Goal: Task Accomplishment & Management: Use online tool/utility

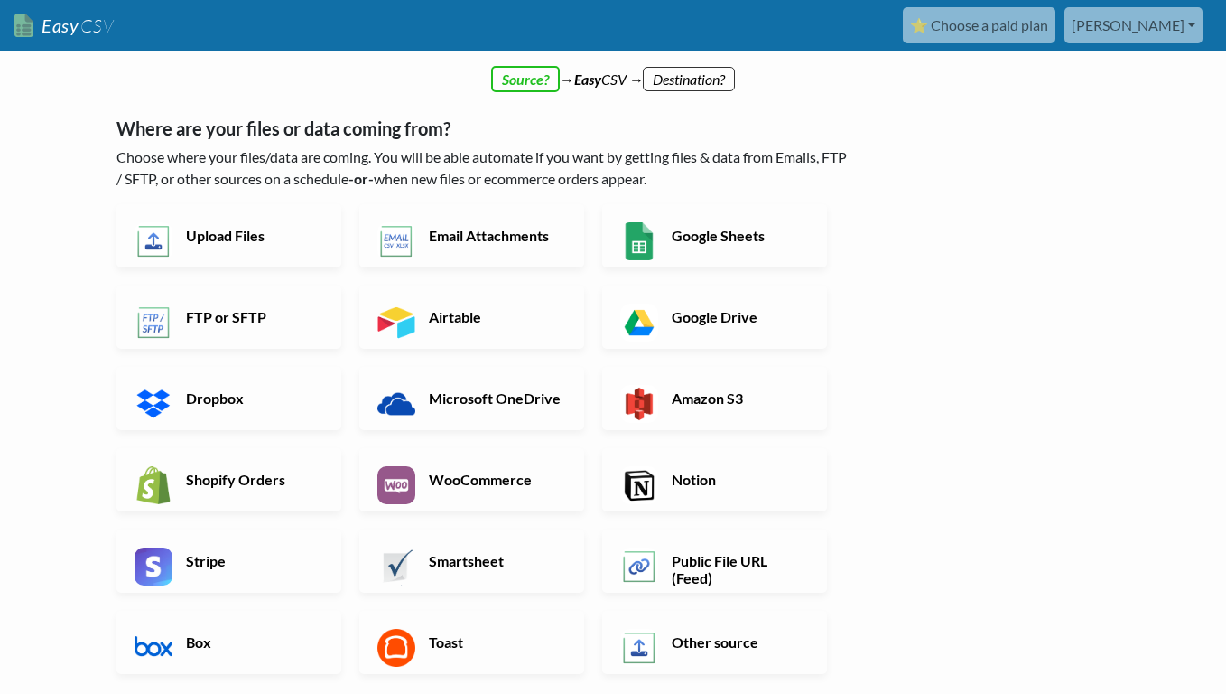
scroll to position [289, 0]
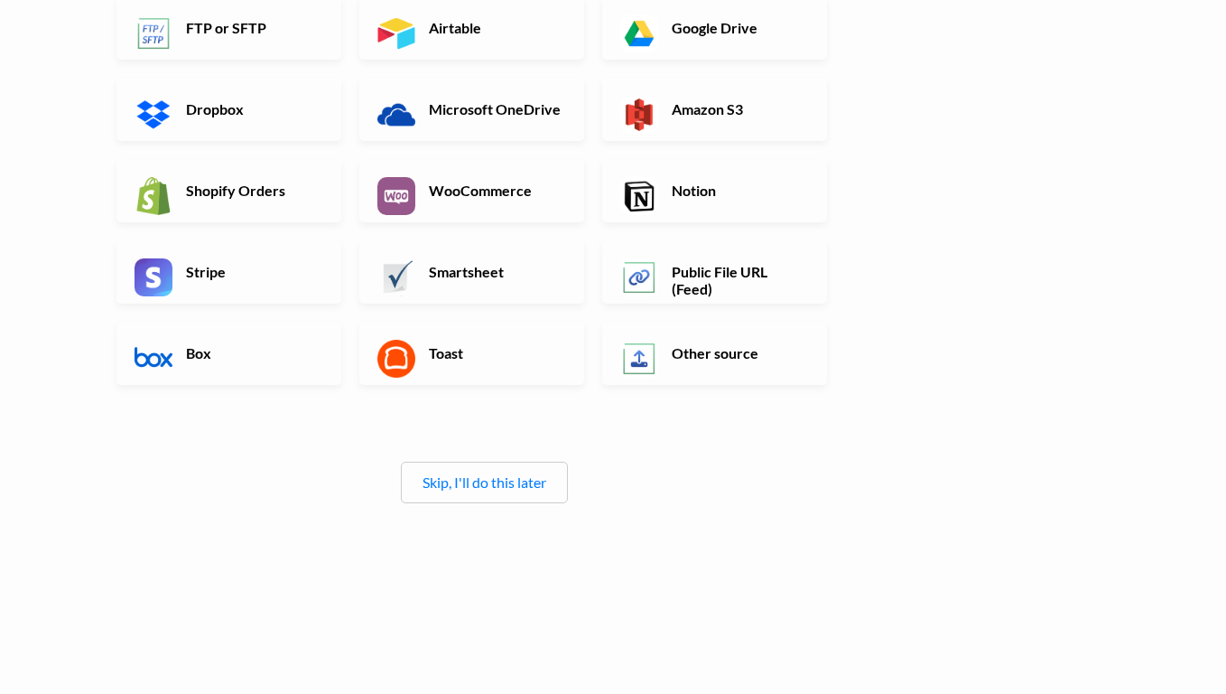
click at [478, 491] on div "Skip, I'll do this later" at bounding box center [484, 482] width 167 height 42
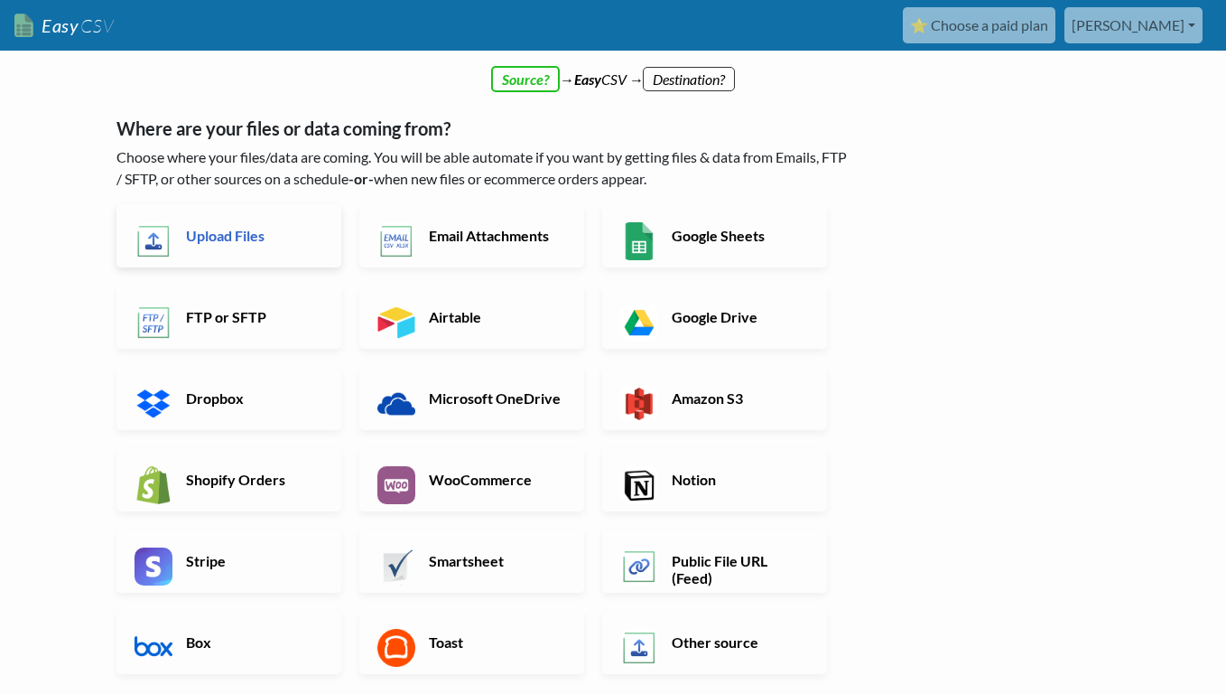
click at [241, 232] on h6 "Upload Files" at bounding box center [253, 235] width 142 height 17
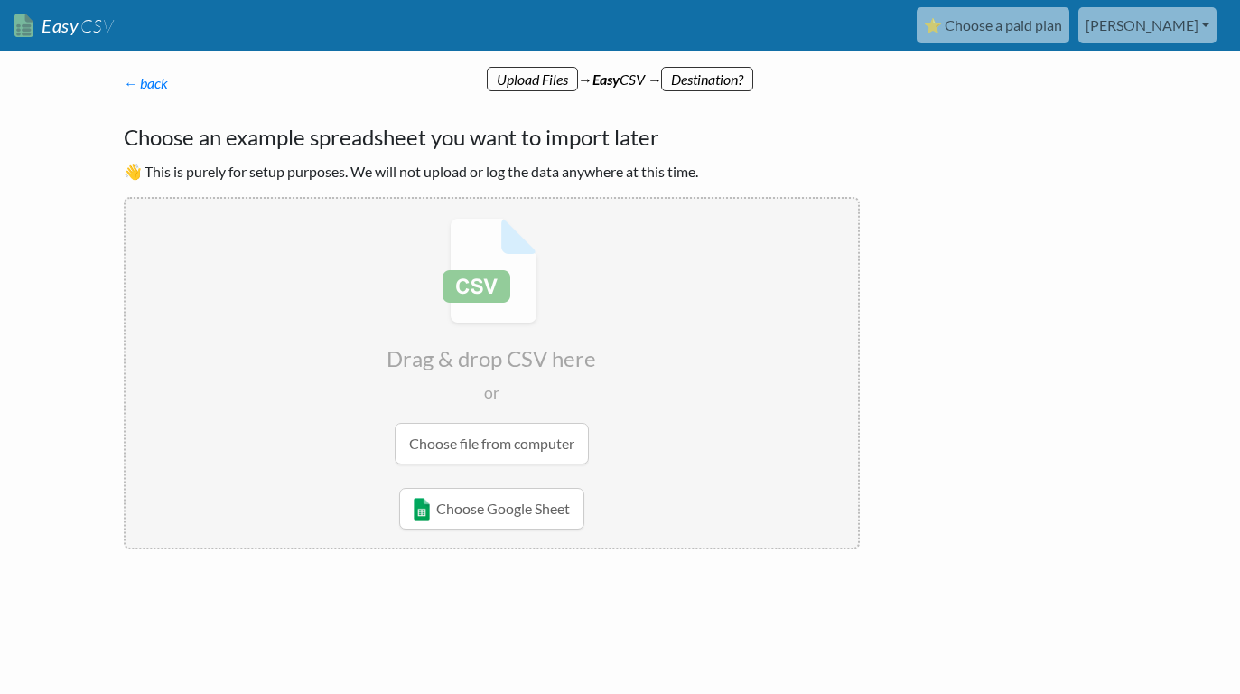
click at [498, 444] on input "file" at bounding box center [492, 341] width 732 height 284
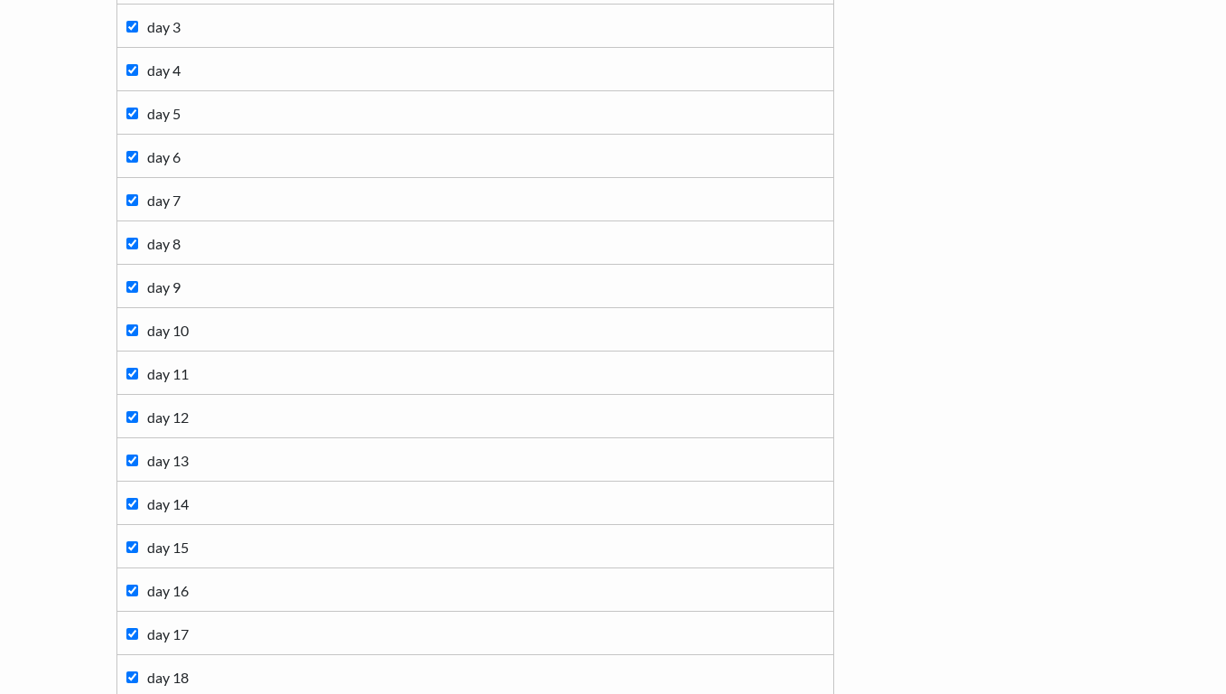
scroll to position [1252, 0]
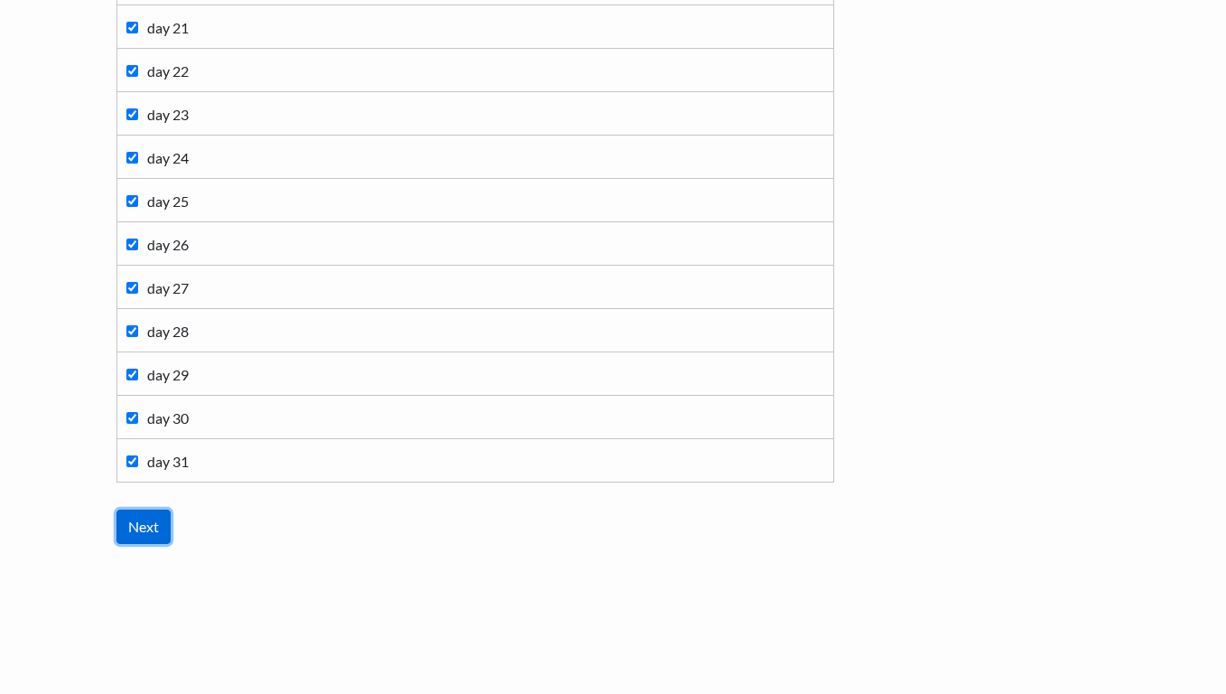
click at [135, 524] on input "Next" at bounding box center [143, 526] width 54 height 34
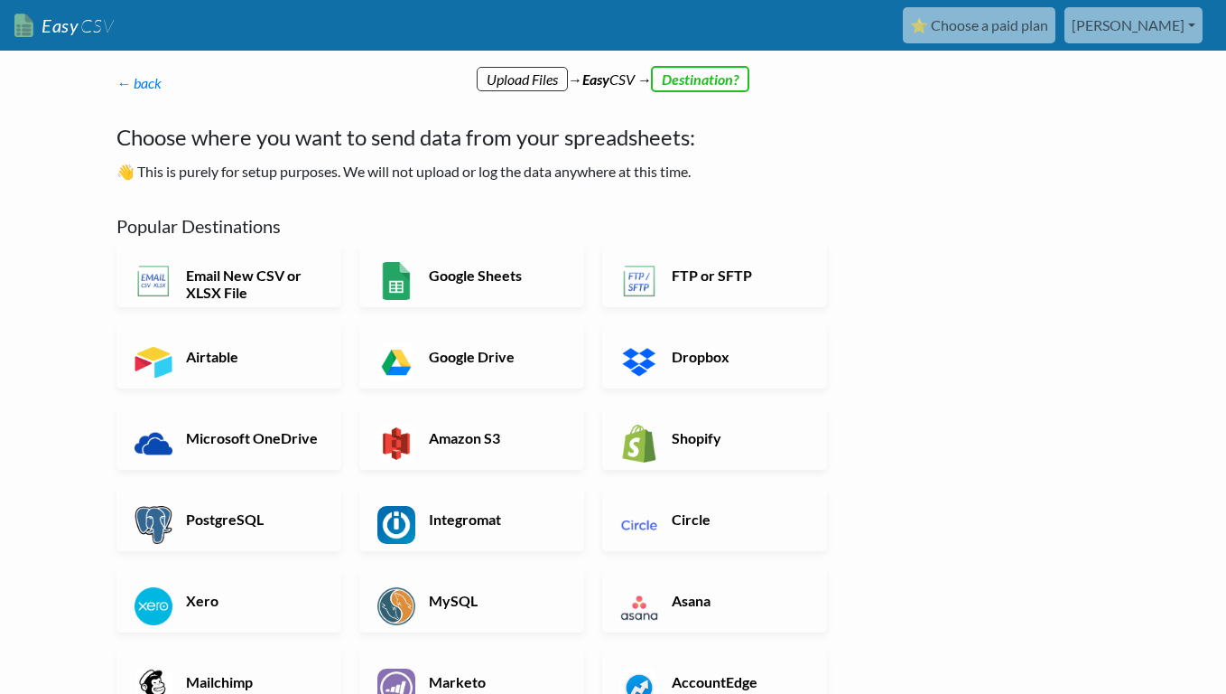
scroll to position [380, 0]
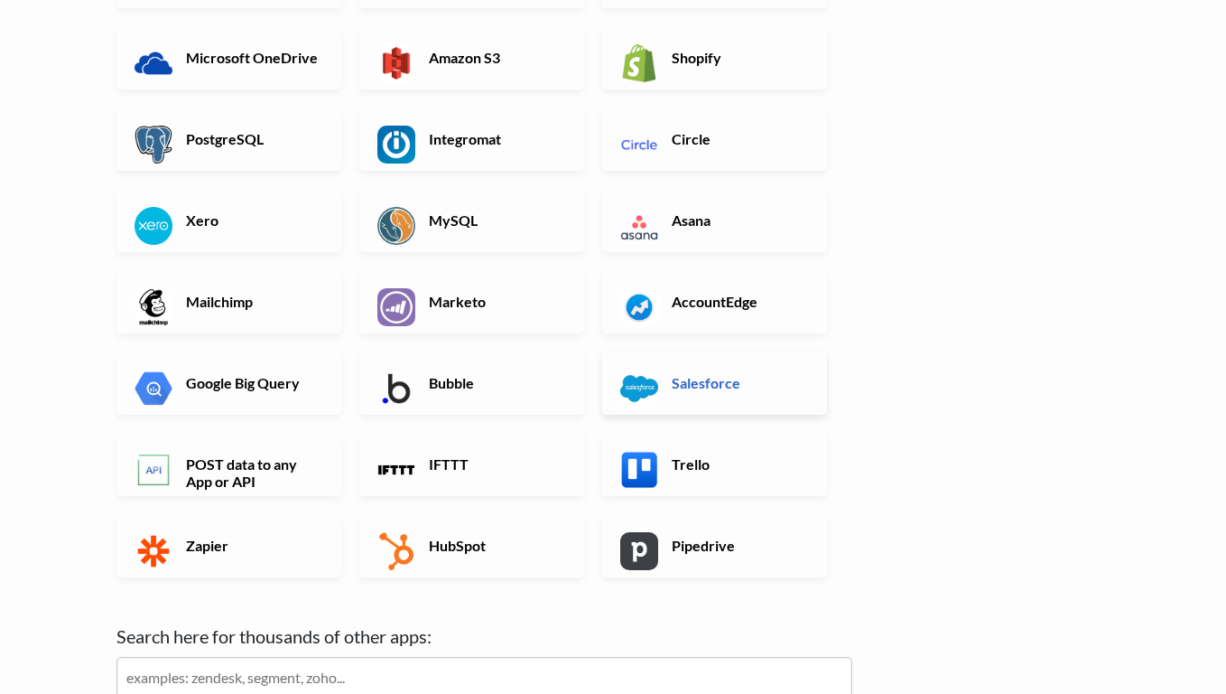
click at [670, 388] on h6 "Salesforce" at bounding box center [738, 382] width 142 height 17
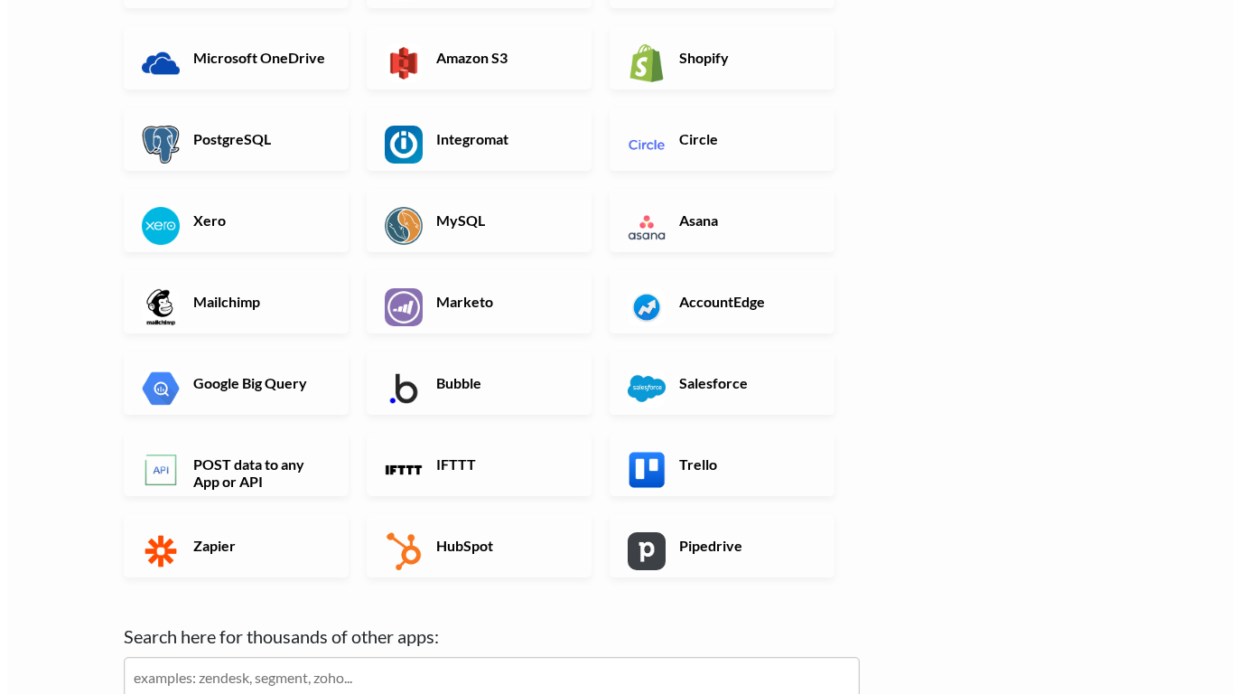
scroll to position [0, 0]
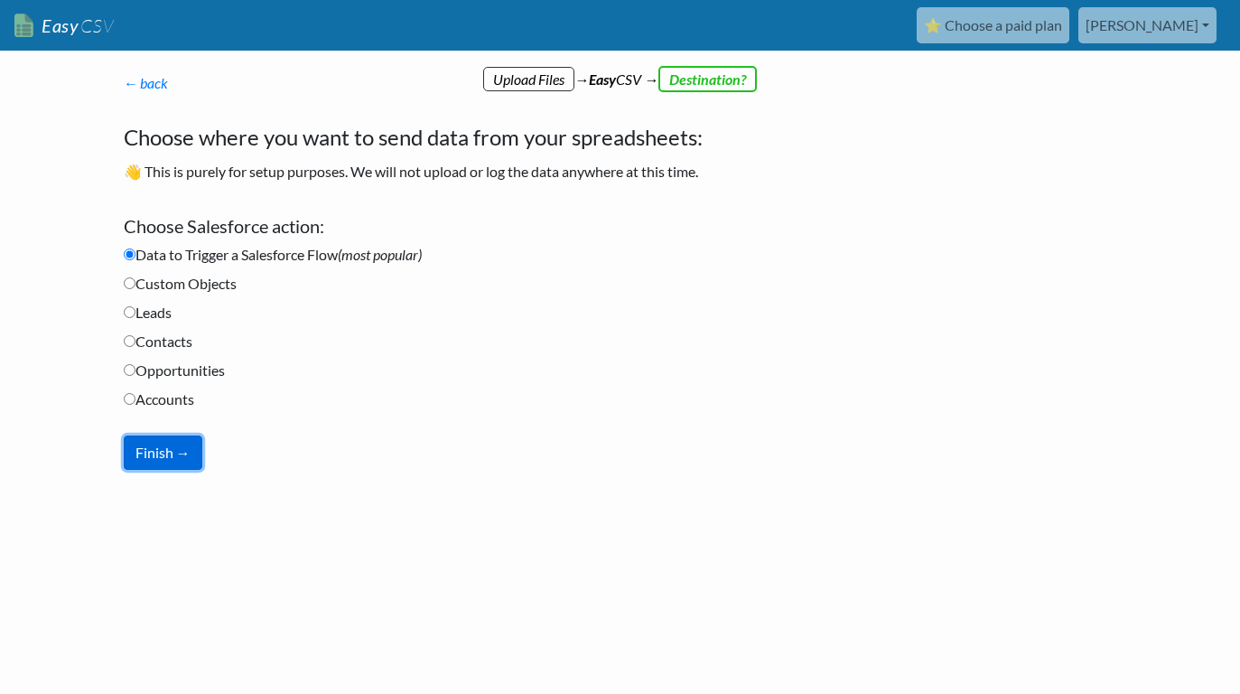
click at [144, 458] on button "Finish →" at bounding box center [163, 452] width 79 height 34
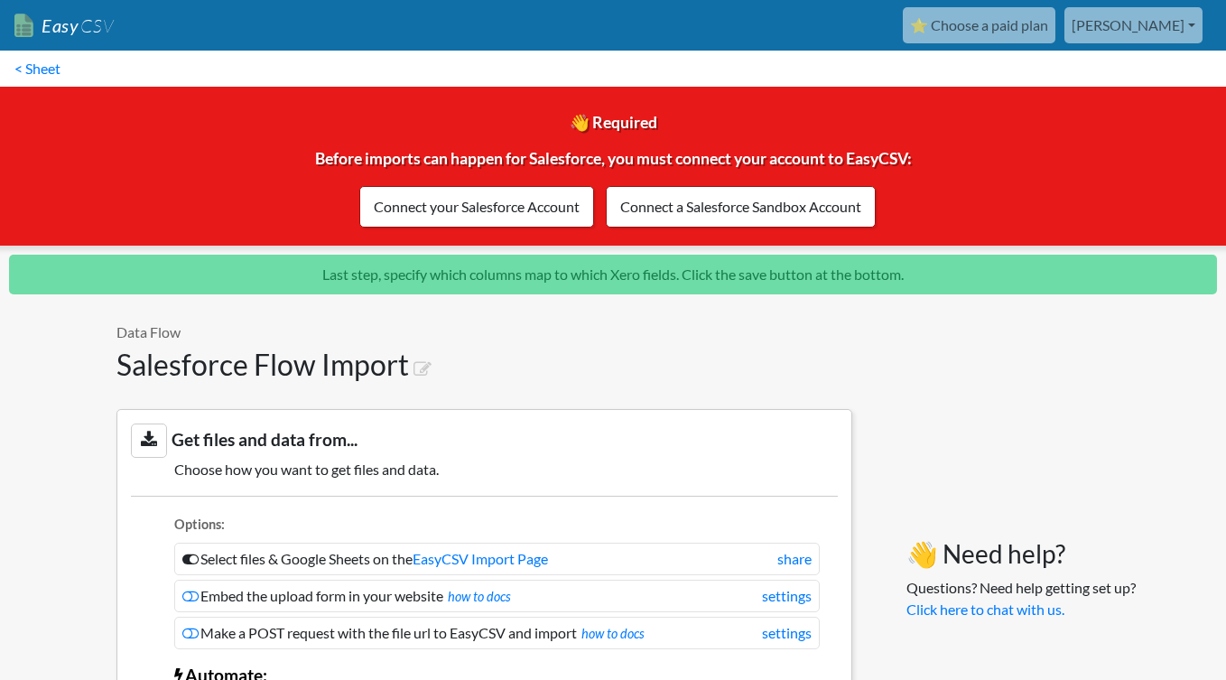
scroll to position [1548, 0]
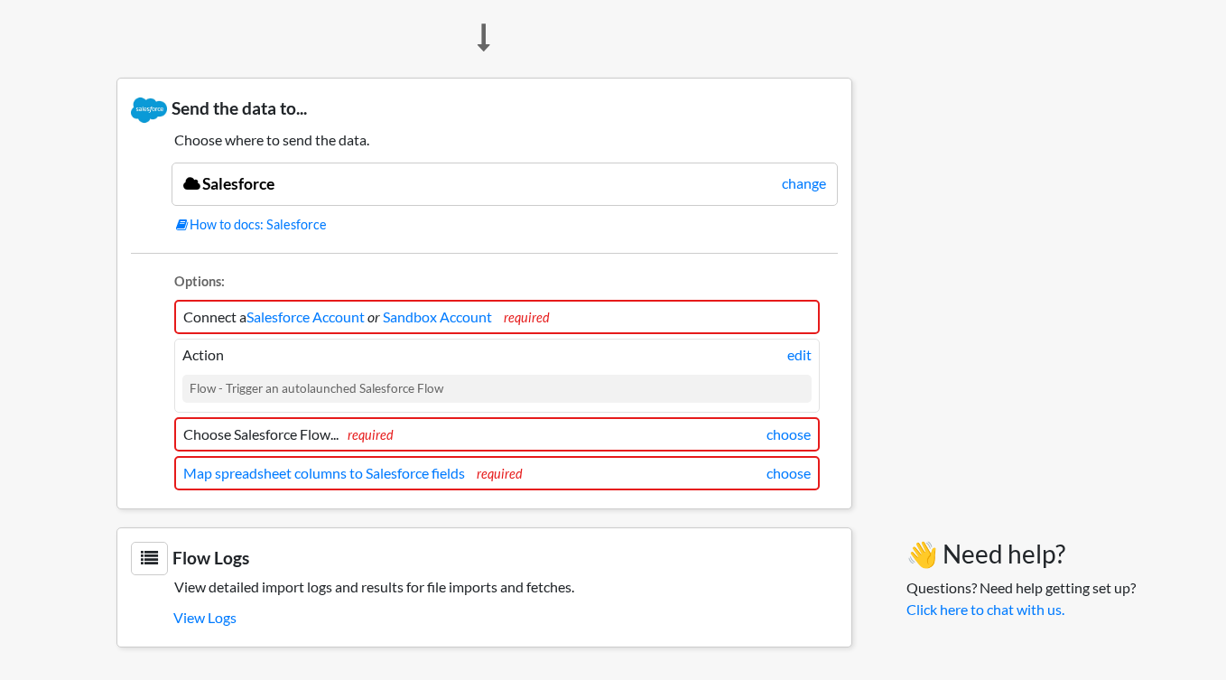
click at [676, 332] on li "Connect a Salesforce Account or Sandbox Account required" at bounding box center [497, 317] width 646 height 34
click at [432, 318] on link "Sandbox Account" at bounding box center [437, 316] width 109 height 17
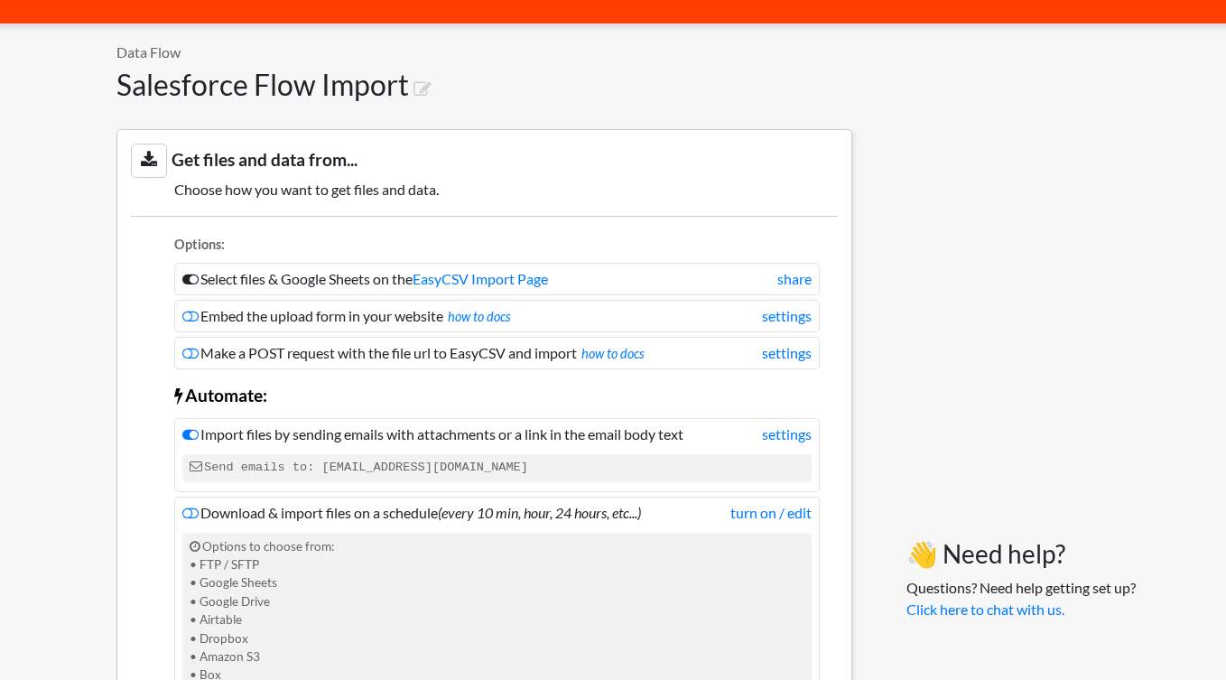
scroll to position [31, 0]
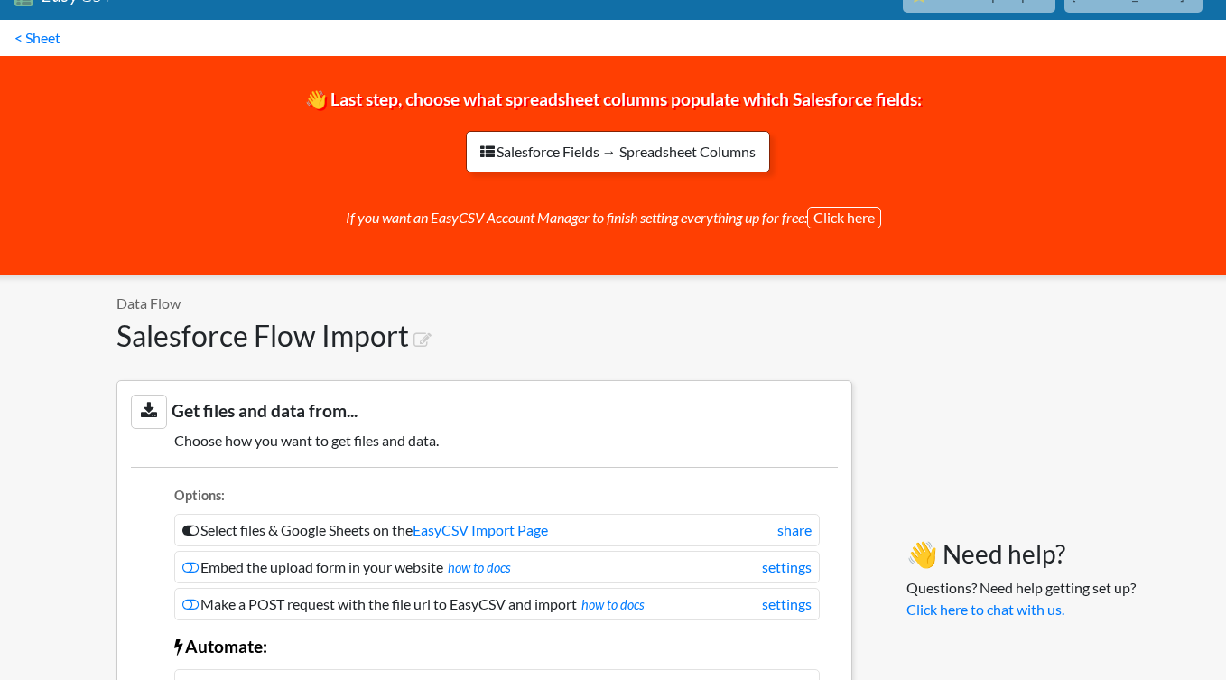
click at [656, 164] on link "Salesforce Fields → Spreadsheet Columns" at bounding box center [618, 152] width 304 height 42
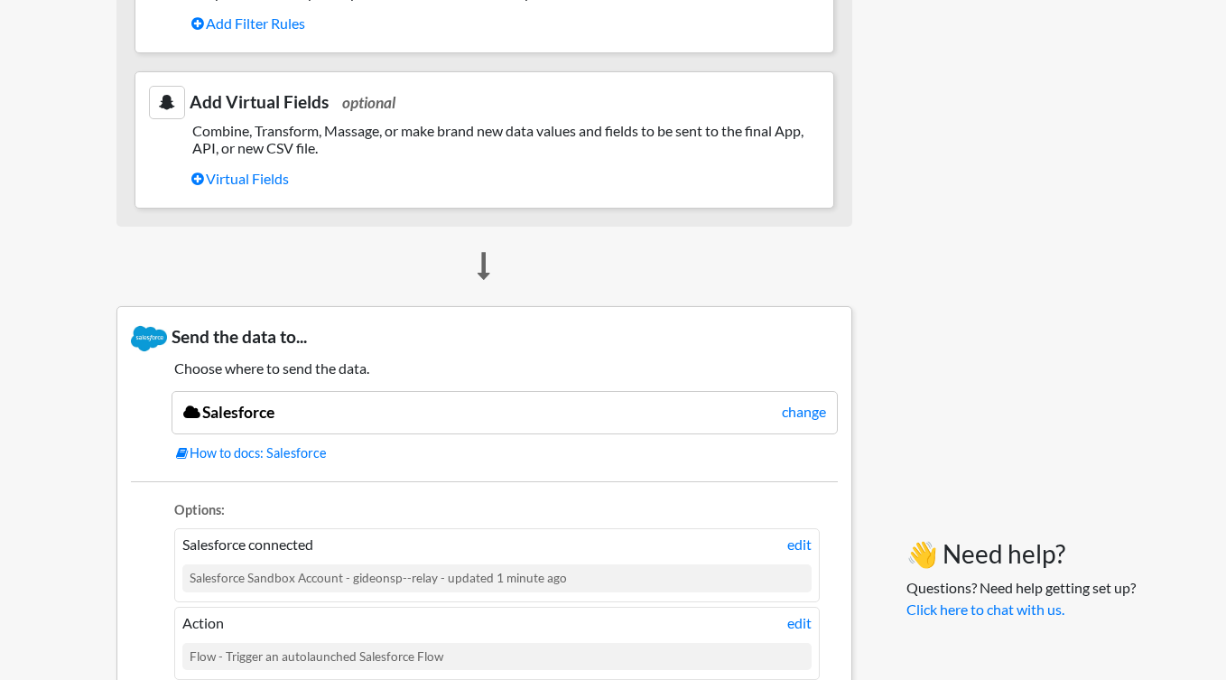
scroll to position [1556, 0]
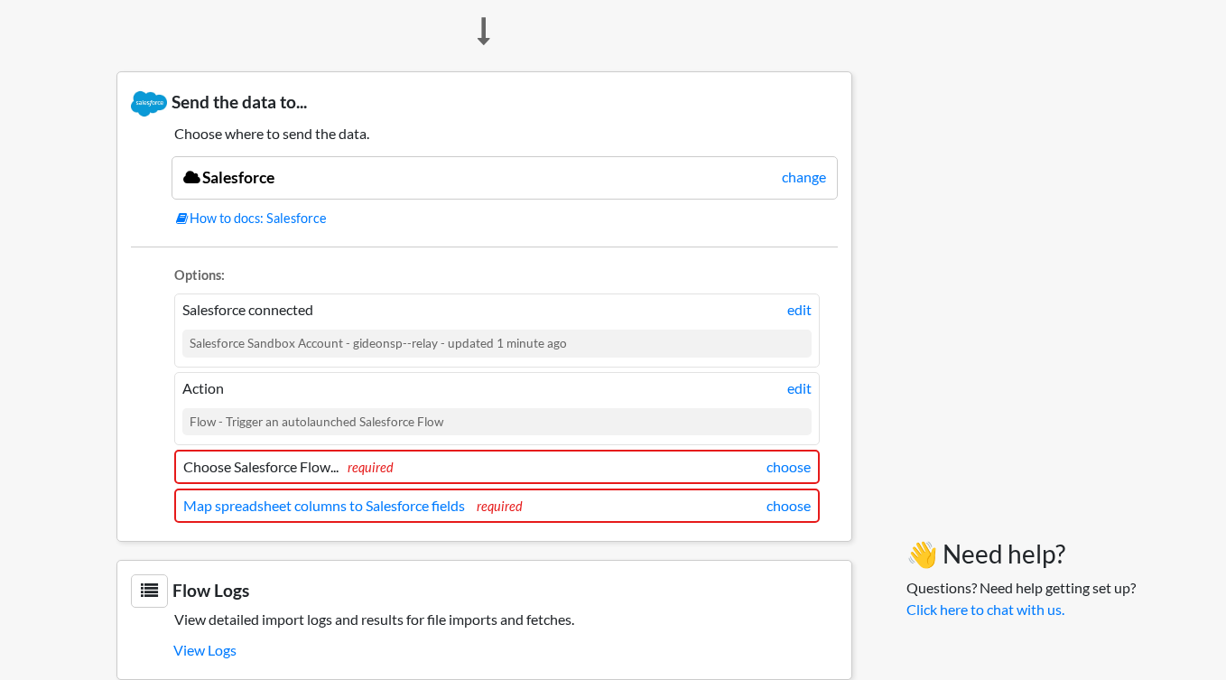
click at [284, 429] on div "Flow - Trigger an autolaunched Salesforce Flow" at bounding box center [496, 421] width 629 height 27
drag, startPoint x: 359, startPoint y: 420, endPoint x: 740, endPoint y: 417, distance: 380.2
click at [740, 417] on div "Flow - Trigger an autolaunched Salesforce Flow" at bounding box center [496, 421] width 629 height 27
click at [739, 417] on div "Flow - Trigger an autolaunched Salesforce Flow" at bounding box center [496, 421] width 629 height 27
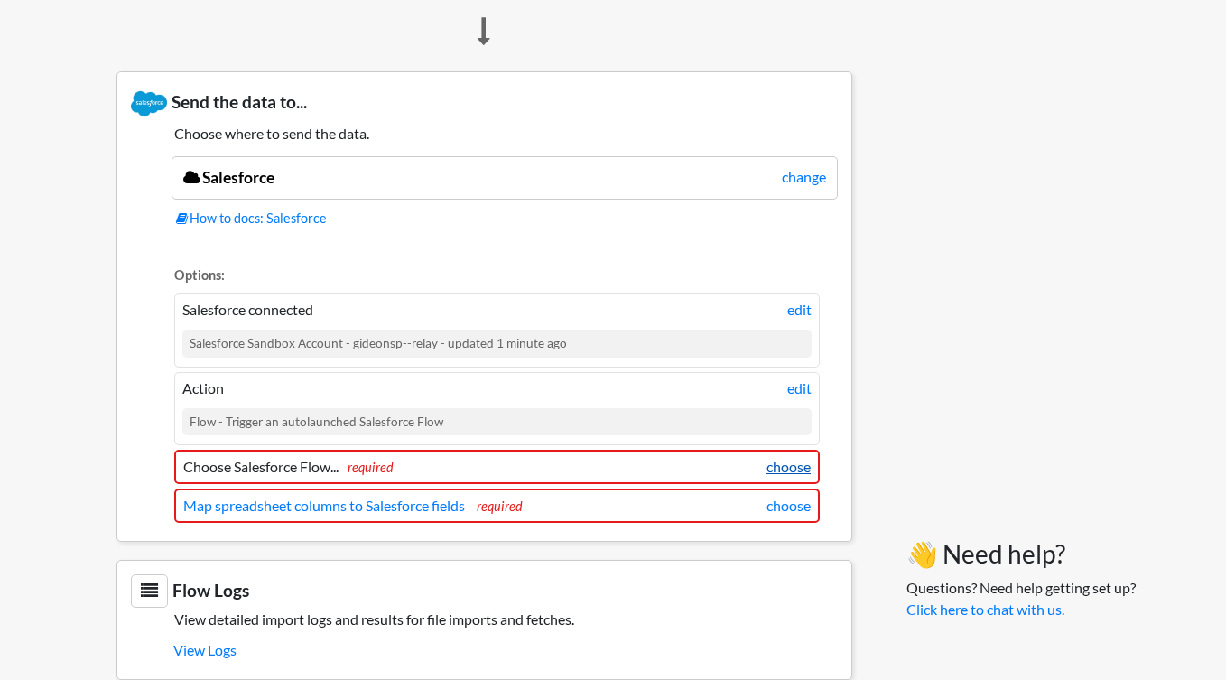
click at [777, 468] on link "choose" at bounding box center [789, 467] width 44 height 22
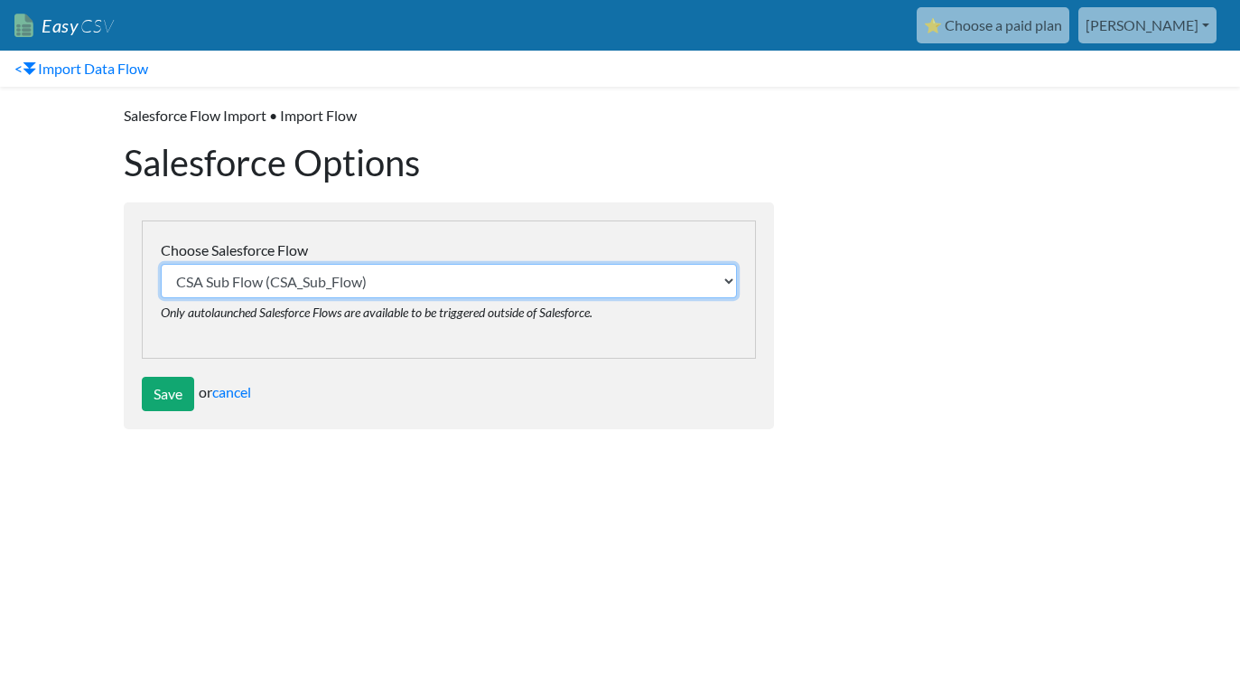
click at [331, 272] on select "CSA Sub Flow (CSA_Sub_Flow) Create Event Attendee Template (Calendly__Create_Ev…" at bounding box center [449, 281] width 576 height 34
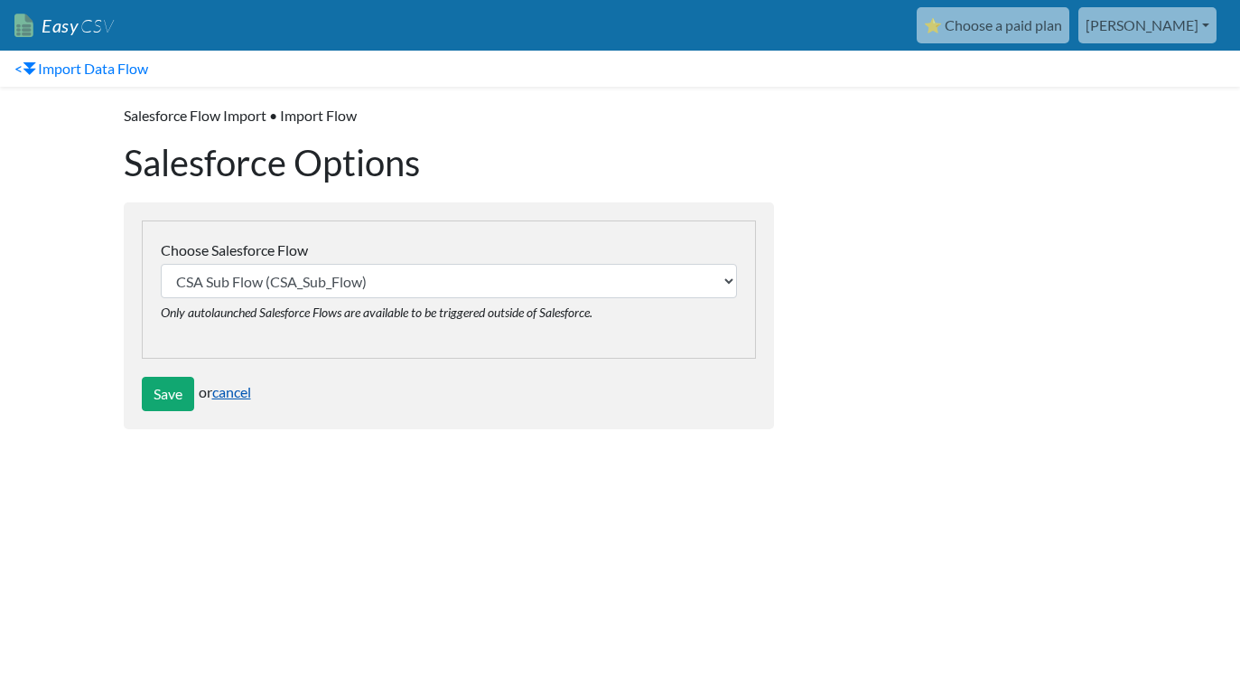
click at [242, 386] on link "cancel" at bounding box center [231, 391] width 39 height 17
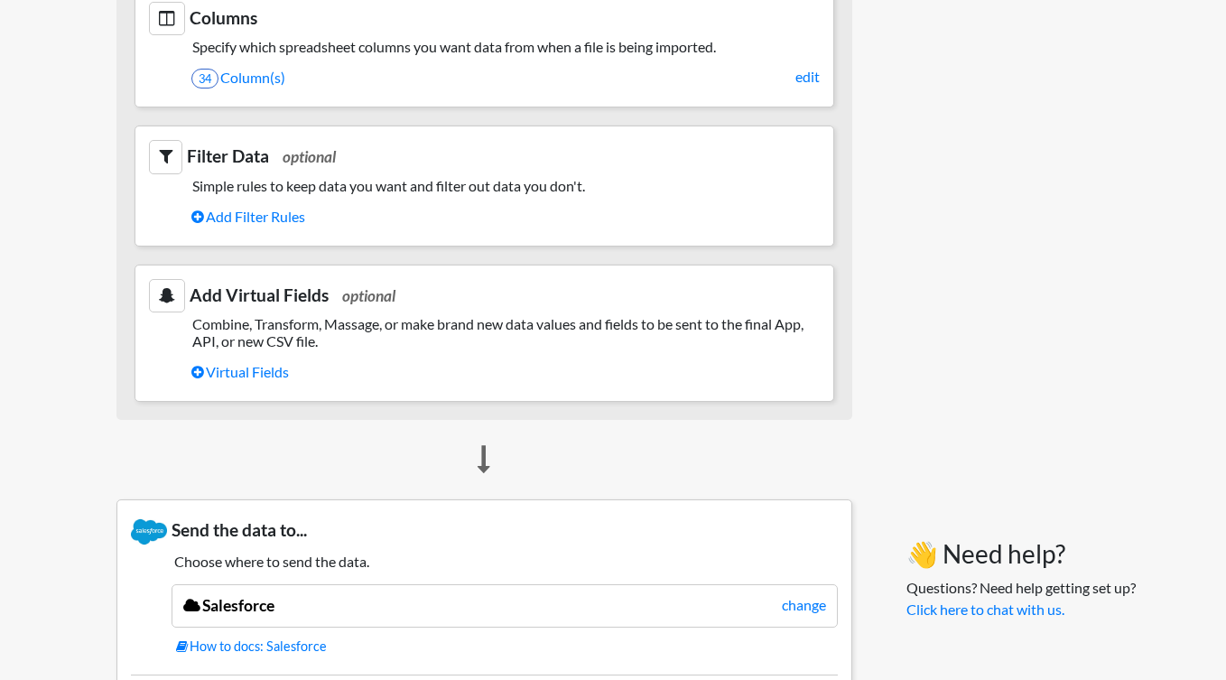
scroll to position [890, 0]
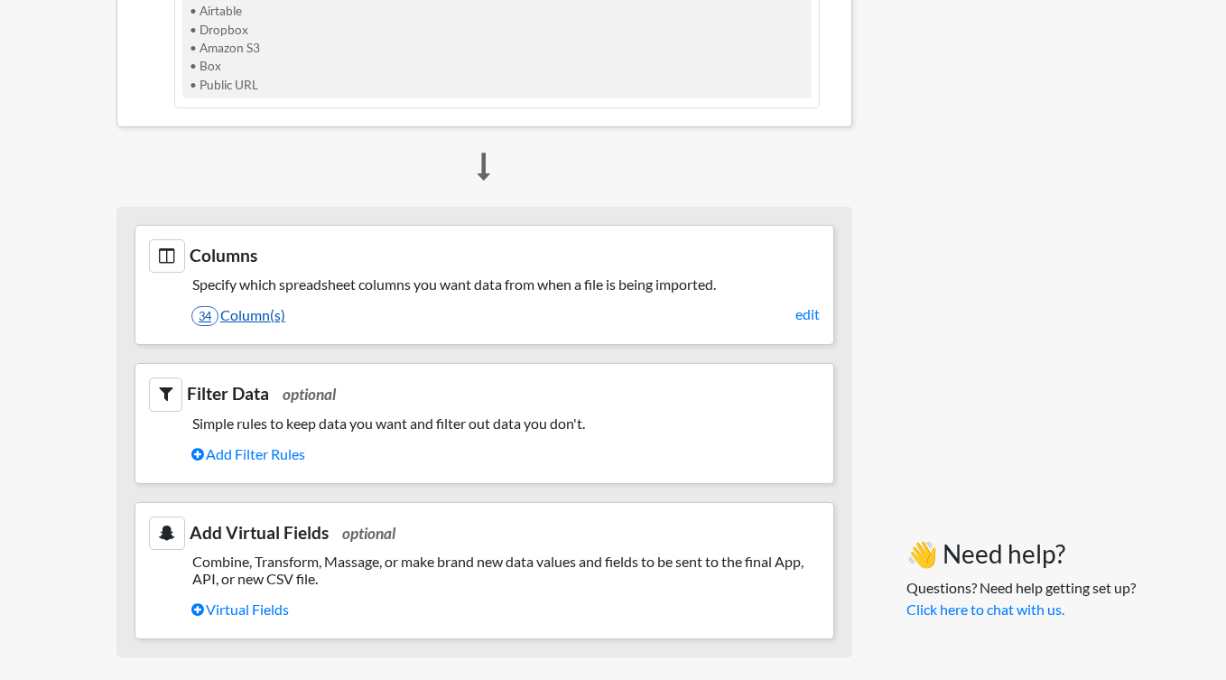
click at [263, 314] on link "34 Column(s)" at bounding box center [505, 315] width 628 height 31
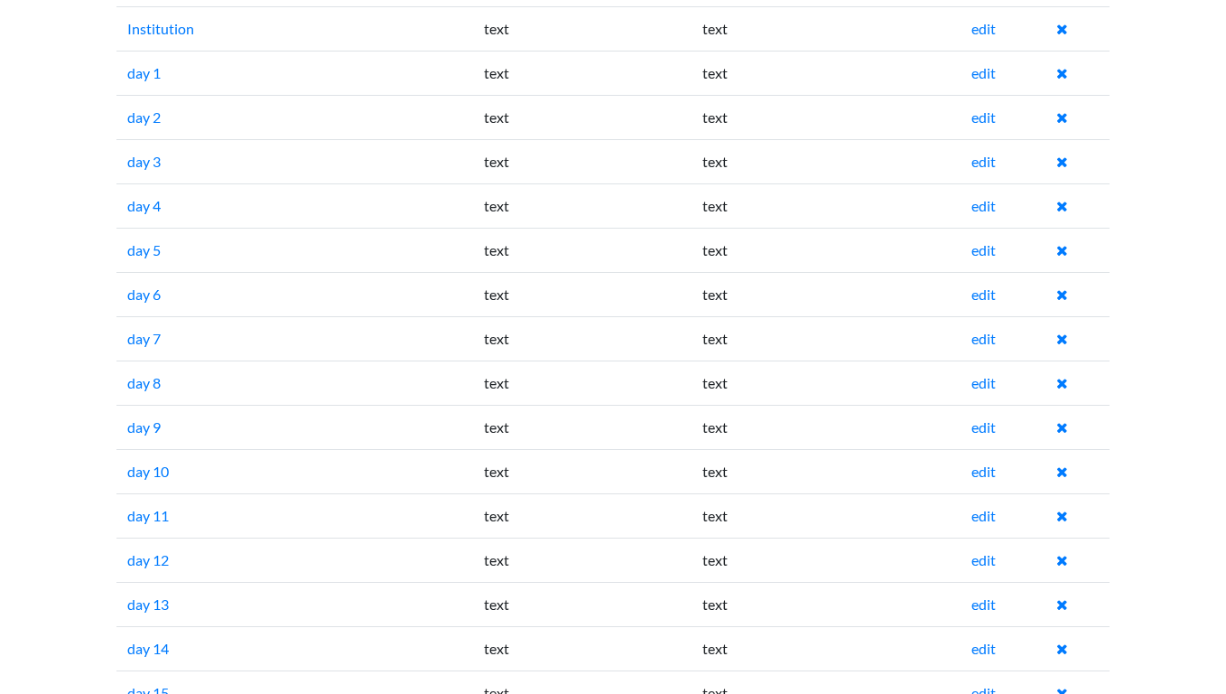
scroll to position [58, 0]
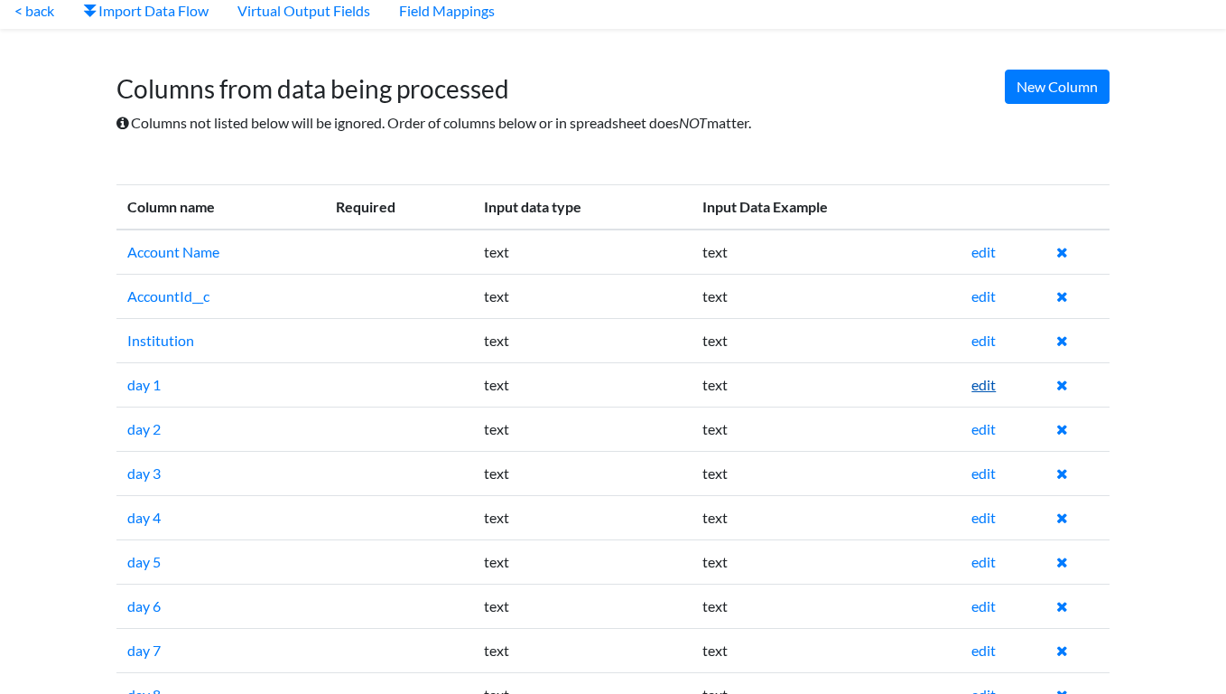
click at [989, 387] on link "edit" at bounding box center [984, 384] width 24 height 17
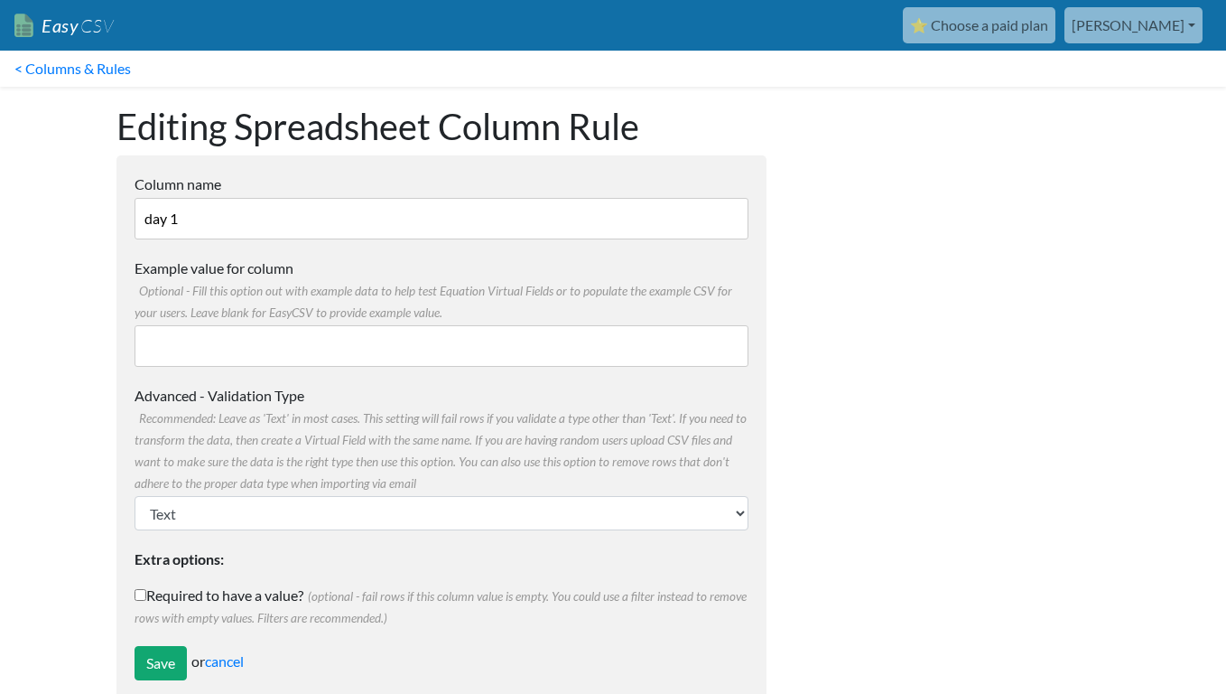
click at [287, 533] on form "Column name day 1 Multiple Choice Options Value in the sheet will have to exact…" at bounding box center [441, 426] width 650 height 543
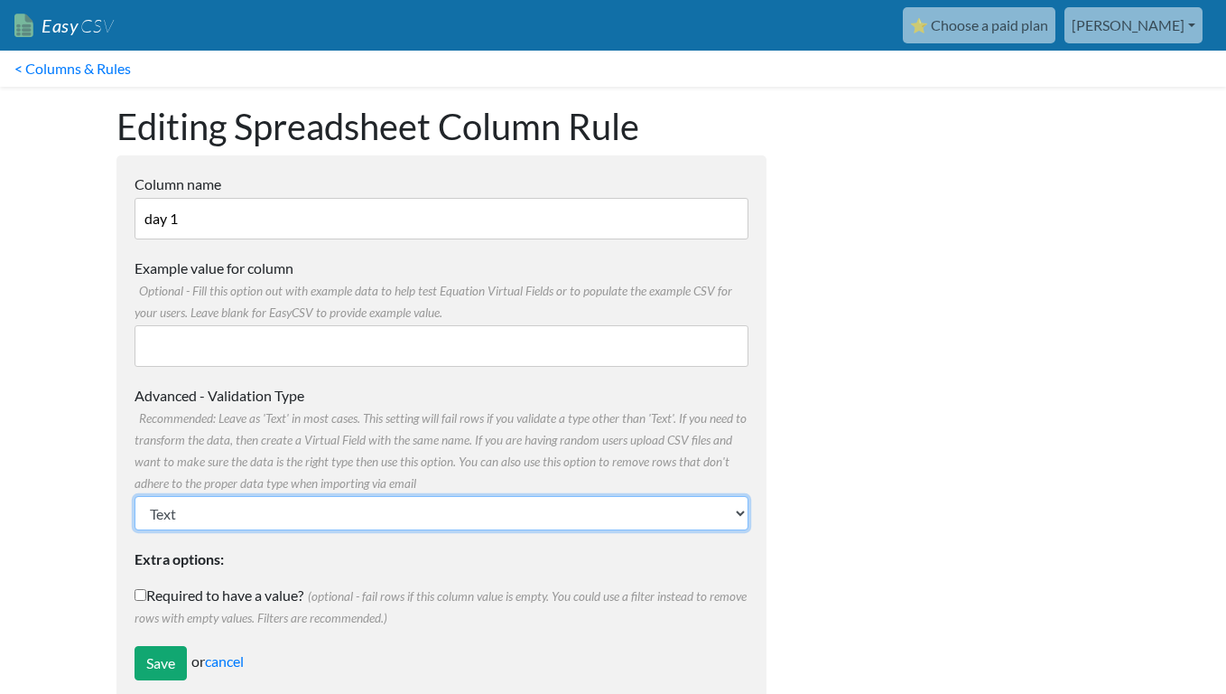
click at [280, 511] on select "Text Number (no decimals) Number (allow decimals) Date (mm/dd/yyyy) Date (dd/mm…" at bounding box center [442, 513] width 614 height 34
select select "float"
click at [135, 496] on select "Text Number (no decimals) Number (allow decimals) Date (mm/dd/yyyy) Date (dd/mm…" at bounding box center [442, 513] width 614 height 34
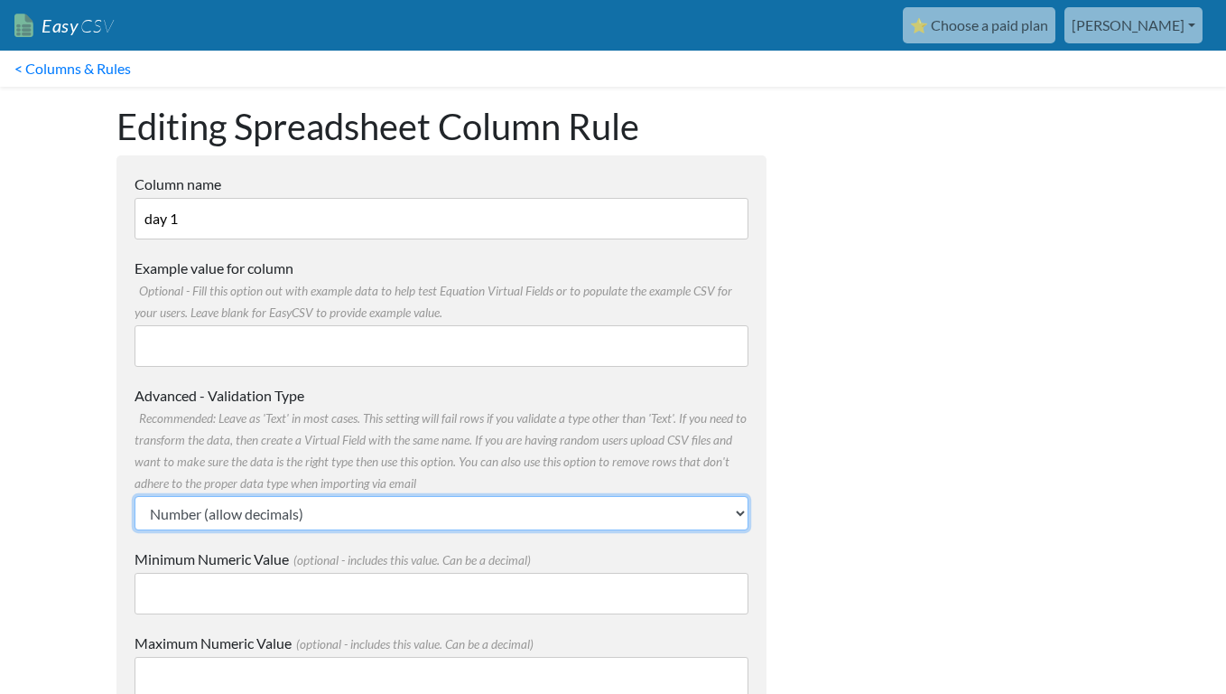
scroll to position [205, 0]
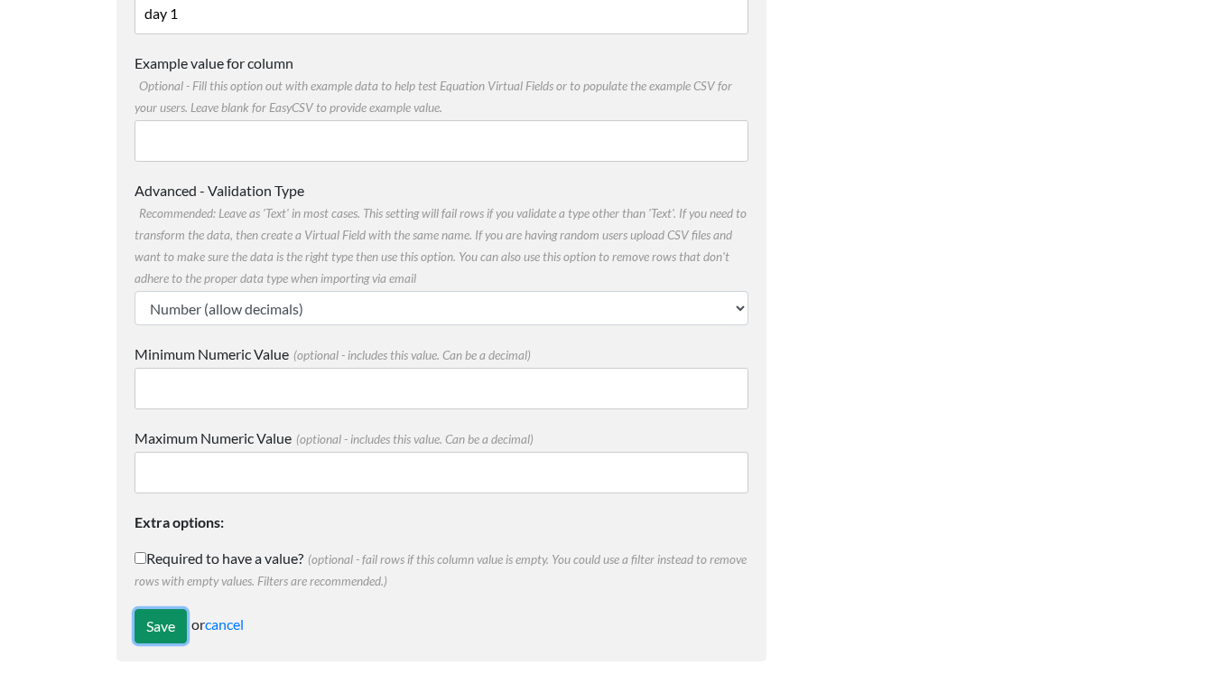
click at [159, 627] on input "Save" at bounding box center [161, 626] width 52 height 34
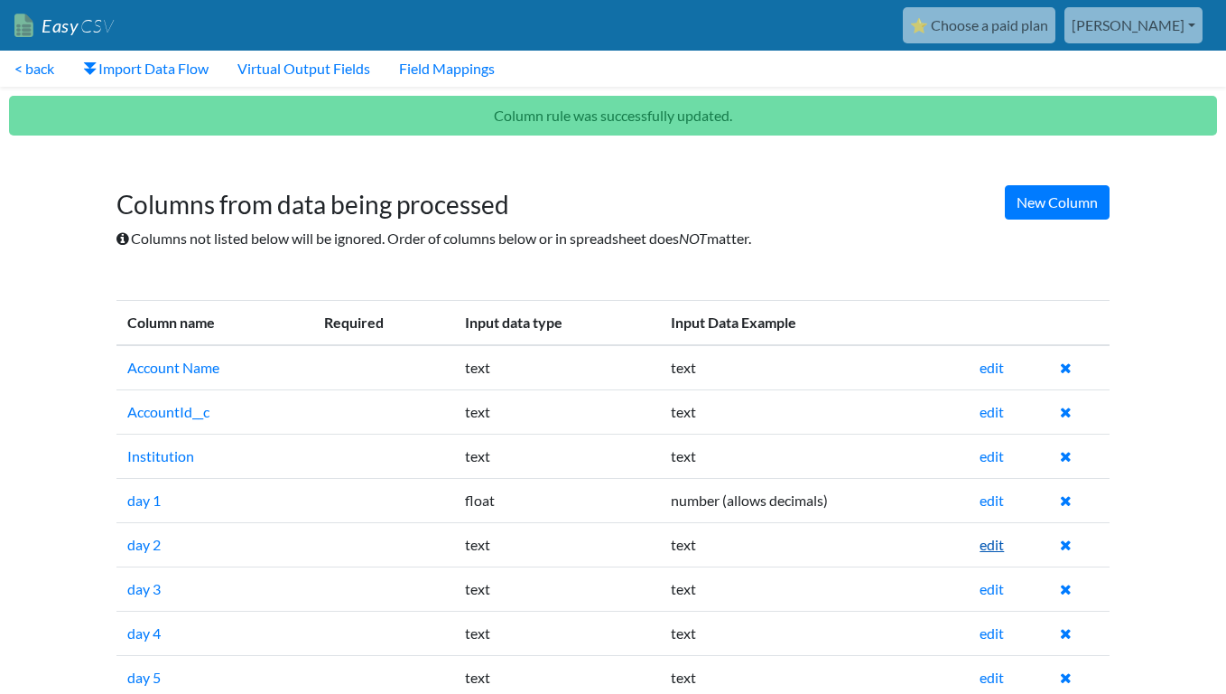
click at [991, 544] on link "edit" at bounding box center [992, 543] width 24 height 17
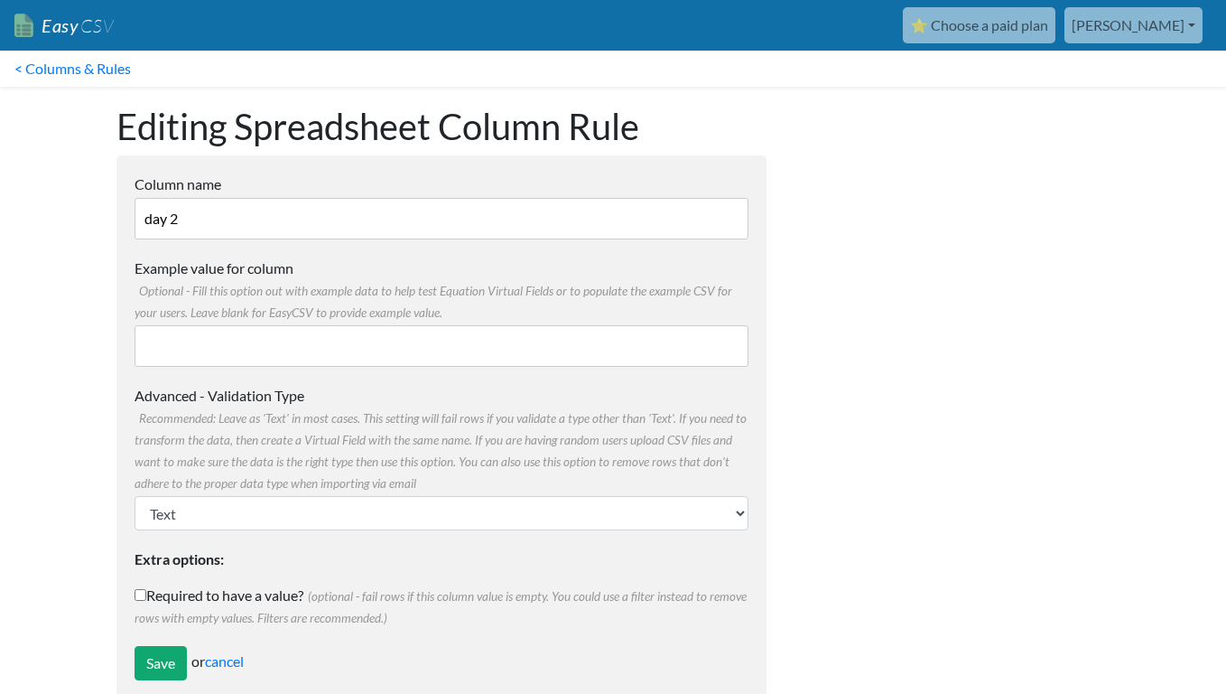
scroll to position [37, 0]
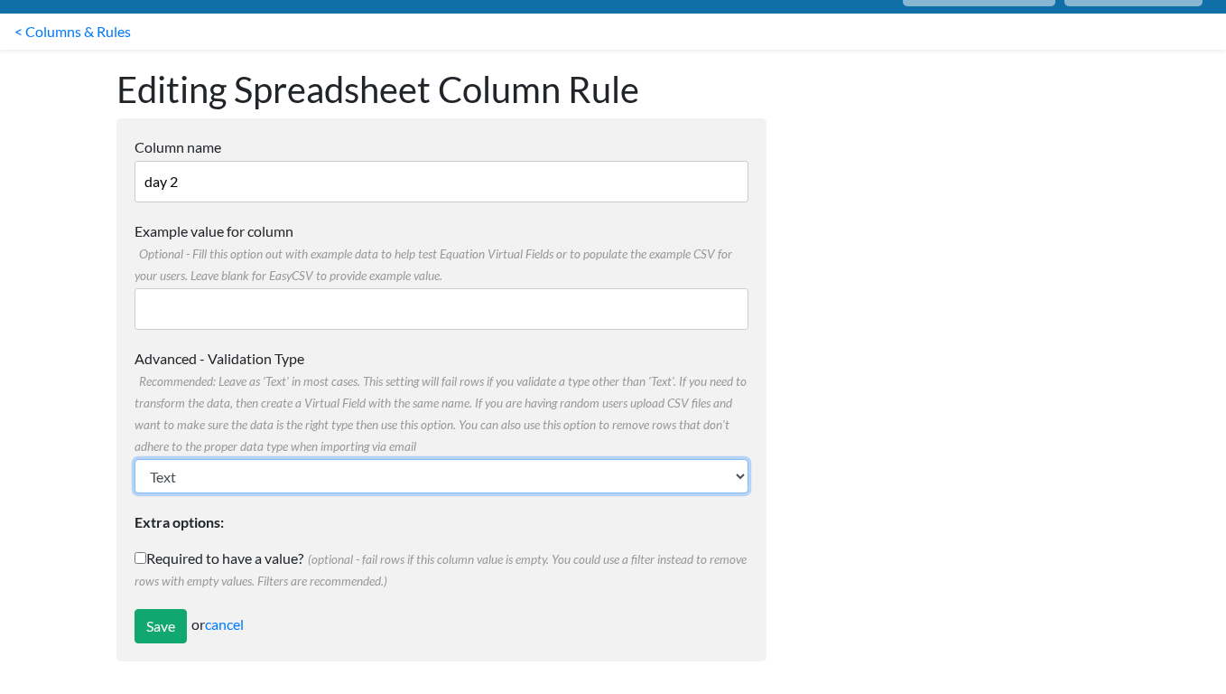
click at [228, 478] on select "Text Number (no decimals) Number (allow decimals) Date (mm/dd/yyyy) Date (dd/mm…" at bounding box center [442, 476] width 614 height 34
select select "float"
click at [135, 459] on select "Text Number (no decimals) Number (allow decimals) Date (mm/dd/yyyy) Date (dd/mm…" at bounding box center [442, 476] width 614 height 34
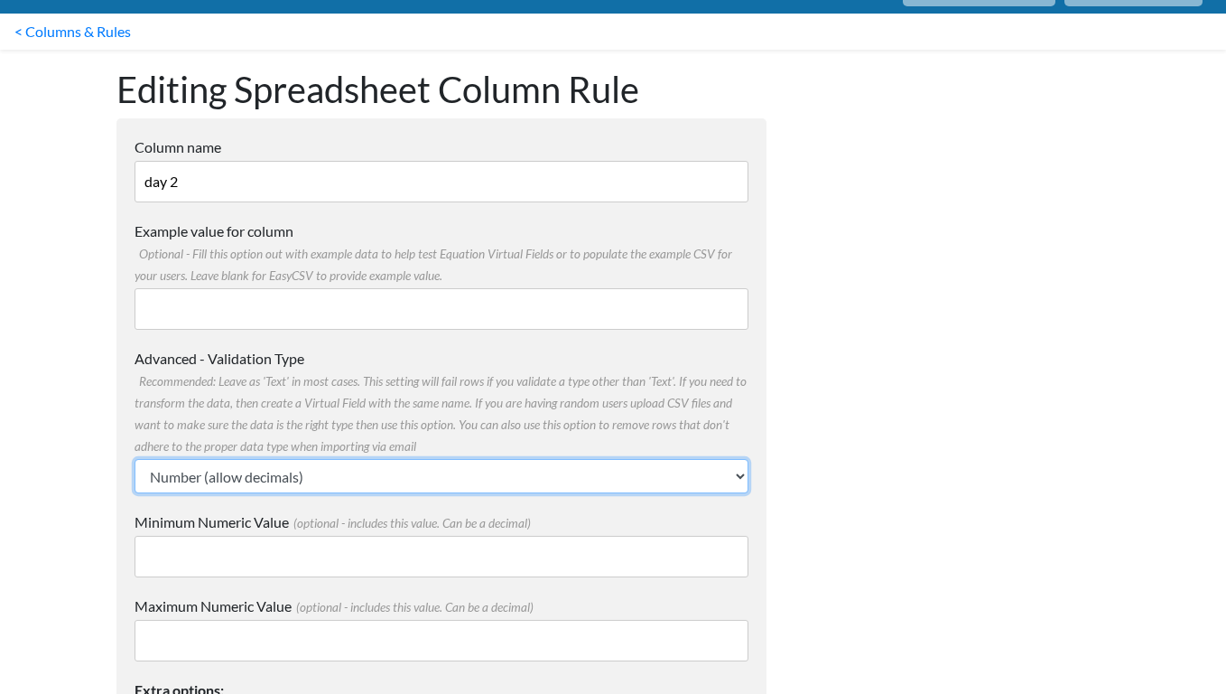
scroll to position [205, 0]
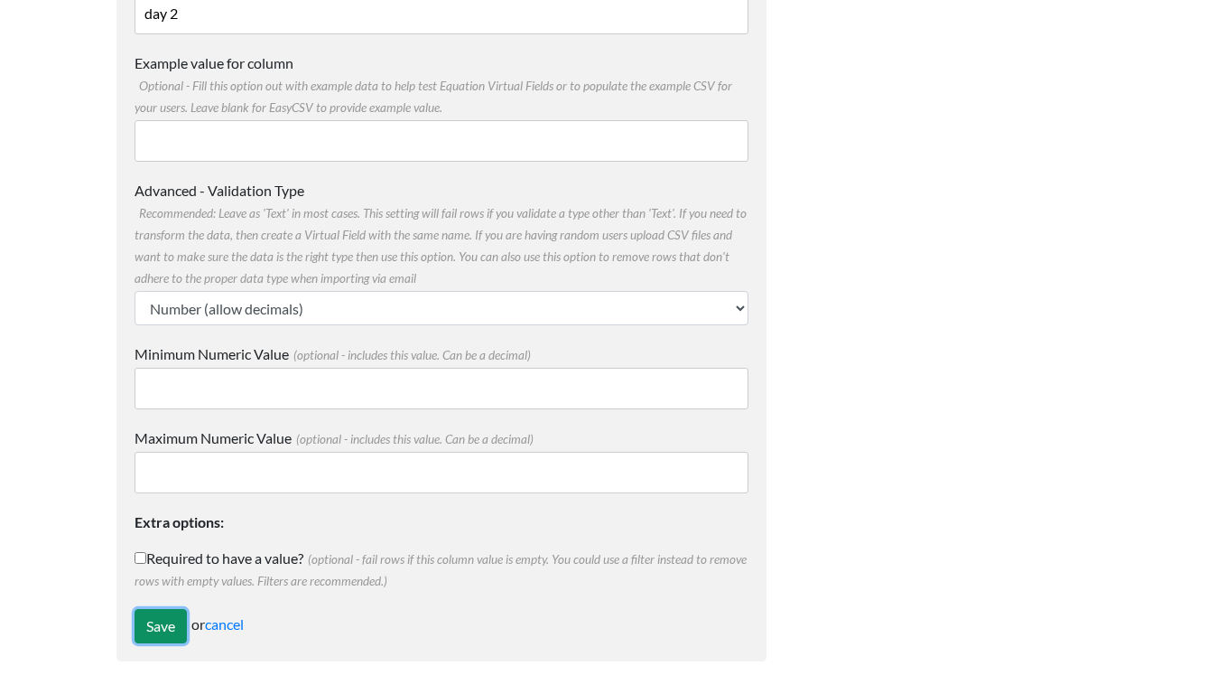
click at [155, 629] on input "Save" at bounding box center [161, 626] width 52 height 34
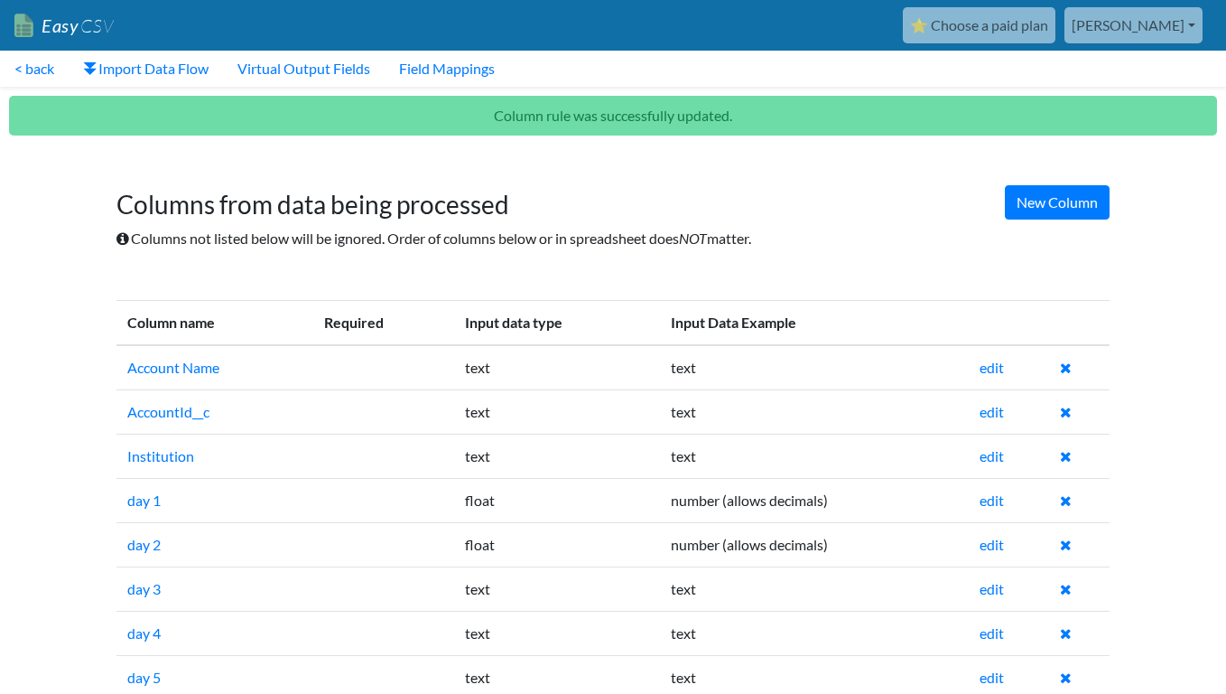
click at [304, 218] on h1 "Columns from data being processed" at bounding box center [612, 196] width 993 height 49
click at [26, 69] on link "< back" at bounding box center [34, 69] width 69 height 36
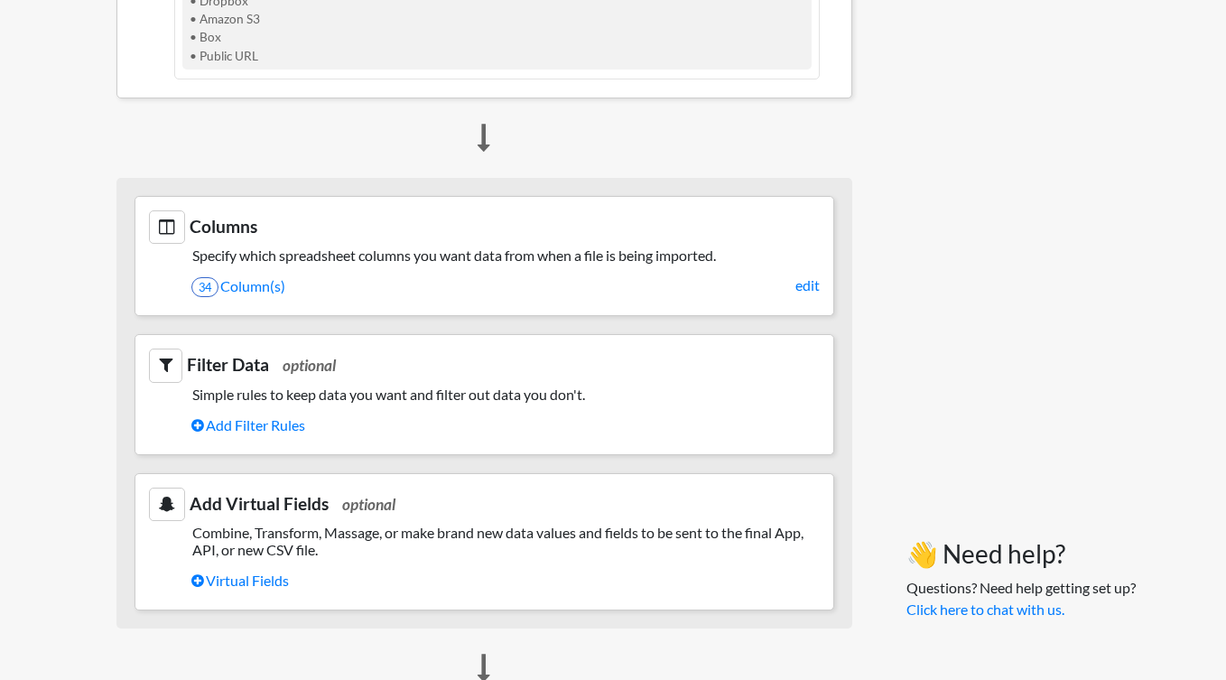
scroll to position [1053, 0]
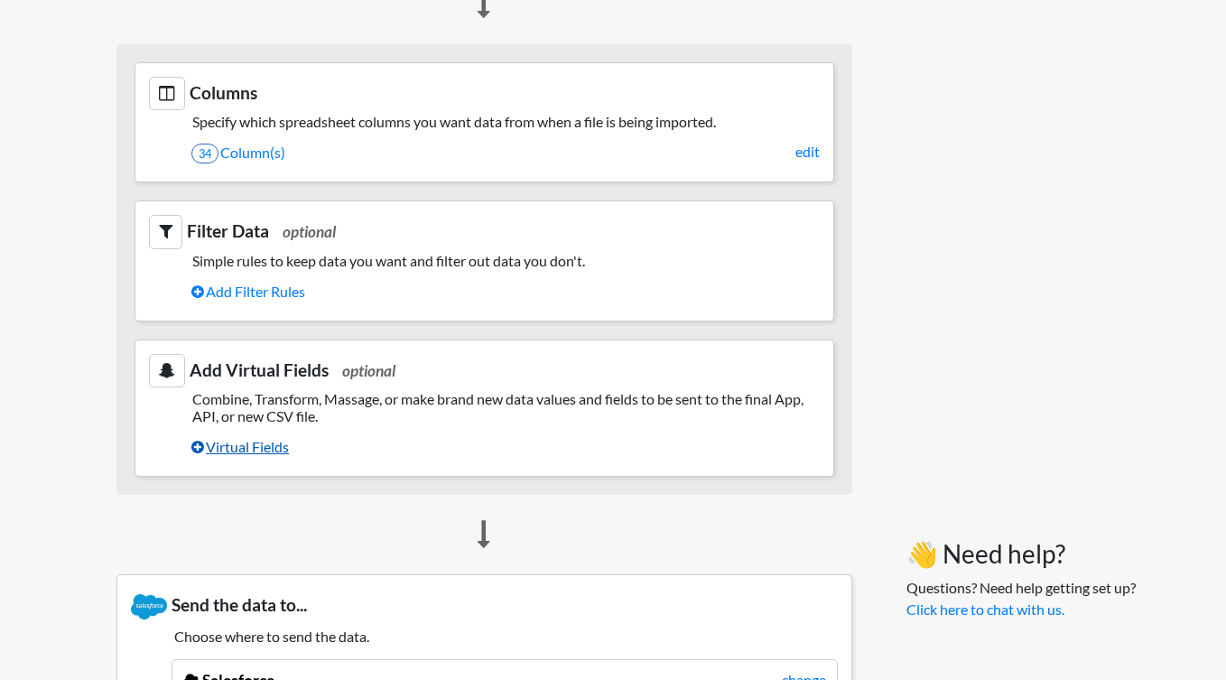
click at [266, 447] on link "Virtual Fields" at bounding box center [505, 447] width 628 height 31
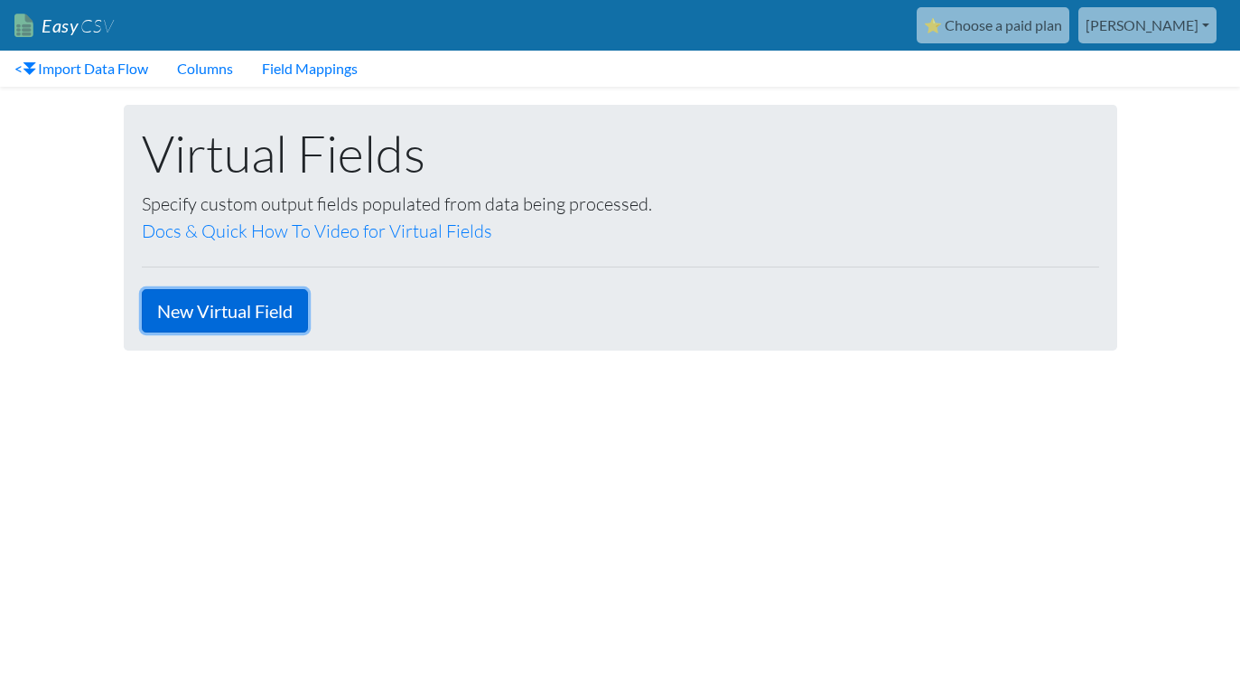
click at [232, 309] on link "New Virtual Field" at bounding box center [225, 310] width 166 height 43
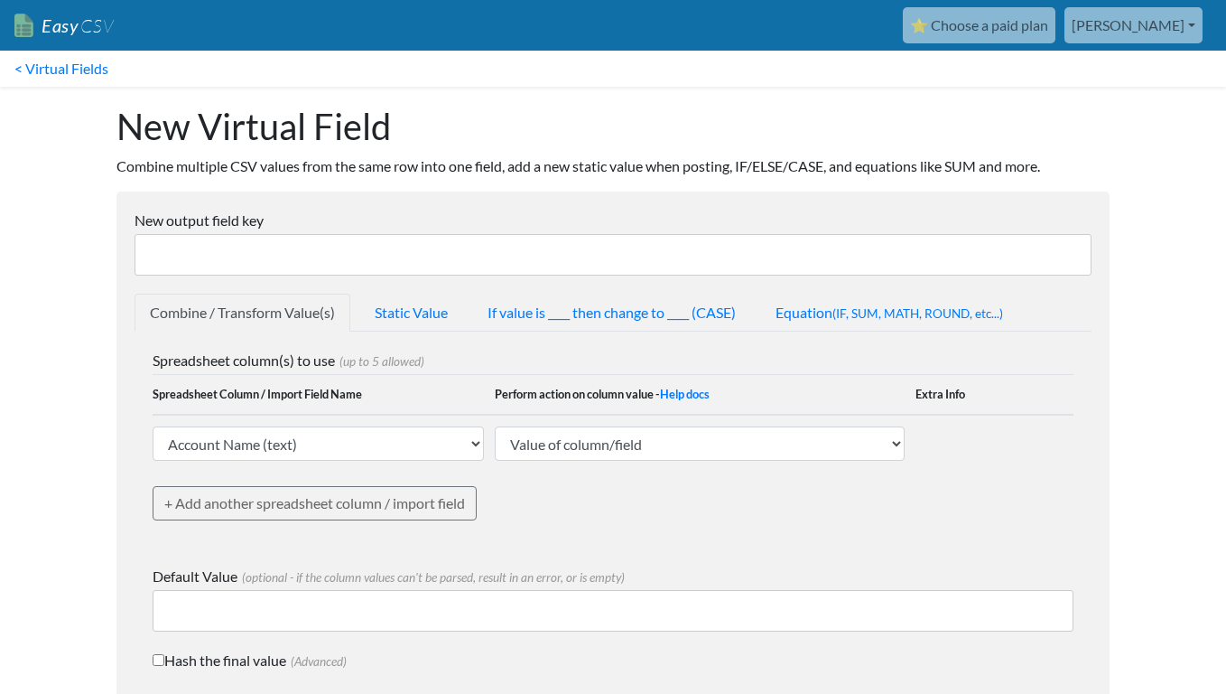
scroll to position [98, 0]
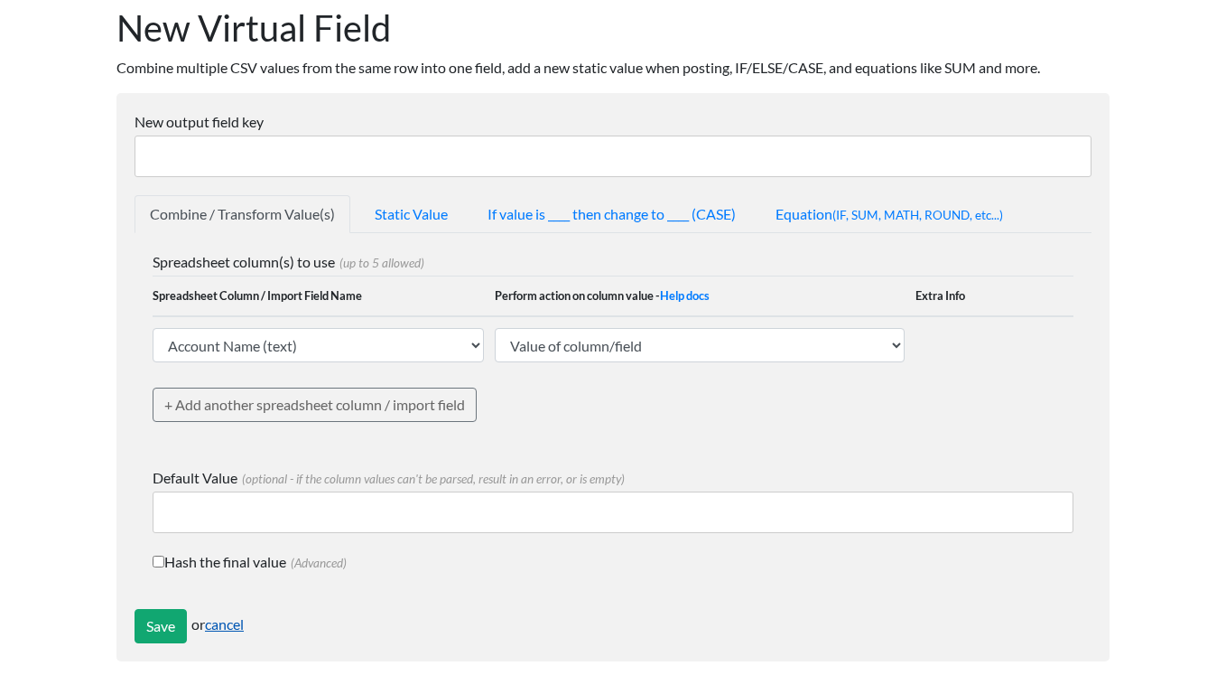
click at [236, 627] on link "cancel" at bounding box center [224, 623] width 39 height 17
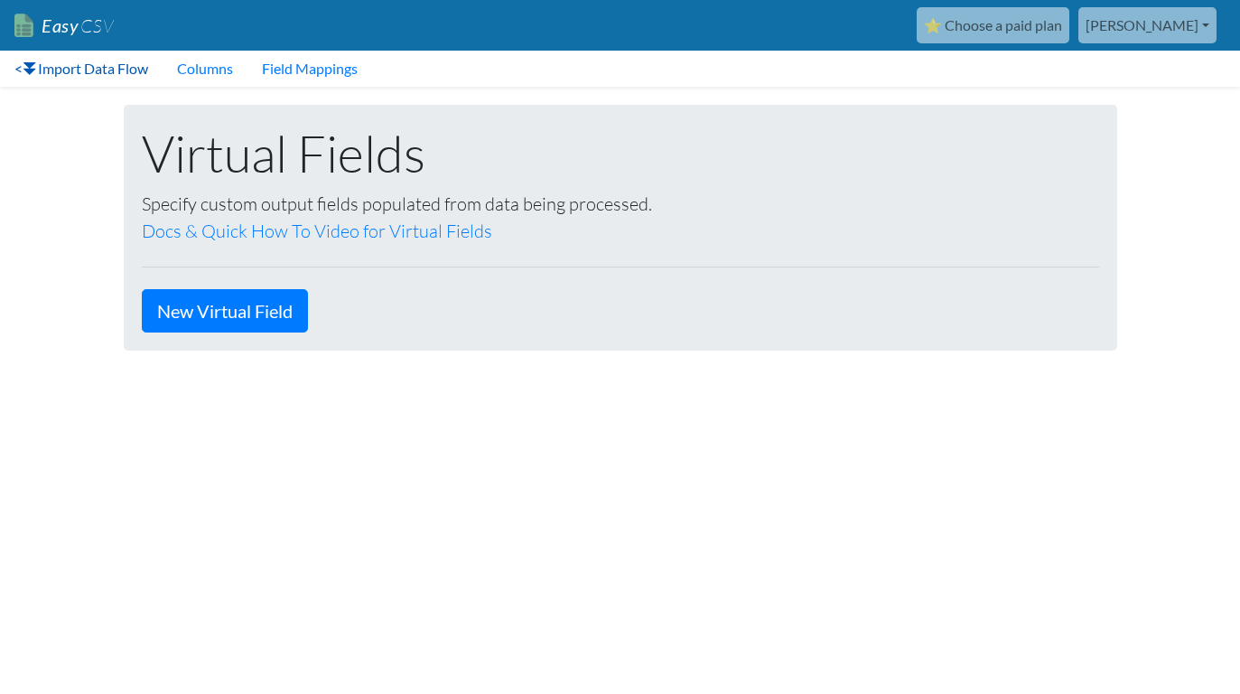
click at [16, 70] on link "< Import Data Flow" at bounding box center [81, 69] width 163 height 36
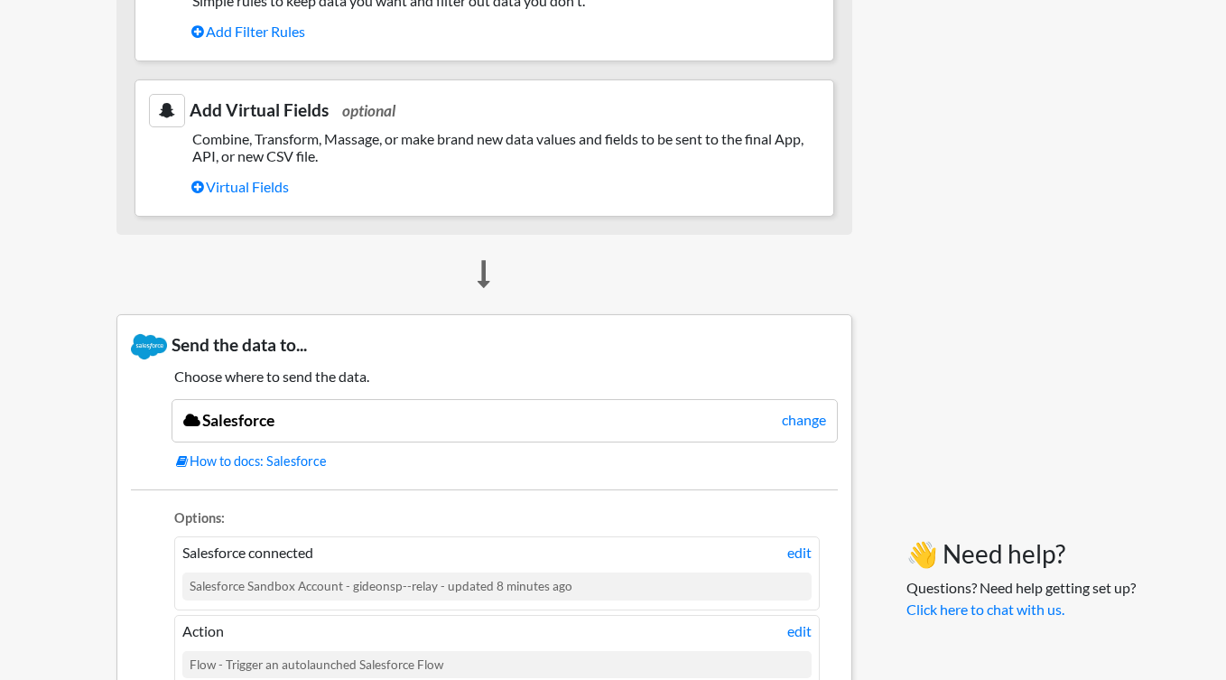
scroll to position [1501, 0]
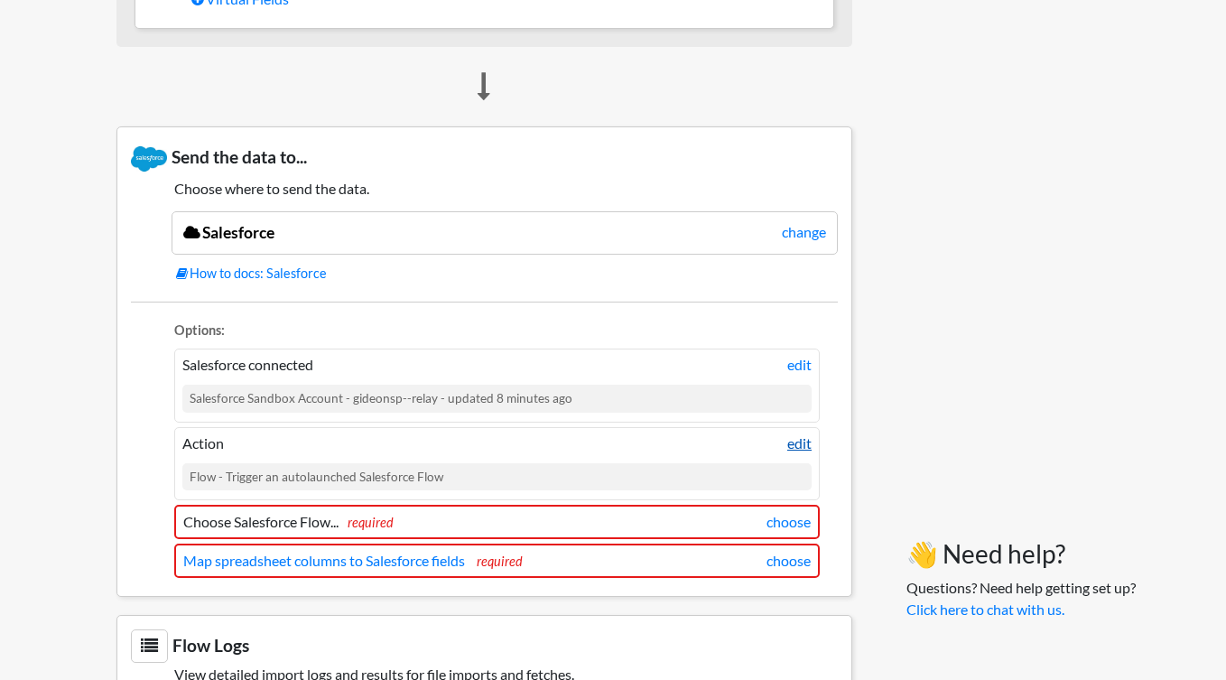
click at [799, 442] on link "edit" at bounding box center [799, 444] width 24 height 22
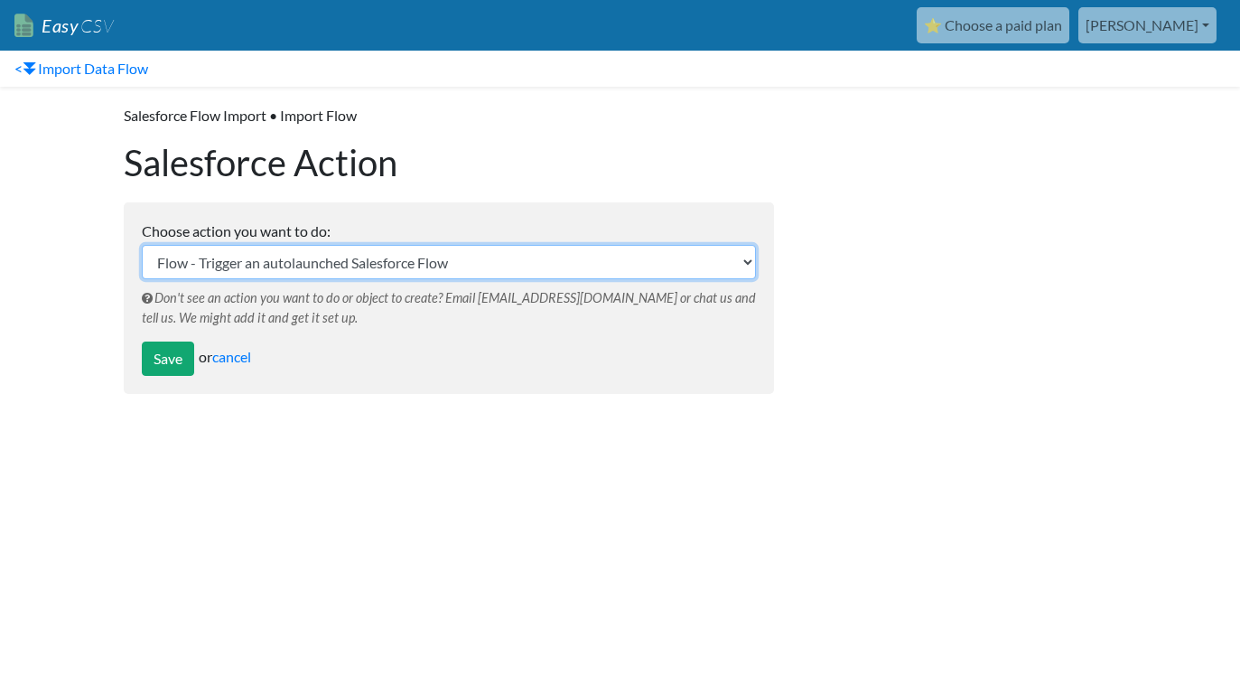
click at [358, 261] on select "Opportunity - Represents an opportunity, which is a sale or pending deal. Accou…" at bounding box center [449, 262] width 614 height 34
click at [142, 245] on select "Opportunity - Represents an opportunity, which is a sale or pending deal. Accou…" at bounding box center [449, 262] width 614 height 34
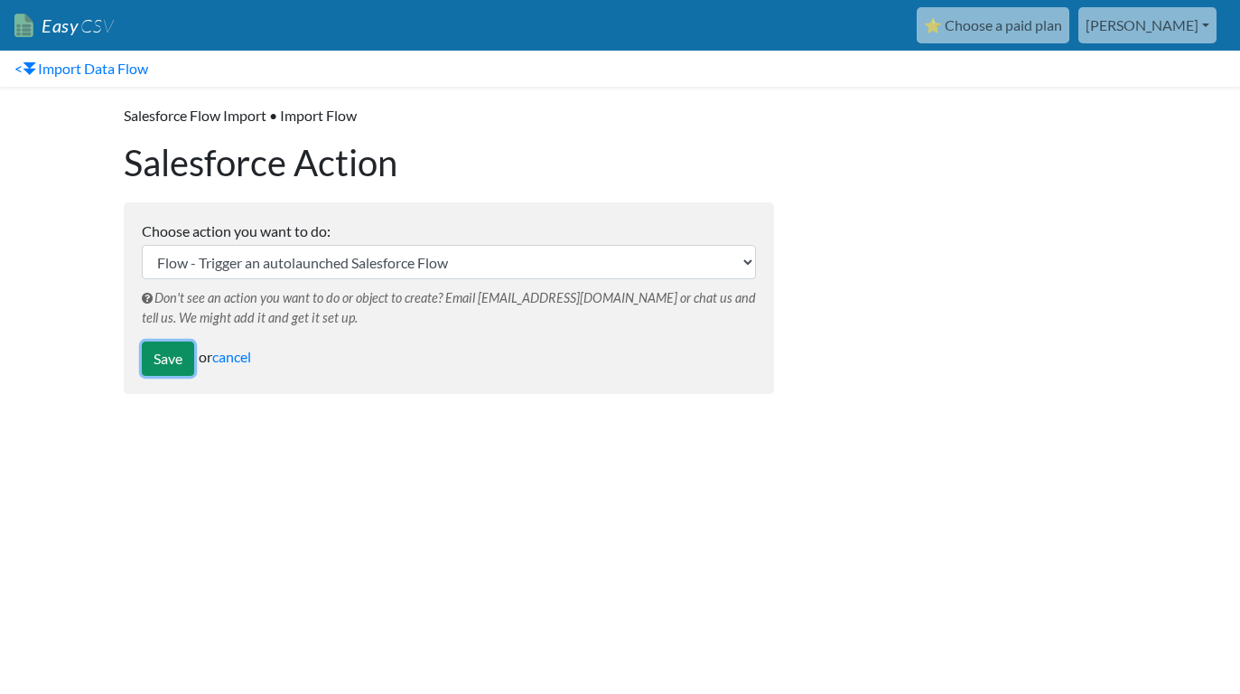
click at [169, 355] on input "Save" at bounding box center [168, 358] width 52 height 34
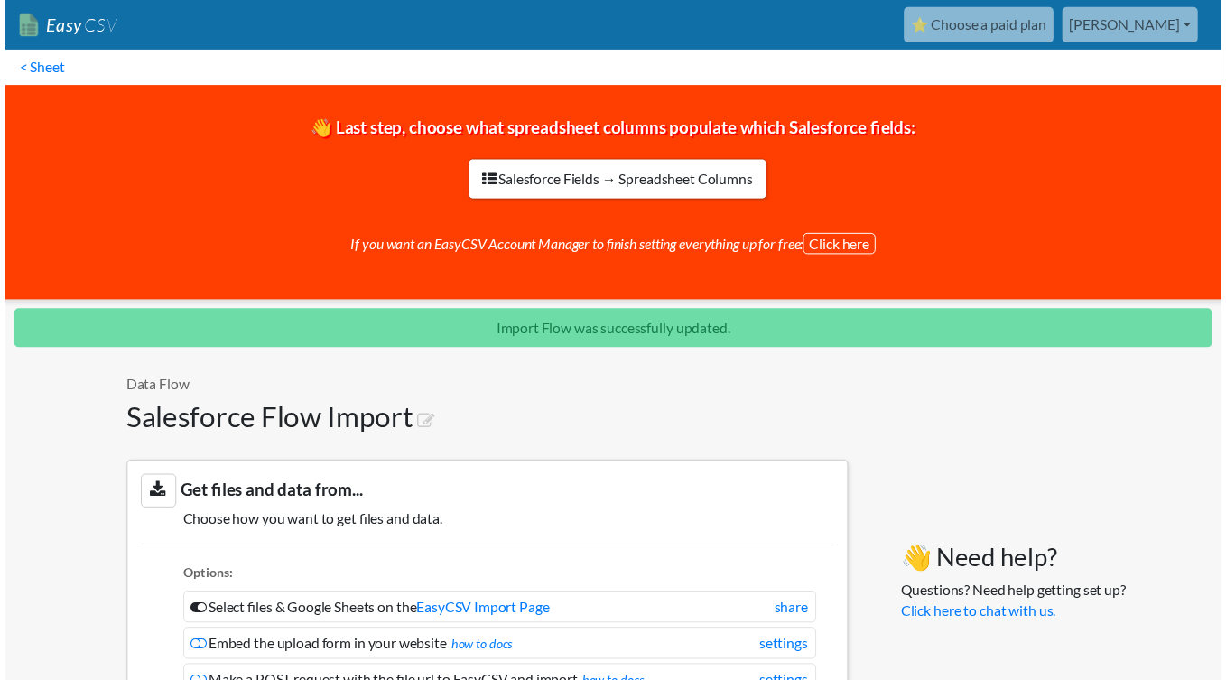
scroll to position [1646, 0]
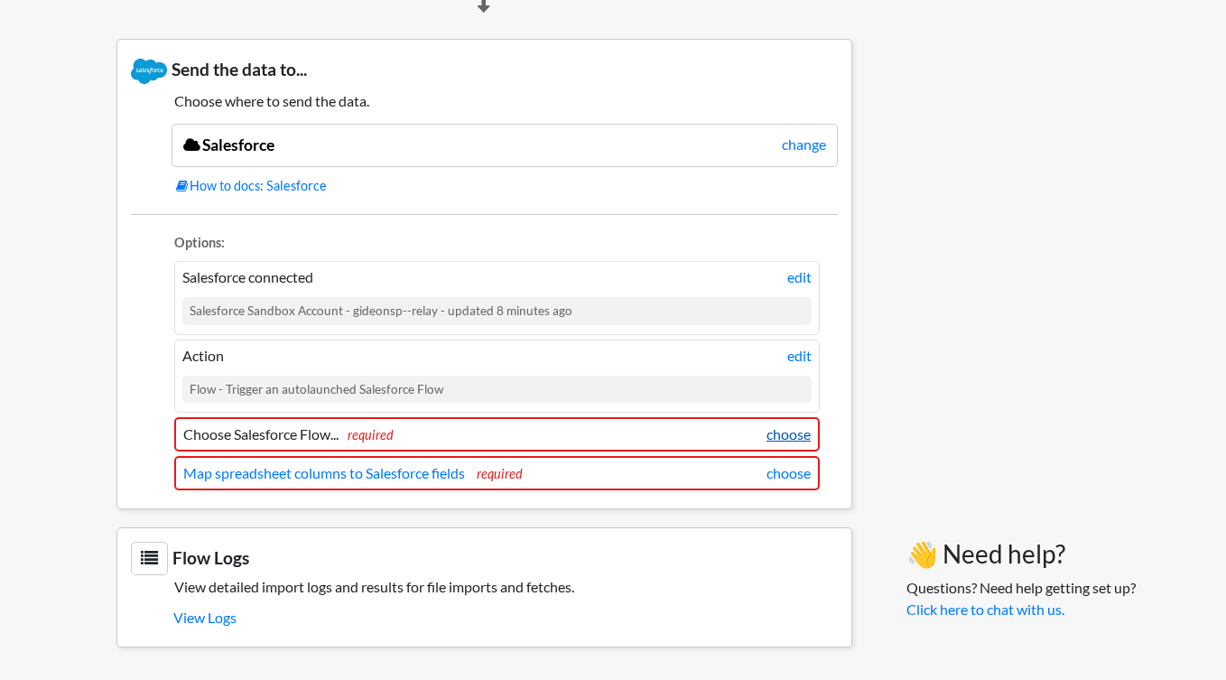
click at [802, 433] on link "choose" at bounding box center [789, 435] width 44 height 22
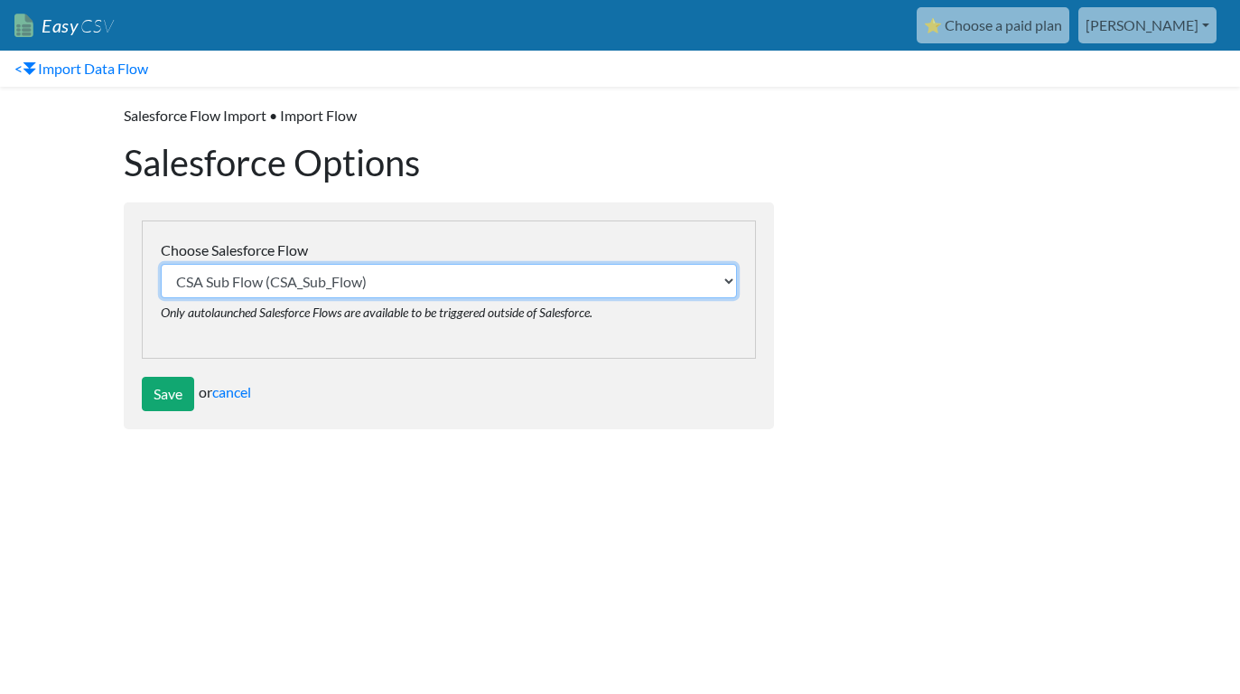
click at [293, 276] on select "CSA Sub Flow (CSA_Sub_Flow) Create Event Attendee Template (Calendly__Create_Ev…" at bounding box center [449, 281] width 576 height 34
click at [470, 291] on select "CSA Sub Flow (CSA_Sub_Flow) Create Event Attendee Template (Calendly__Create_Ev…" at bounding box center [449, 281] width 576 height 34
click at [437, 278] on select "CSA Sub Flow (CSA_Sub_Flow) Create Event Attendee Template (Calendly__Create_Ev…" at bounding box center [449, 281] width 576 height 34
select select "Daily_Balance_Upload"
click at [161, 264] on select "CSA Sub Flow (CSA_Sub_Flow) Create Event Attendee Template (Calendly__Create_Ev…" at bounding box center [449, 281] width 576 height 34
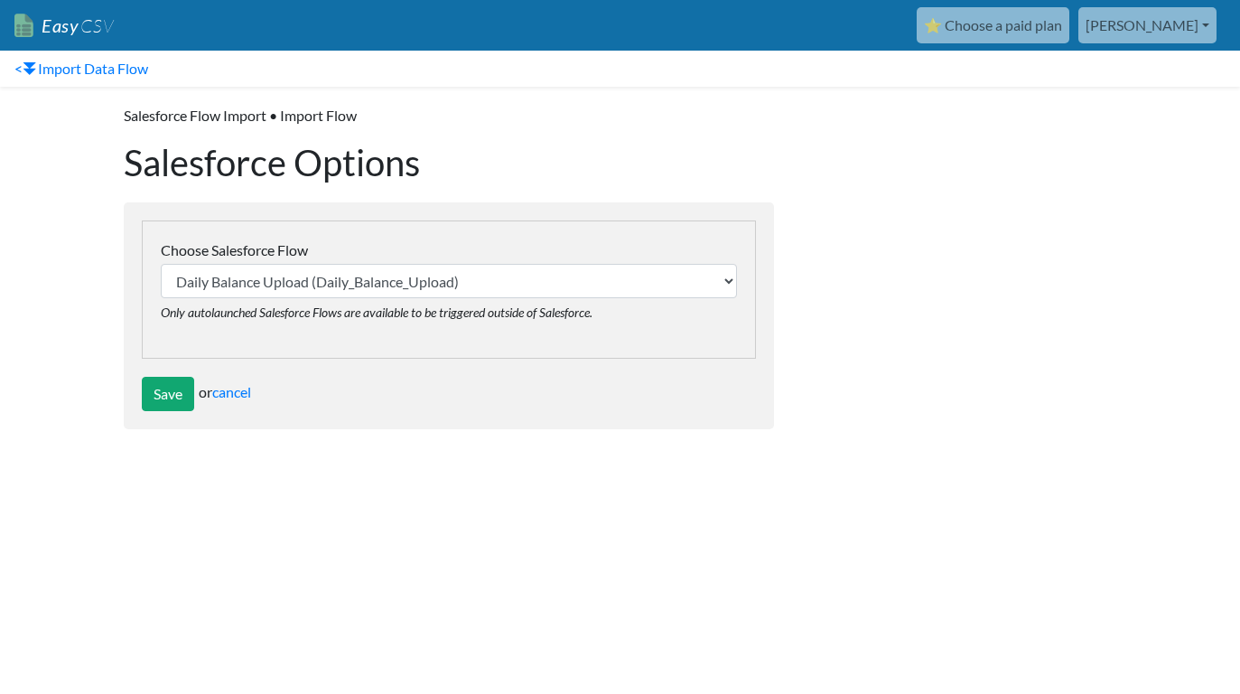
click at [198, 461] on html "Easy CSV ⭐ Choose a paid plan michelle Relayco All Flows All CSV Generators Bus…" at bounding box center [620, 230] width 1240 height 461
click at [162, 396] on input "Save" at bounding box center [168, 394] width 52 height 34
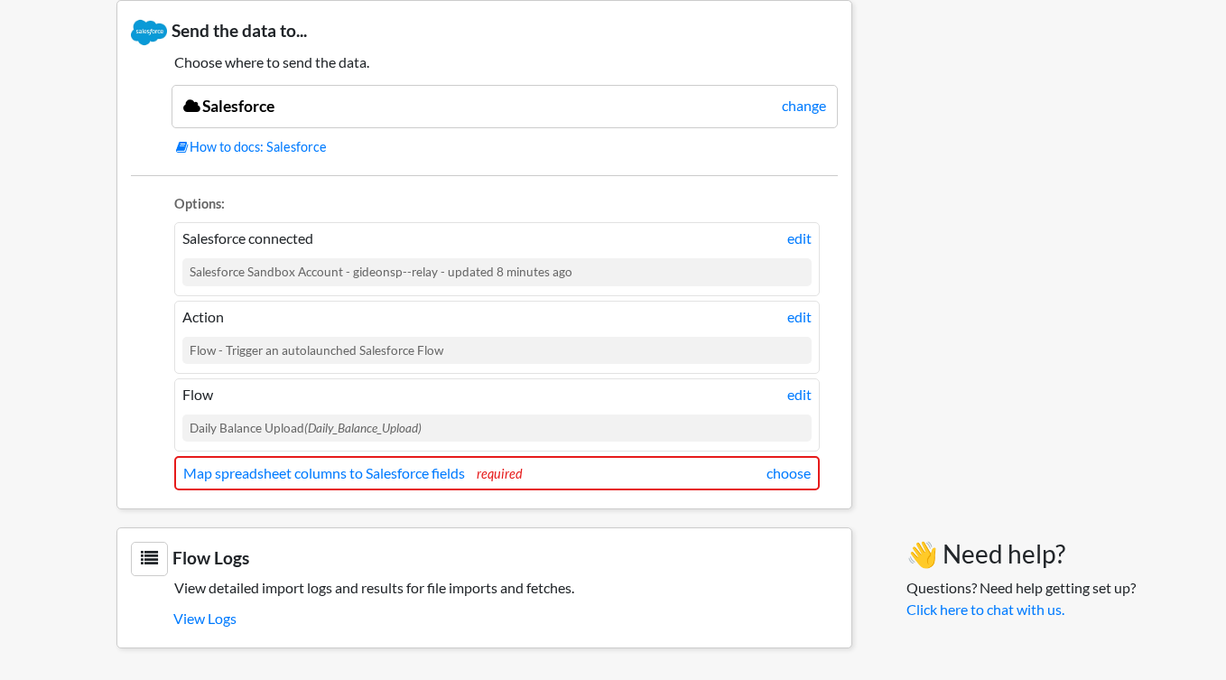
scroll to position [1686, 0]
click at [795, 472] on link "choose" at bounding box center [789, 472] width 44 height 22
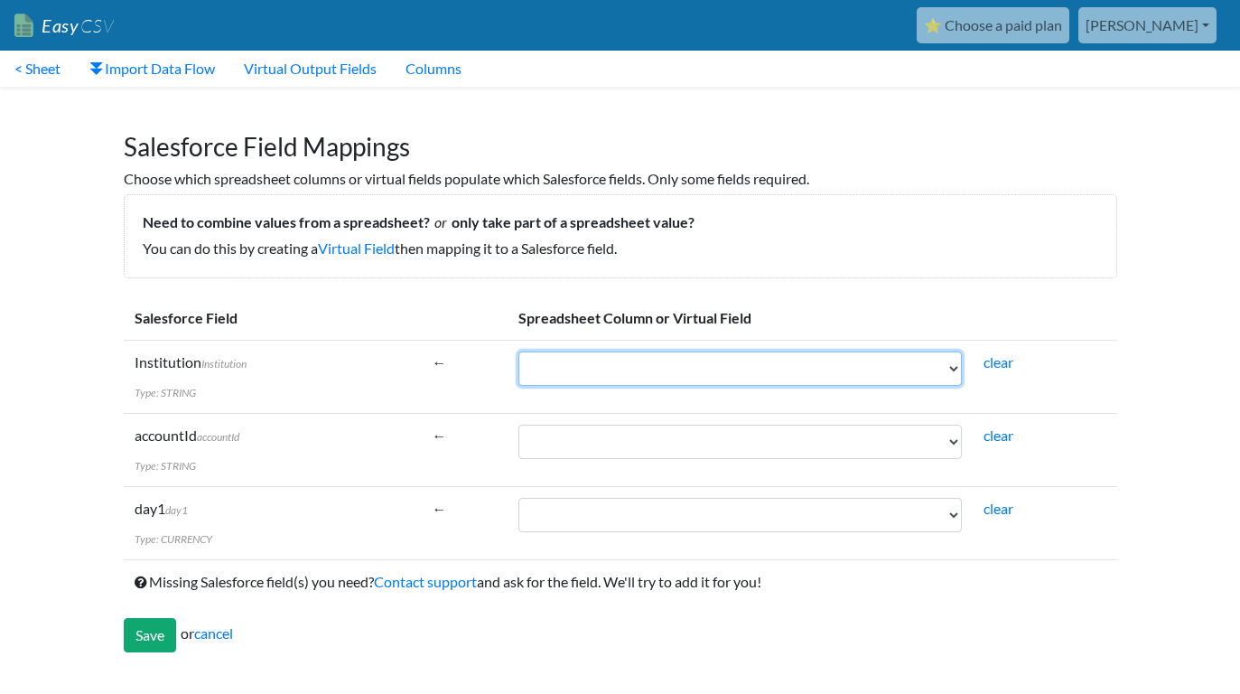
click at [680, 366] on select "Account Name AccountId__c Institution day 1 day 2 day 3 day 4 day 5 day 6 day 7…" at bounding box center [739, 368] width 443 height 34
select select "cr_742763"
click at [518, 351] on select "Account Name AccountId__c Institution day 1 day 2 day 3 day 4 day 5 day 6 day 7…" at bounding box center [739, 368] width 443 height 34
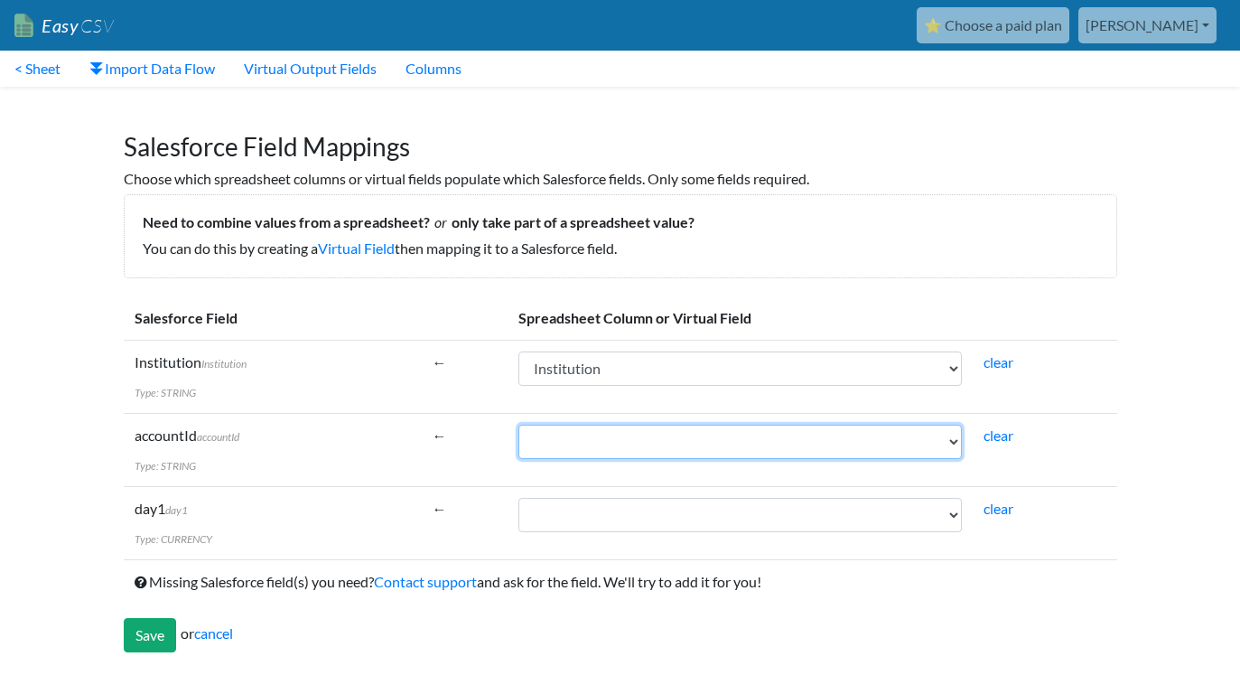
click at [655, 454] on select "Account Name AccountId__c Institution day 1 day 2 day 3 day 4 day 5 day 6 day 7…" at bounding box center [739, 441] width 443 height 34
select select "cr_742762"
click at [518, 424] on select "Account Name AccountId__c Institution day 1 day 2 day 3 day 4 day 5 day 6 day 7…" at bounding box center [739, 441] width 443 height 34
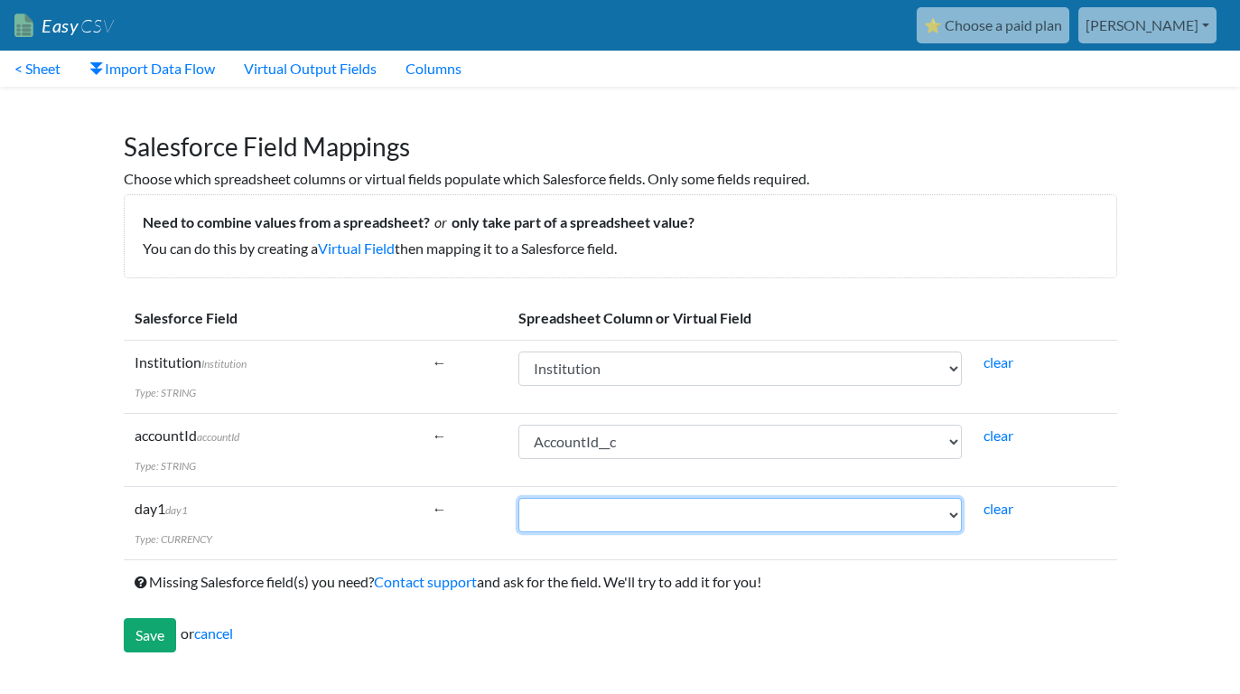
click at [628, 517] on select "Account Name AccountId__c Institution day 1 day 2 day 3 day 4 day 5 day 6 day 7…" at bounding box center [739, 515] width 443 height 34
select select "cr_742764"
click at [518, 498] on select "Account Name AccountId__c Institution day 1 day 2 day 3 day 4 day 5 day 6 day 7…" at bounding box center [739, 515] width 443 height 34
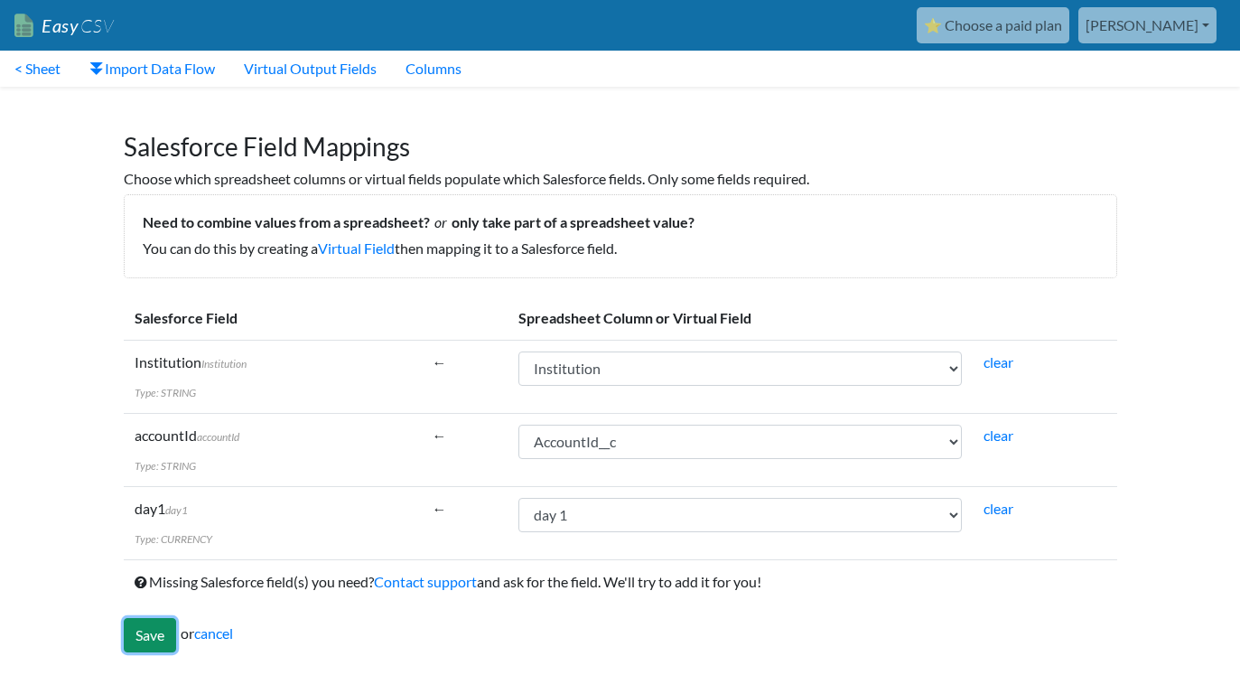
click at [138, 640] on input "Save" at bounding box center [150, 635] width 52 height 34
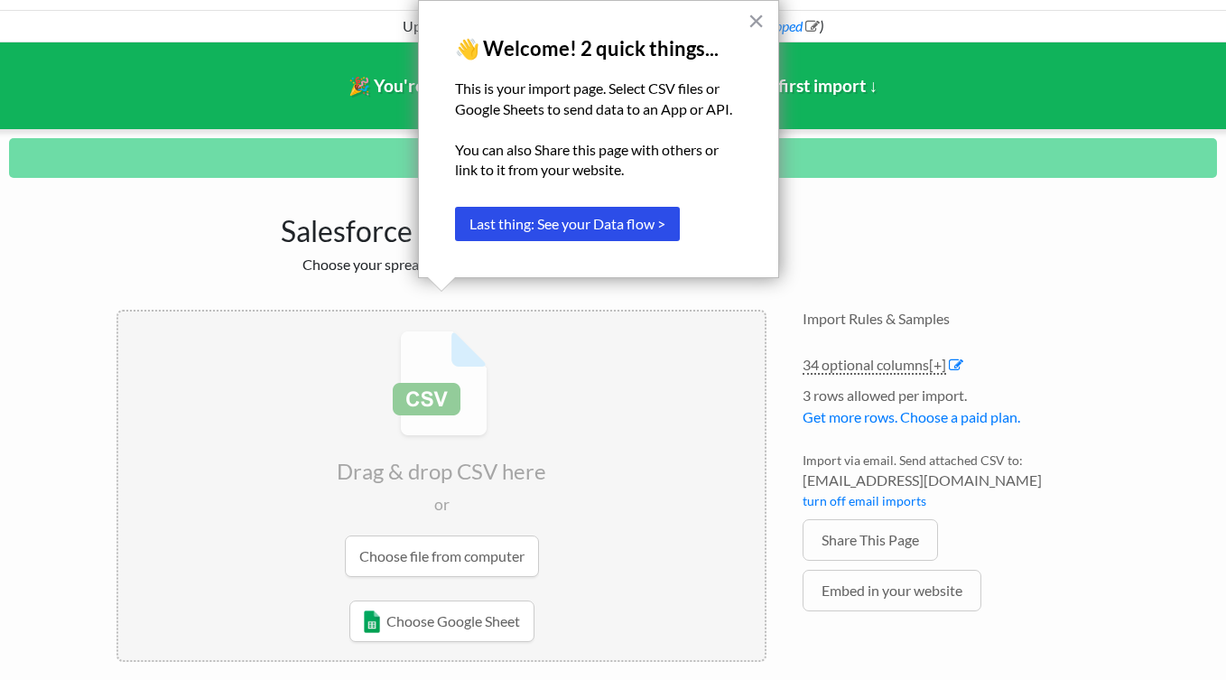
scroll to position [95, 0]
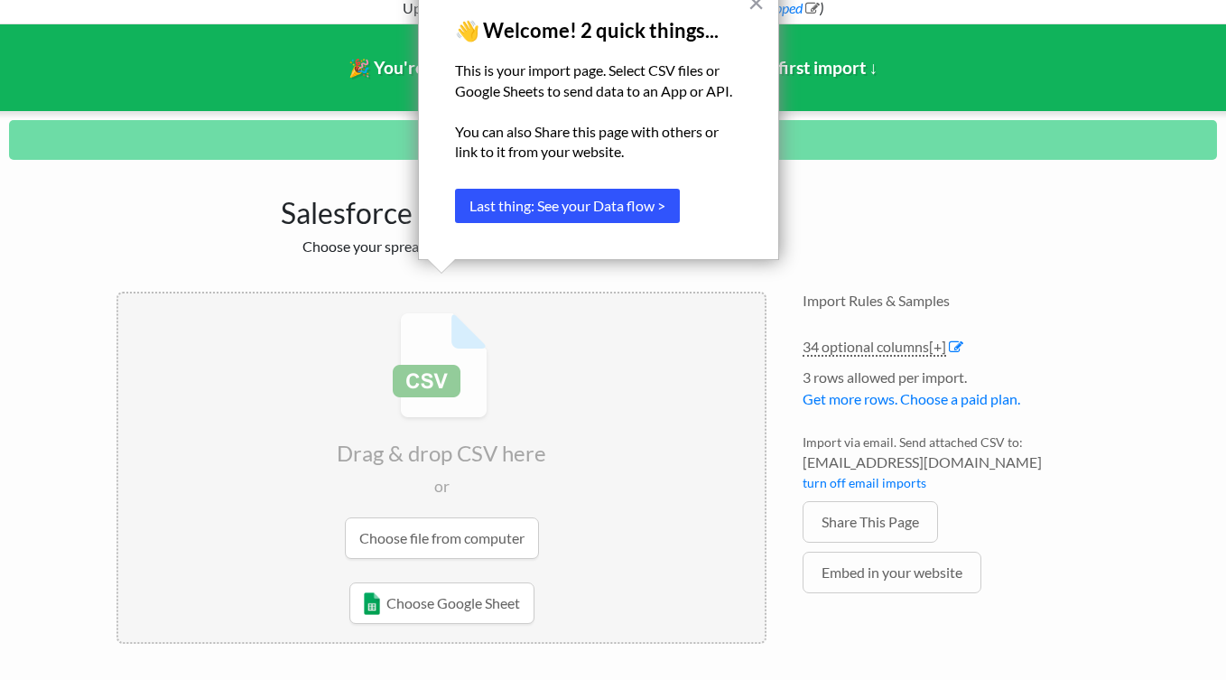
click at [584, 210] on button "Last thing: See your Data flow >" at bounding box center [567, 206] width 225 height 34
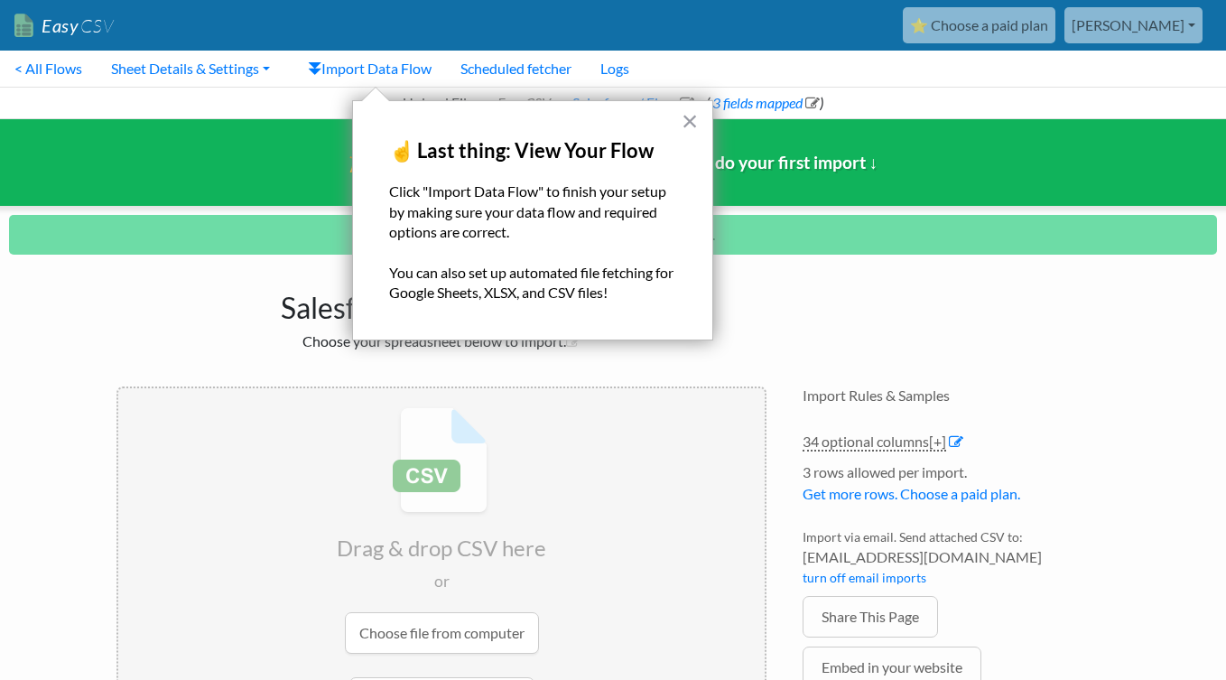
click at [415, 209] on p "Click "Import Data Flow" to finish your setup by making sure your data flow and…" at bounding box center [532, 212] width 287 height 61
click at [386, 64] on link "Import Data Flow" at bounding box center [369, 69] width 153 height 36
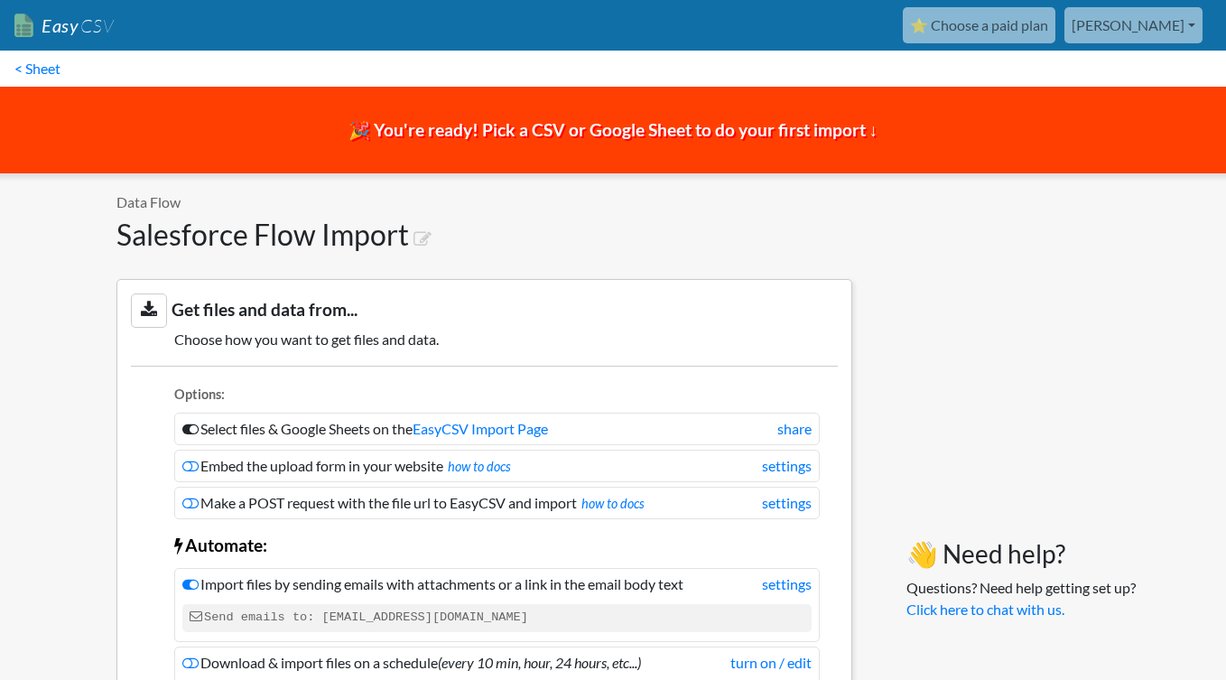
click at [841, 138] on span "🎉 You're ready! Pick a CSV or Google Sheet to do your first import ↓" at bounding box center [614, 129] width 530 height 21
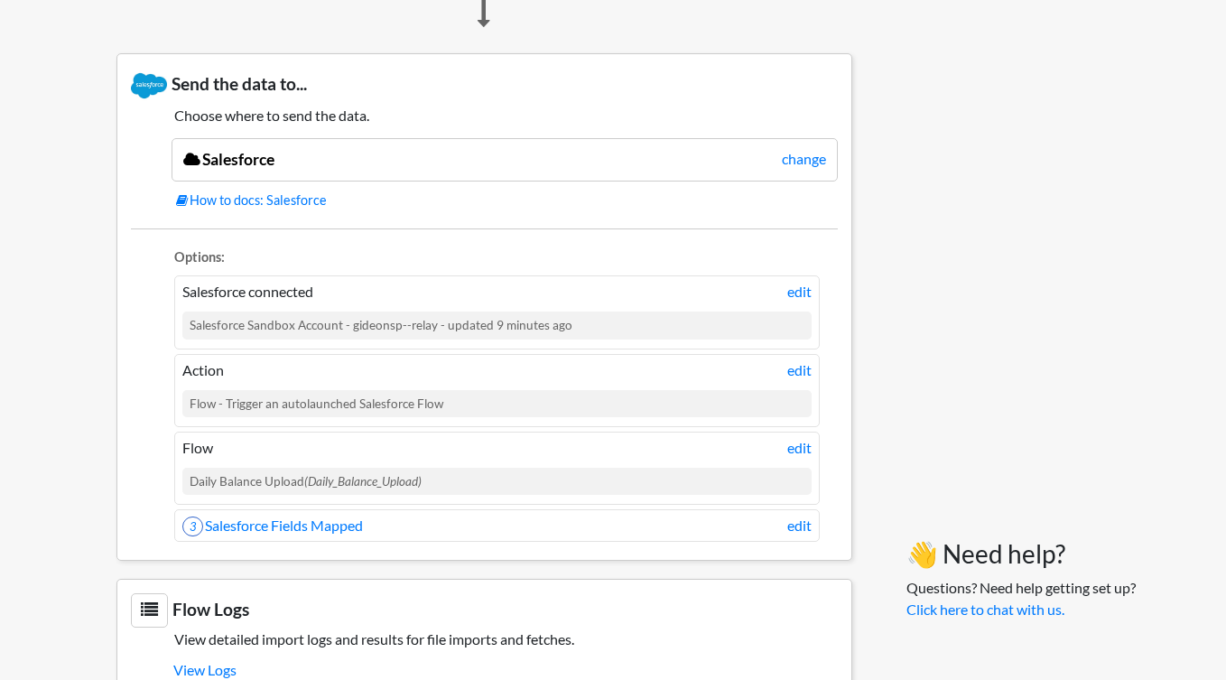
scroll to position [1494, 0]
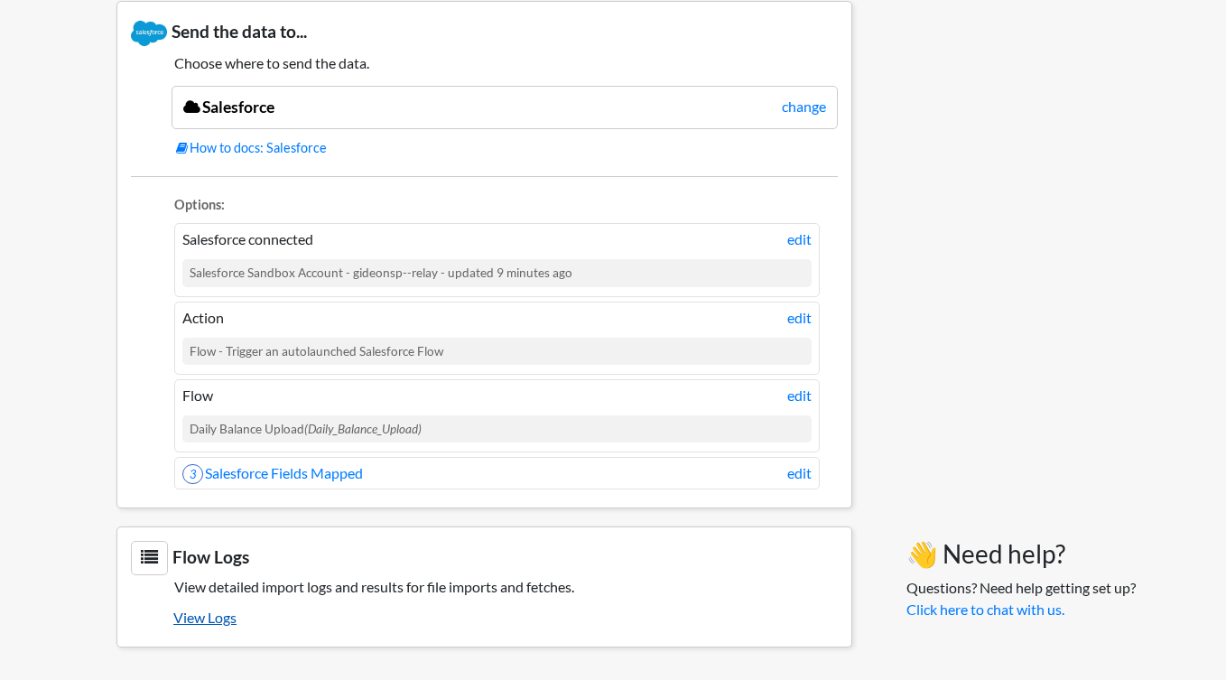
click at [205, 616] on link "View Logs" at bounding box center [505, 617] width 665 height 31
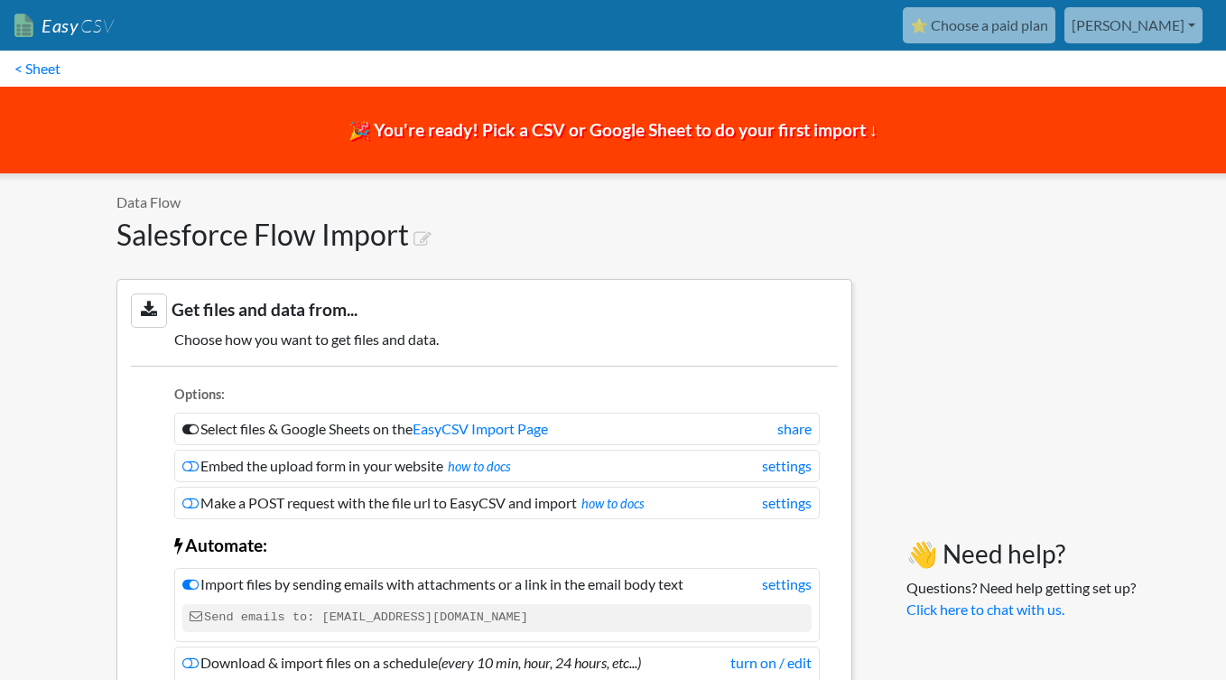
click at [154, 306] on icon at bounding box center [149, 309] width 36 height 33
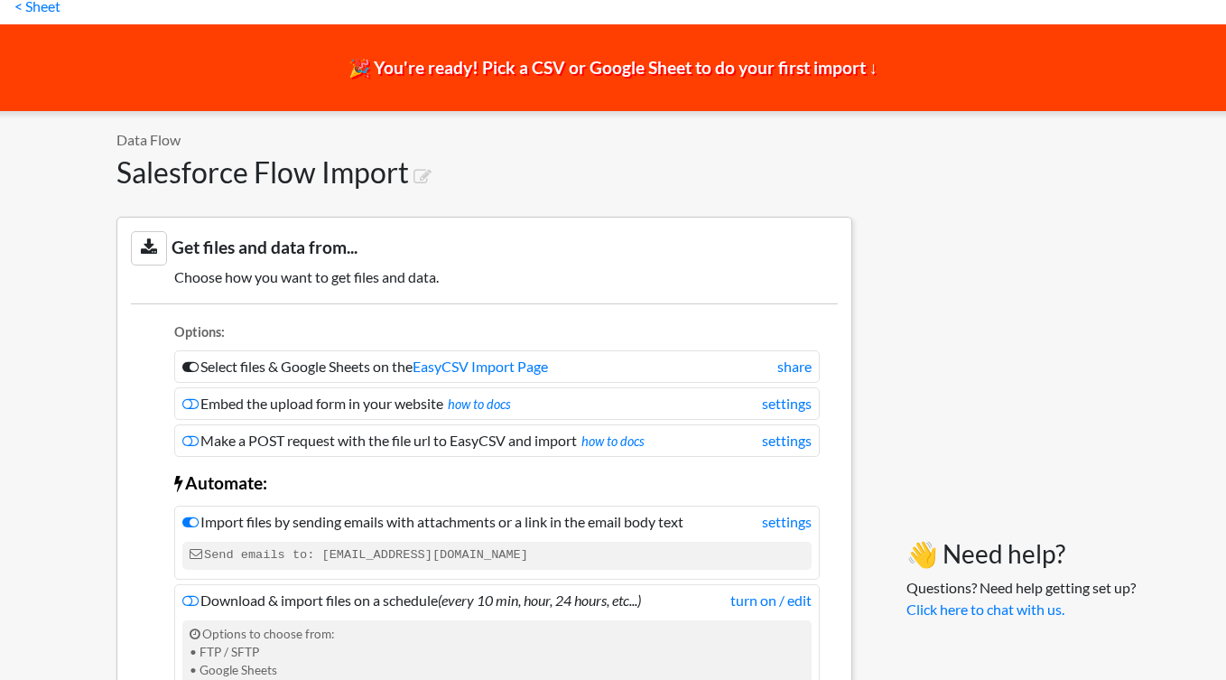
scroll to position [132, 0]
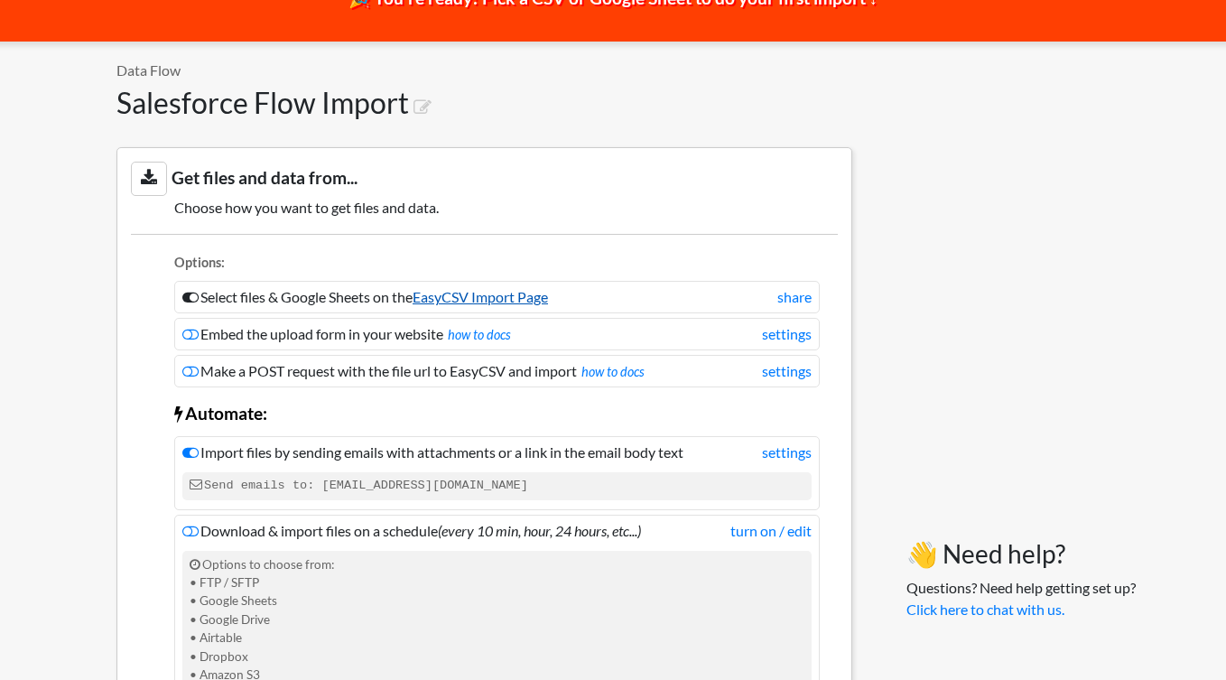
click at [523, 297] on link "EasyCSV Import Page" at bounding box center [480, 296] width 135 height 17
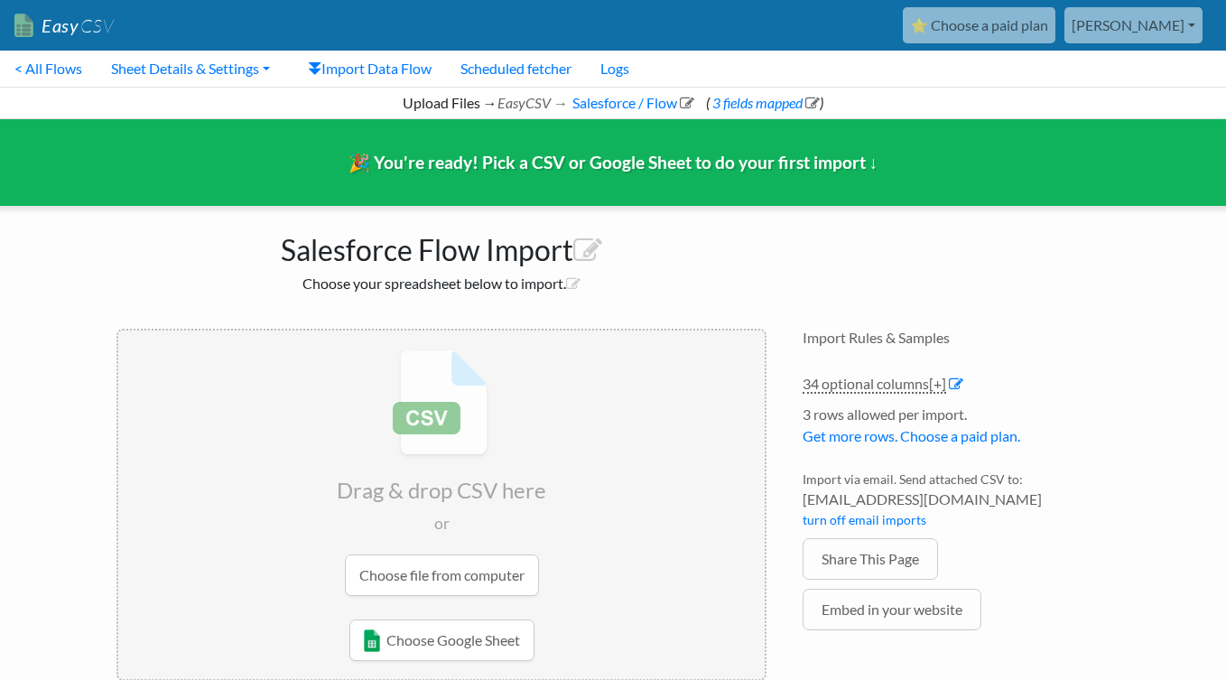
scroll to position [37, 0]
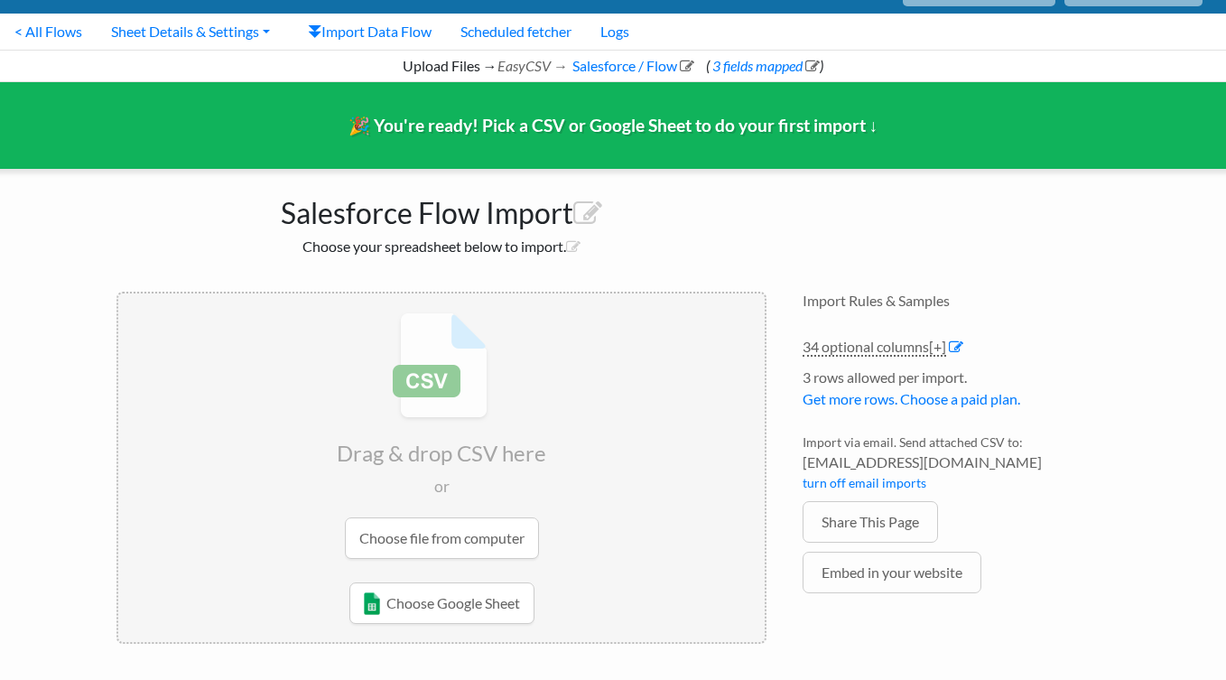
click at [458, 536] on input "file" at bounding box center [441, 435] width 647 height 284
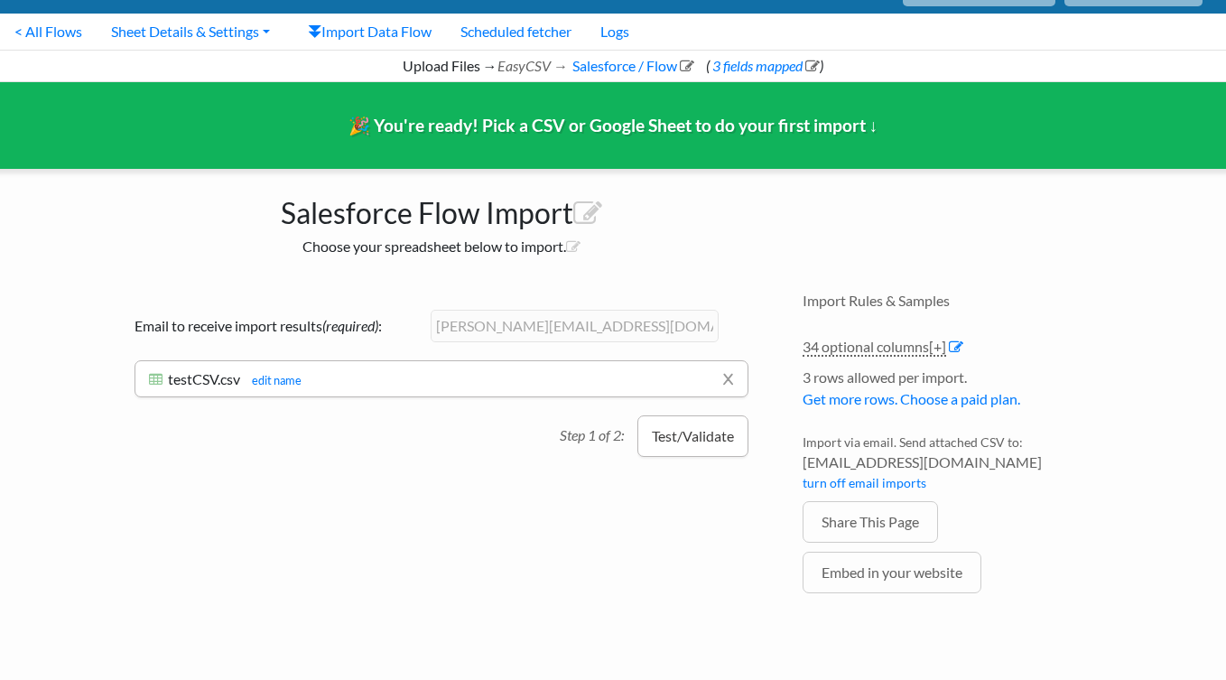
click at [682, 433] on button "Test/Validate" at bounding box center [693, 436] width 111 height 42
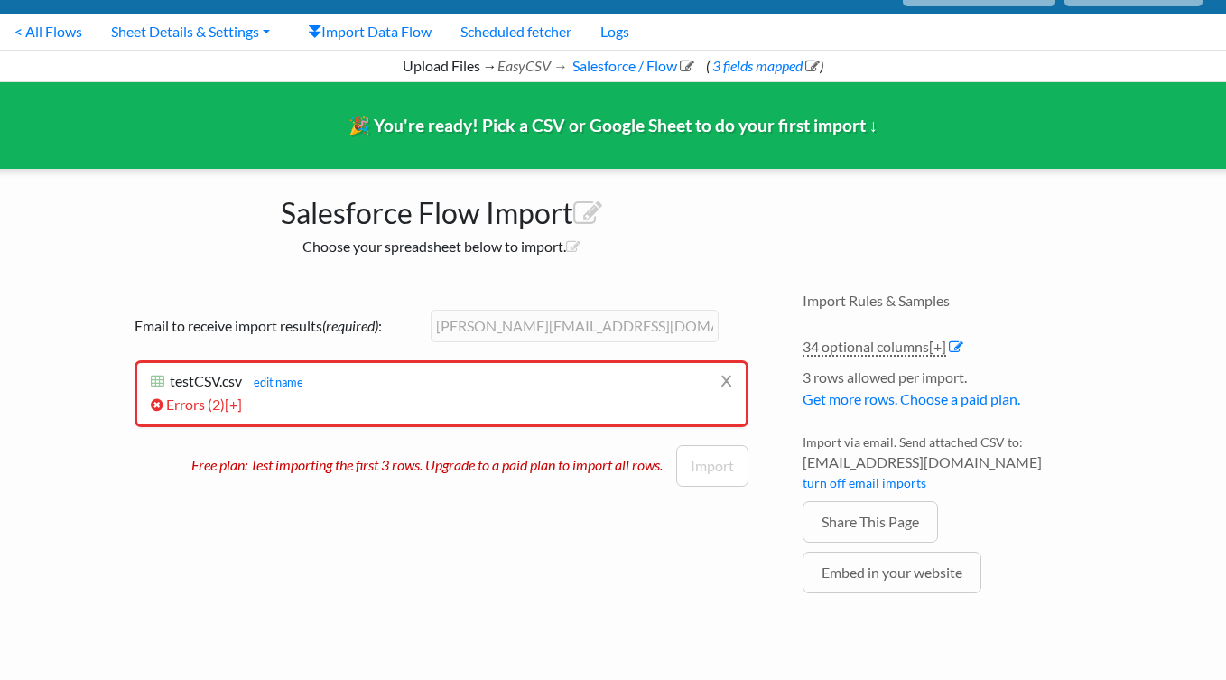
click at [396, 469] on p "Free plan: Test importing the first 3 rows. Upgrade to a paid plan to import al…" at bounding box center [433, 460] width 485 height 31
click at [242, 406] on span "[+]" at bounding box center [233, 404] width 17 height 17
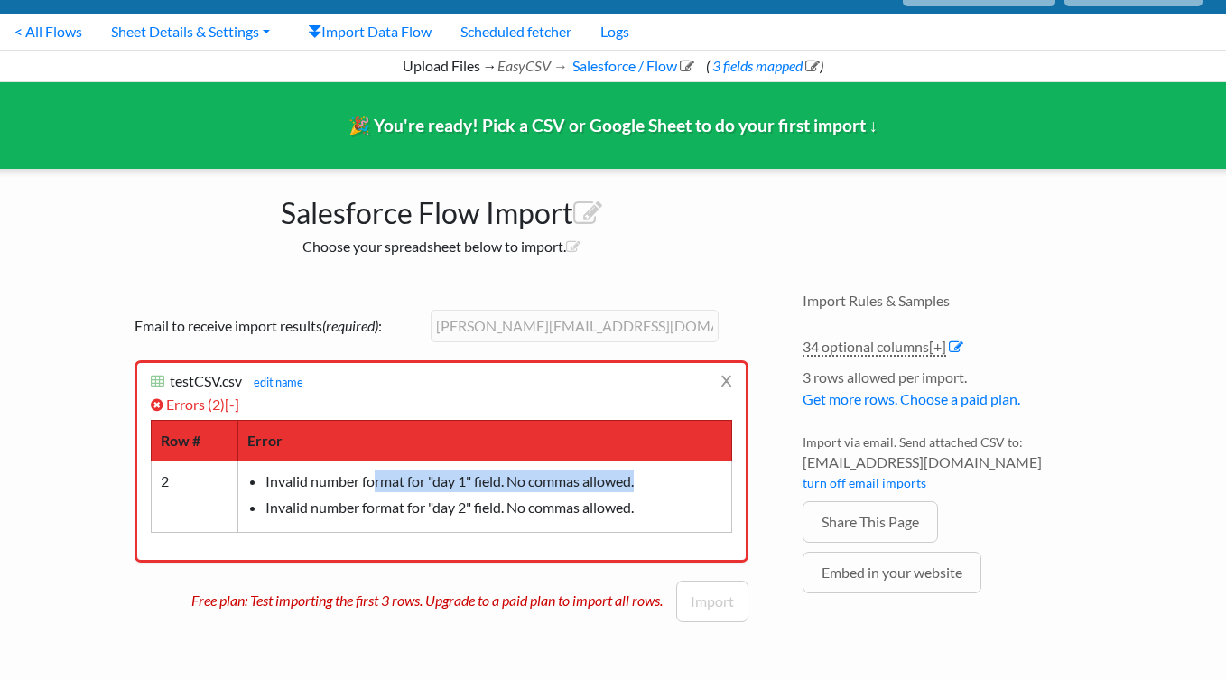
drag, startPoint x: 592, startPoint y: 476, endPoint x: 694, endPoint y: 484, distance: 102.4
click at [694, 484] on li "Invalid number format for "day 1" field. No commas allowed." at bounding box center [493, 481] width 457 height 22
click at [617, 523] on td "Invalid number format for "day 1" field. No commas allowed. Invalid number form…" at bounding box center [485, 496] width 494 height 71
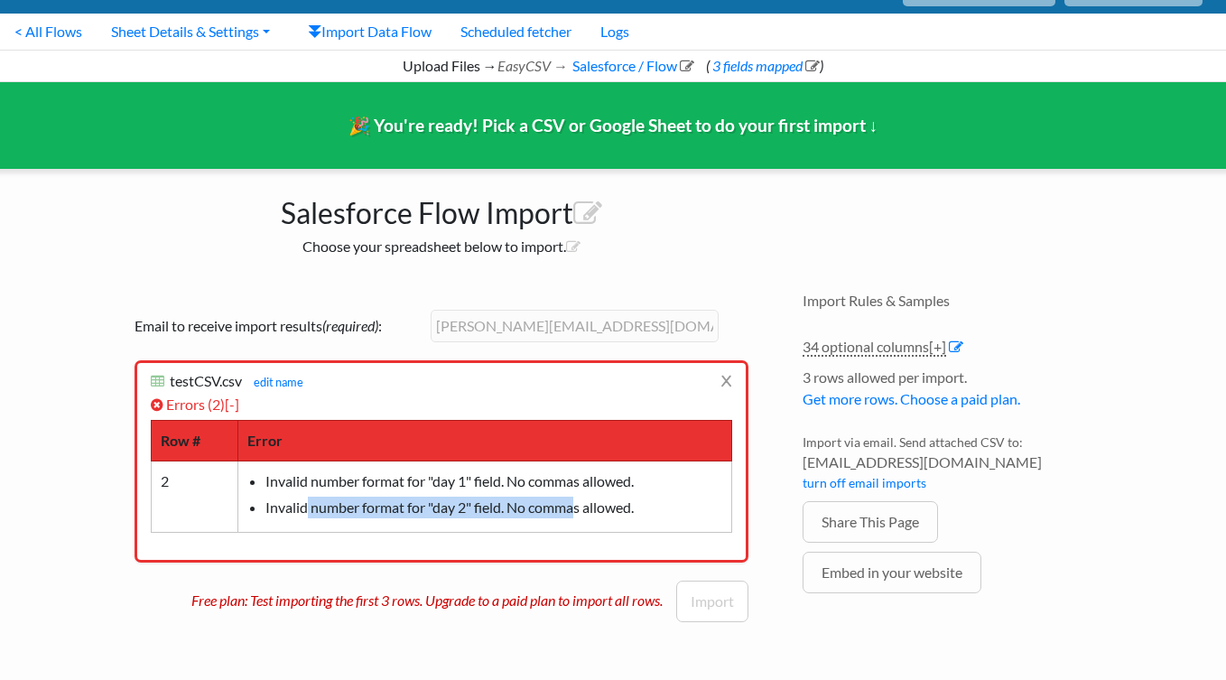
drag, startPoint x: 304, startPoint y: 517, endPoint x: 578, endPoint y: 512, distance: 273.6
click at [578, 512] on li "Invalid number format for "day 2" field. No commas allowed." at bounding box center [493, 508] width 457 height 22
click at [447, 644] on div "Drag & drop CSV here or Choose file from computer Choose Google Sheet Email to …" at bounding box center [441, 470] width 686 height 392
click at [727, 378] on link "x" at bounding box center [727, 380] width 12 height 34
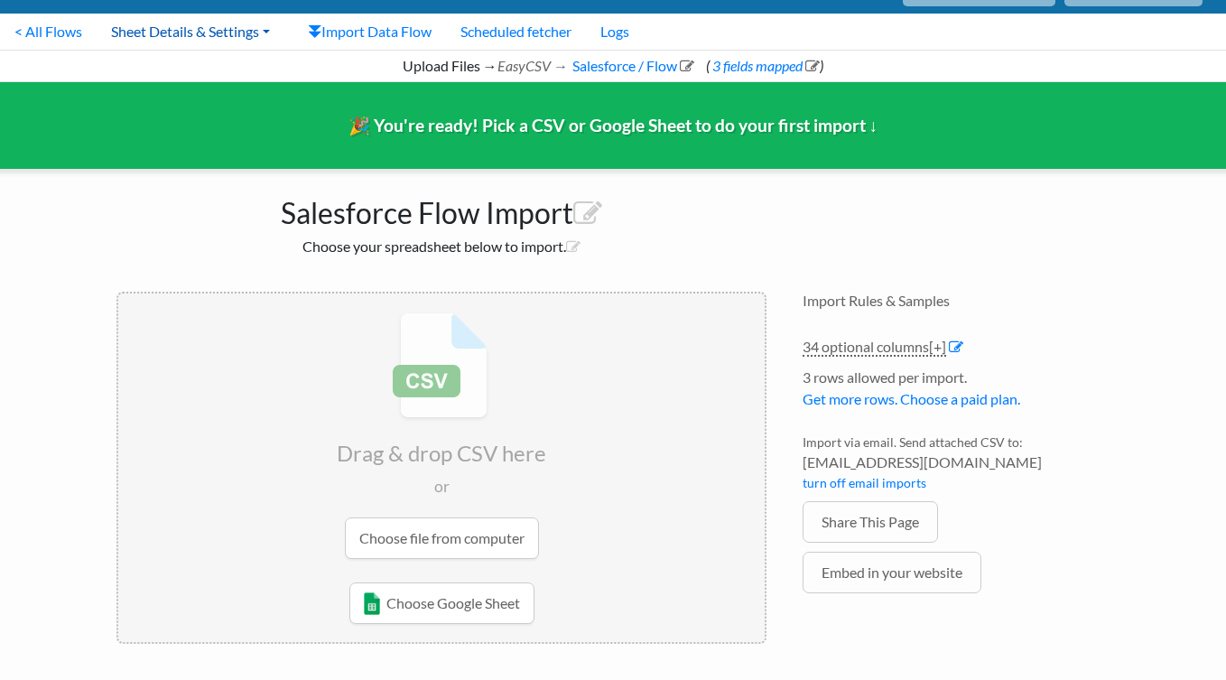
click at [146, 32] on link "Sheet Details & Settings" at bounding box center [191, 32] width 188 height 36
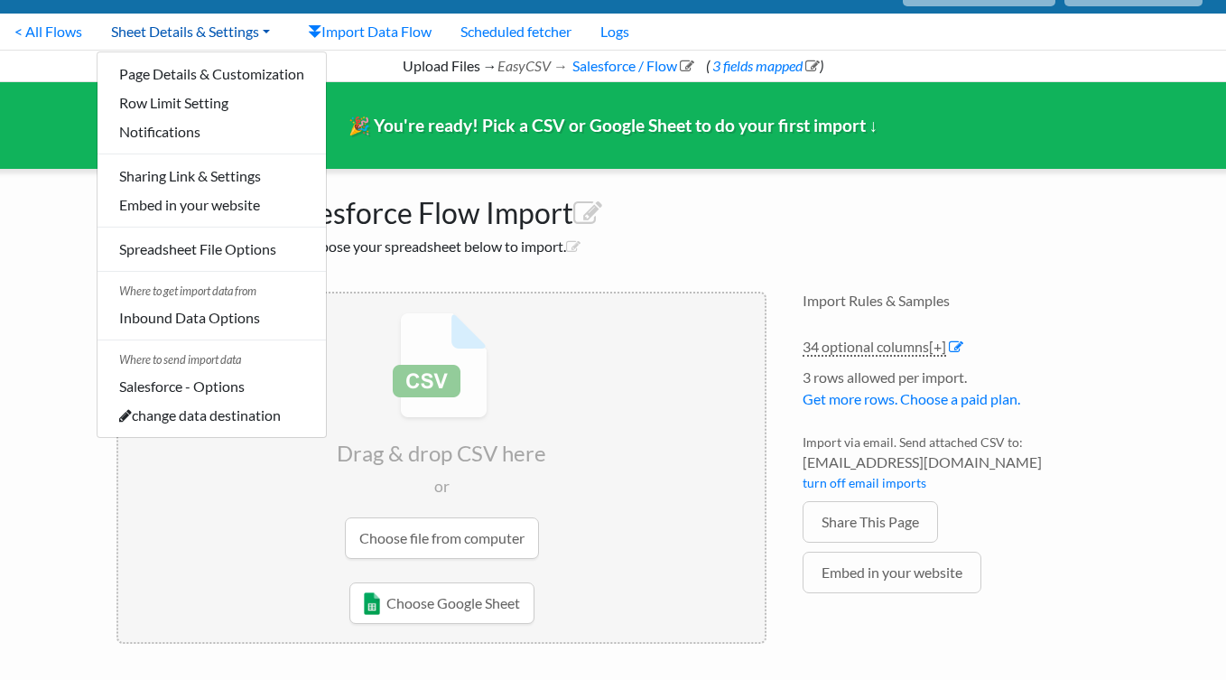
click at [147, 31] on link "Sheet Details & Settings" at bounding box center [191, 32] width 188 height 36
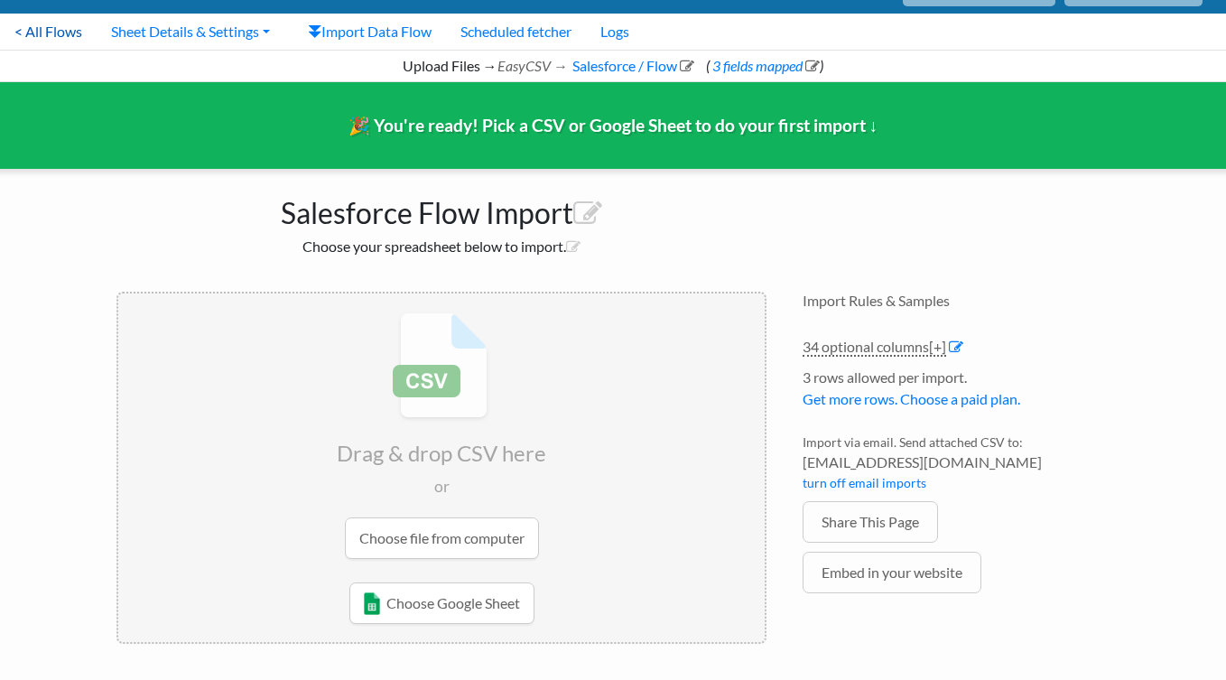
click at [50, 32] on link "< All Flows" at bounding box center [48, 32] width 97 height 36
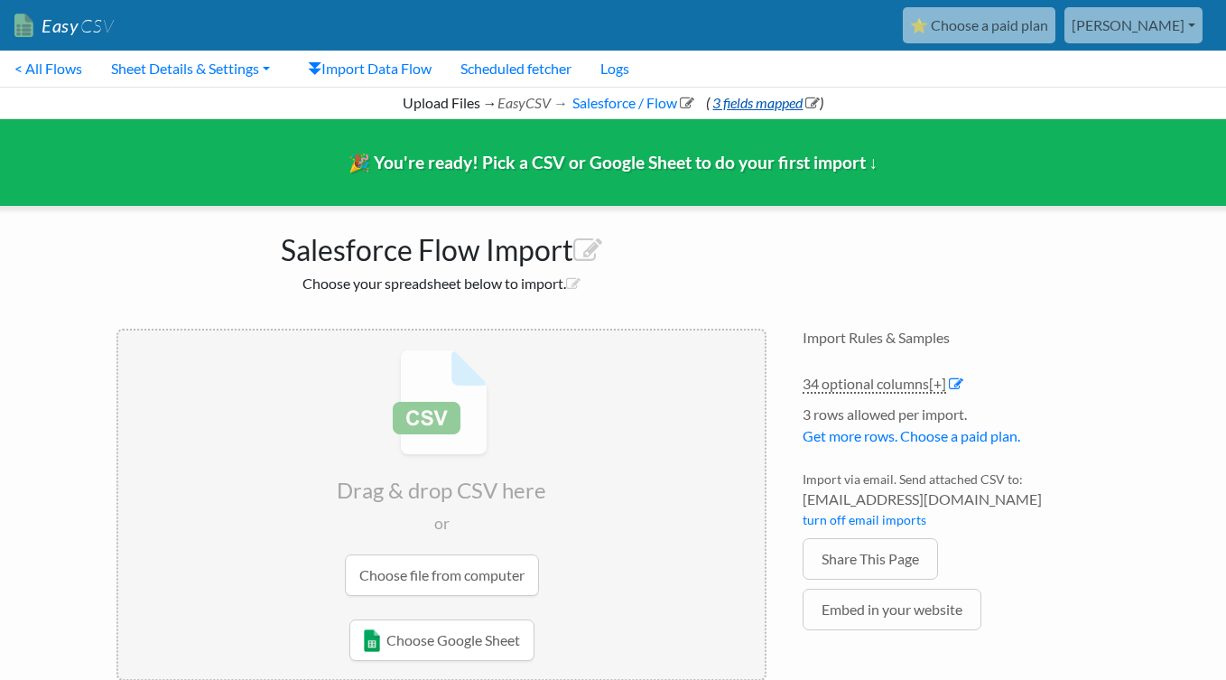
click at [749, 106] on link "3 fields mapped" at bounding box center [765, 102] width 110 height 17
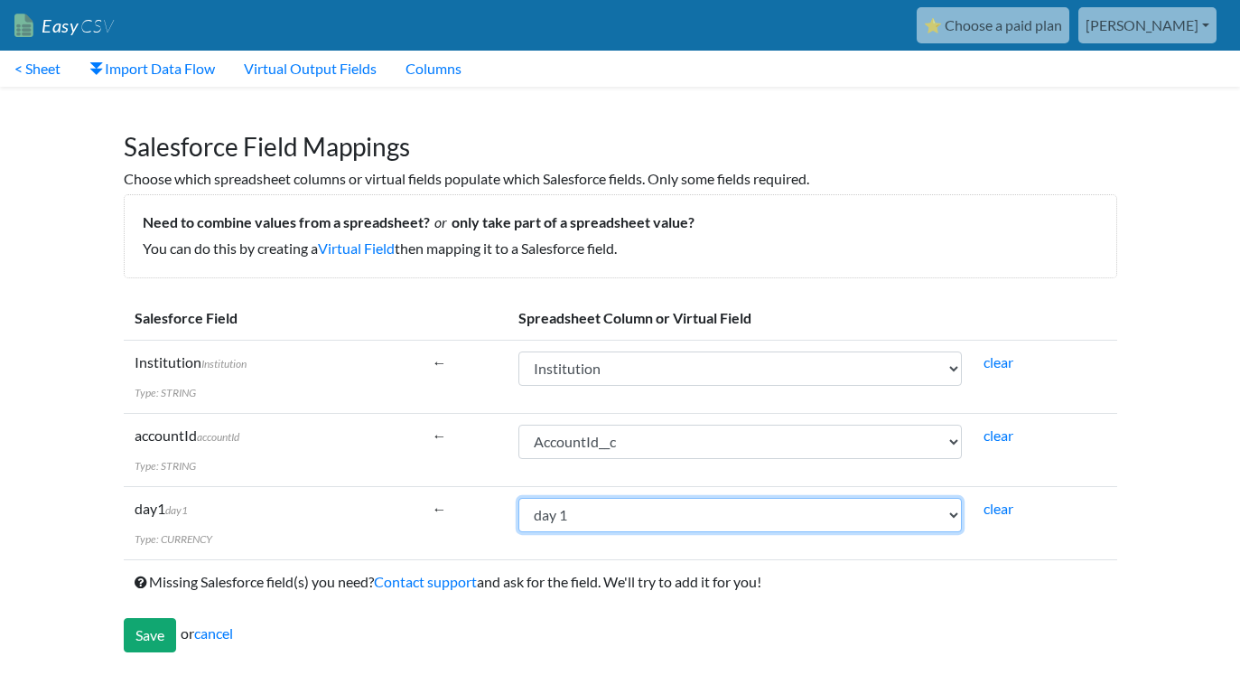
click at [703, 518] on select "Account Name AccountId__c Institution day 1 day 2 day 3 day 4 day 5 day 6 day 7…" at bounding box center [739, 515] width 443 height 34
click at [619, 220] on h5 "Need to combine values from a spreadsheet? or only take part of a spreadsheet v…" at bounding box center [620, 221] width 955 height 17
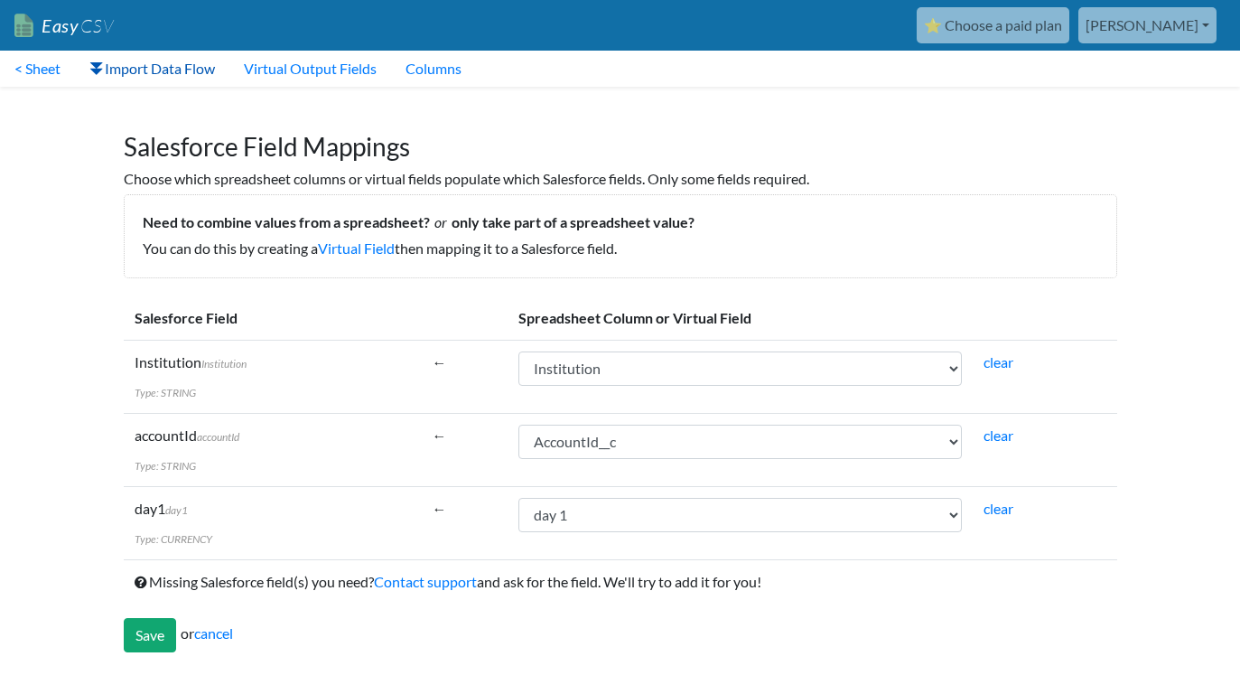
click at [162, 68] on link "Import Data Flow" at bounding box center [152, 69] width 154 height 36
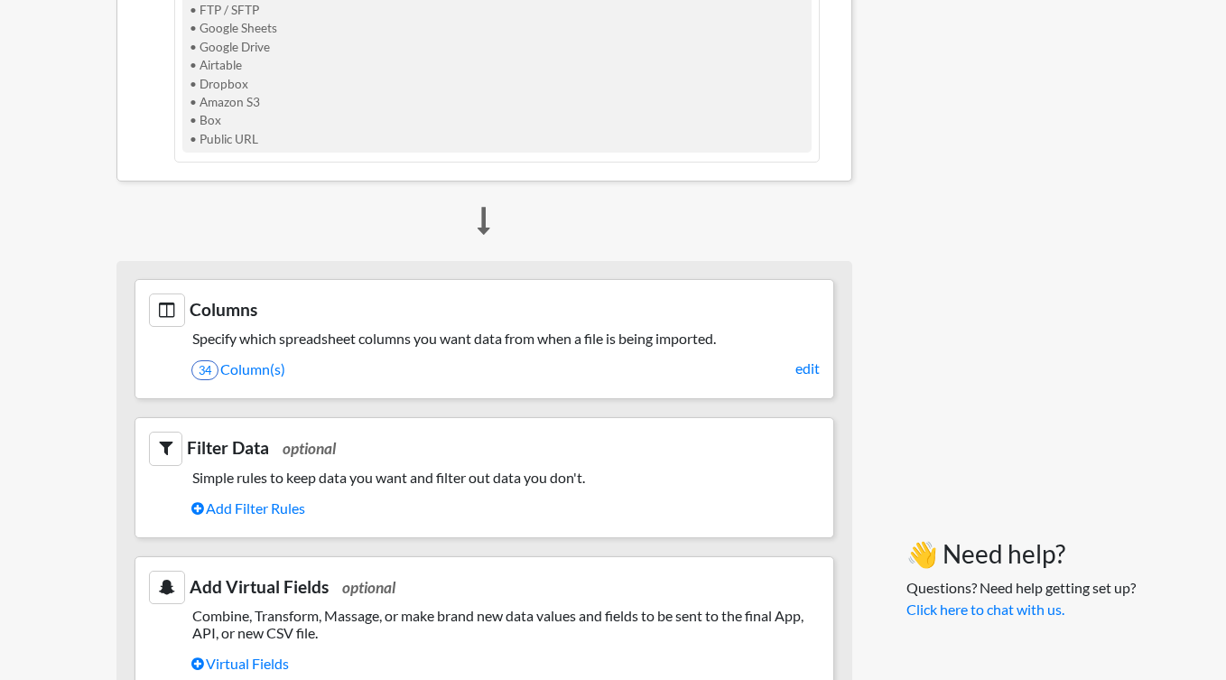
scroll to position [716, 0]
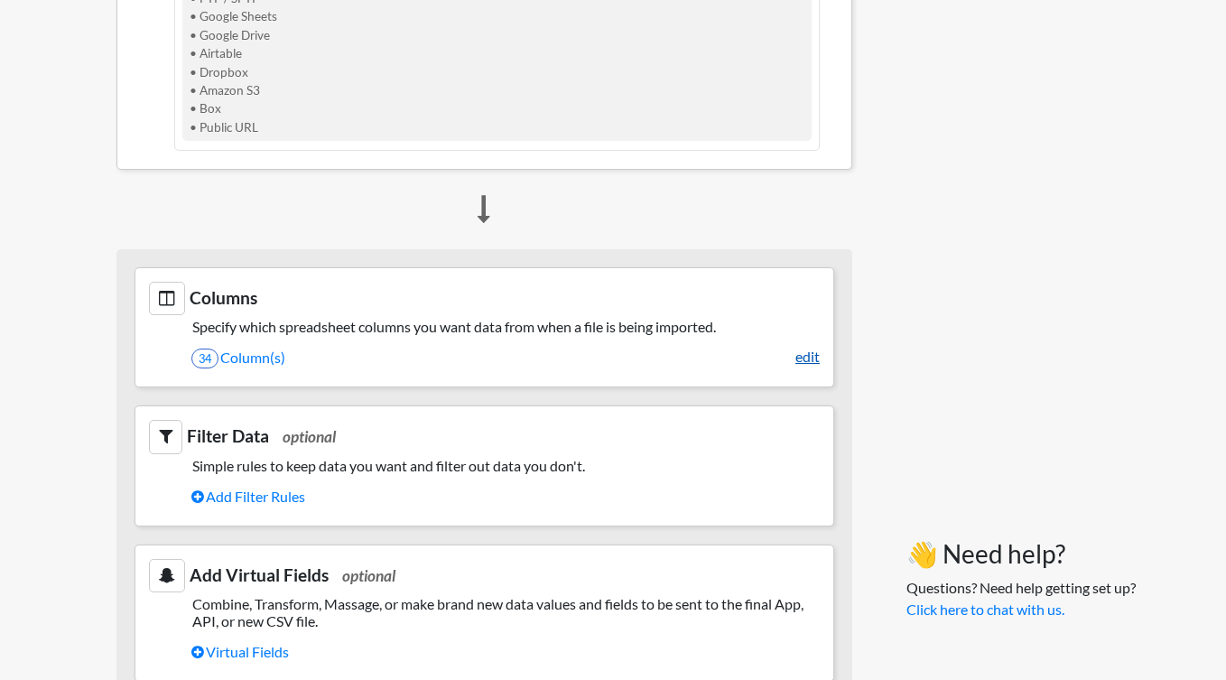
click at [802, 358] on link "edit" at bounding box center [808, 357] width 24 height 22
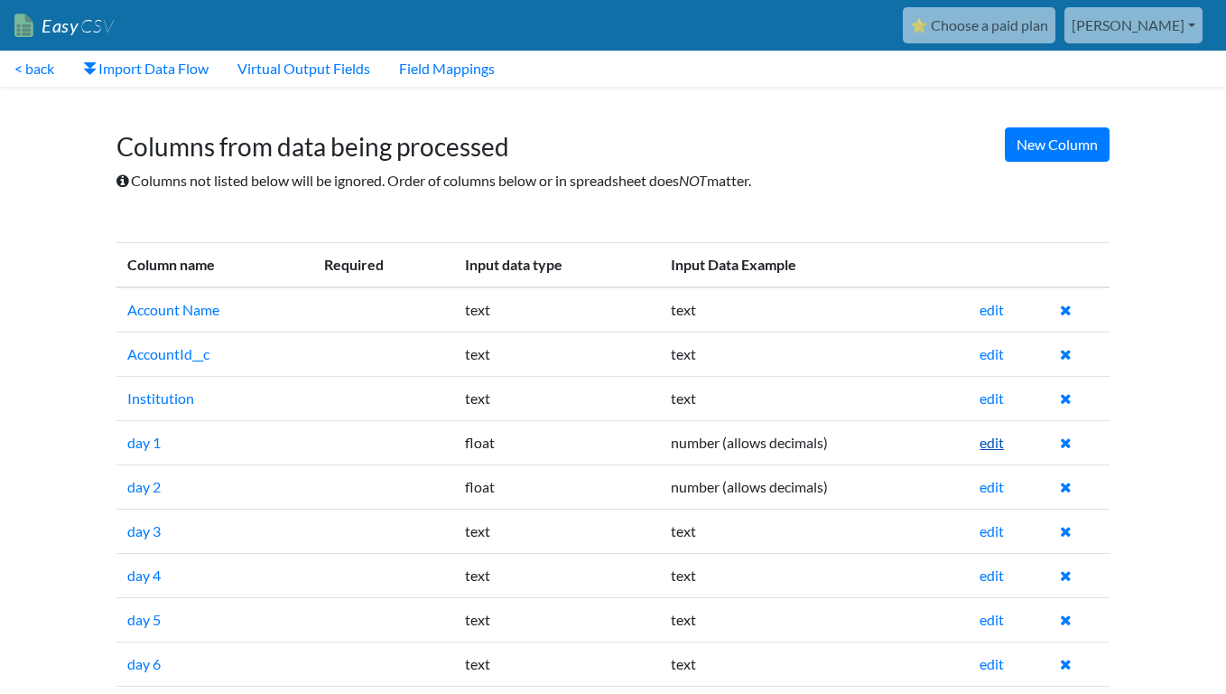
click at [998, 442] on link "edit" at bounding box center [992, 441] width 24 height 17
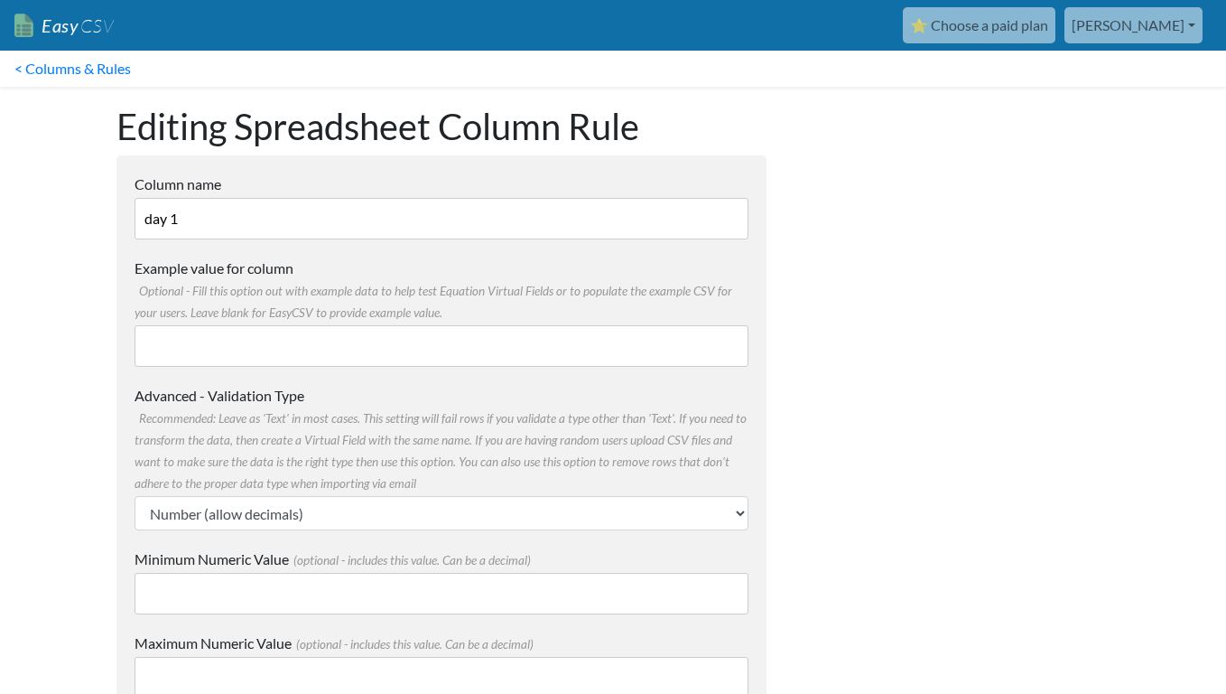
scroll to position [205, 0]
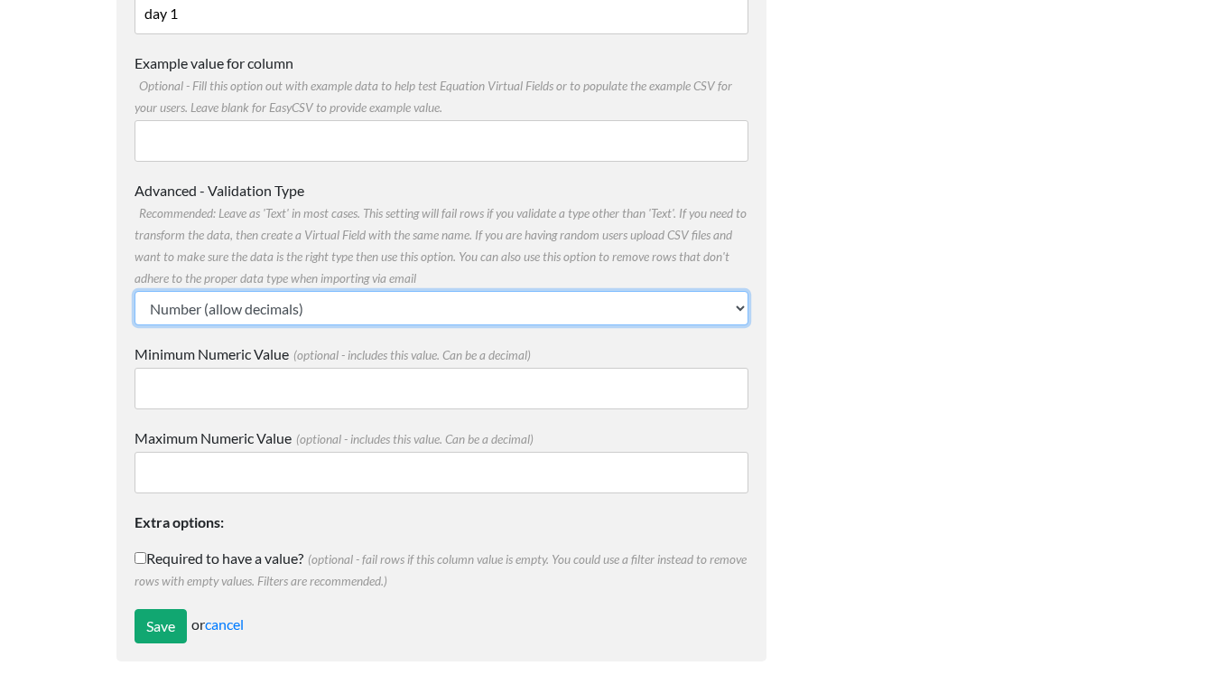
click at [394, 297] on select "Text Number (no decimals) Number (allow decimals) Date (mm/dd/yyyy) Date (dd/mm…" at bounding box center [442, 308] width 614 height 34
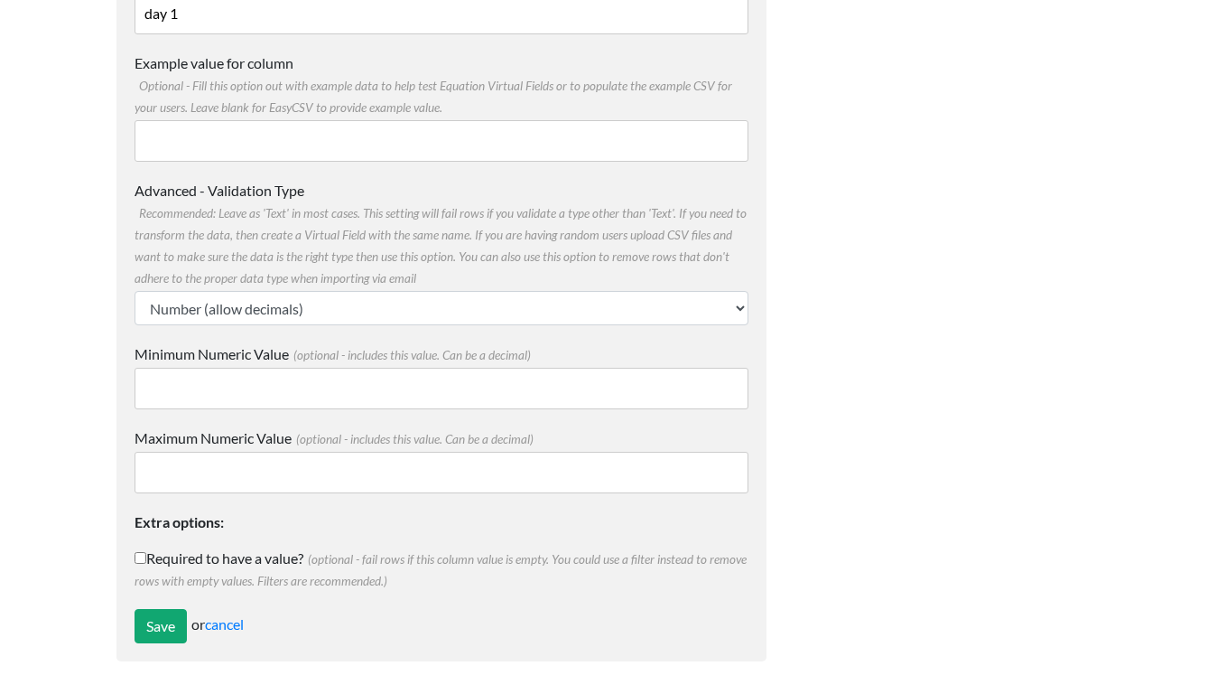
click at [600, 240] on span "Recommended: Leave as 'Text' in most cases. This setting will fail rows if you …" at bounding box center [441, 245] width 612 height 79
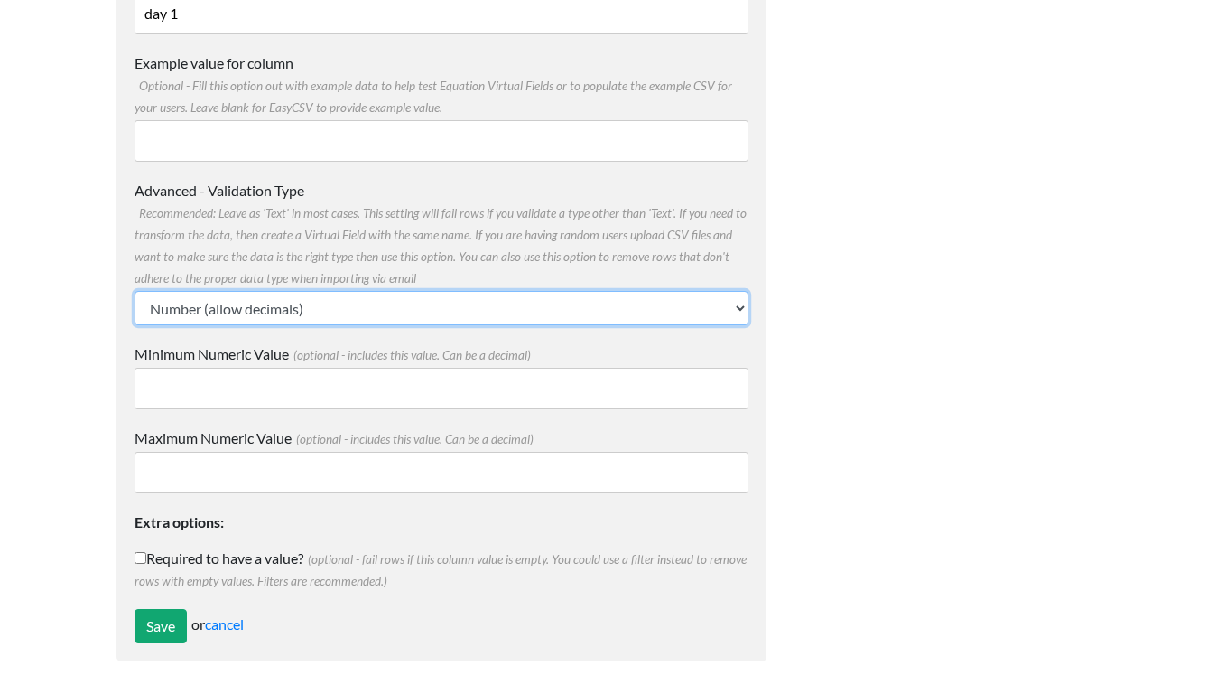
click at [600, 291] on select "Text Number (no decimals) Number (allow decimals) Date (mm/dd/yyyy) Date (dd/mm…" at bounding box center [442, 308] width 614 height 34
click at [586, 307] on select "Text Number (no decimals) Number (allow decimals) Date (mm/dd/yyyy) Date (dd/mm…" at bounding box center [442, 308] width 614 height 34
select select "text"
click at [135, 325] on select "Text Number (no decimals) Number (allow decimals) Date (mm/dd/yyyy) Date (dd/mm…" at bounding box center [442, 308] width 614 height 34
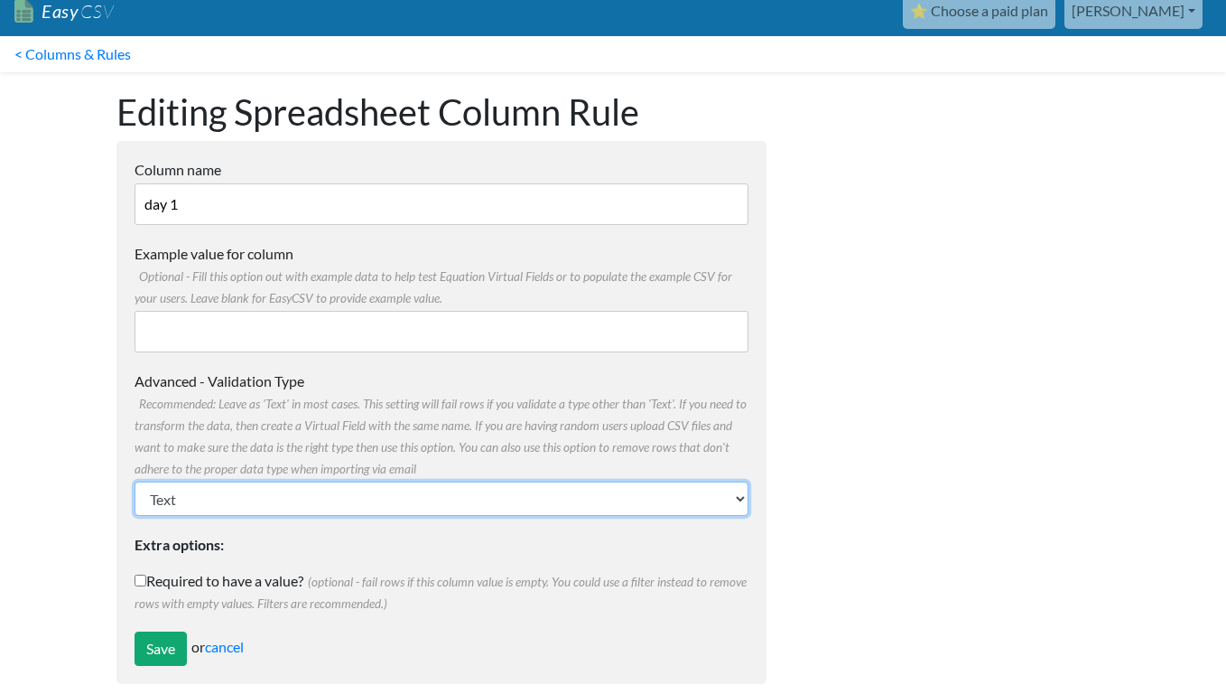
scroll to position [0, 0]
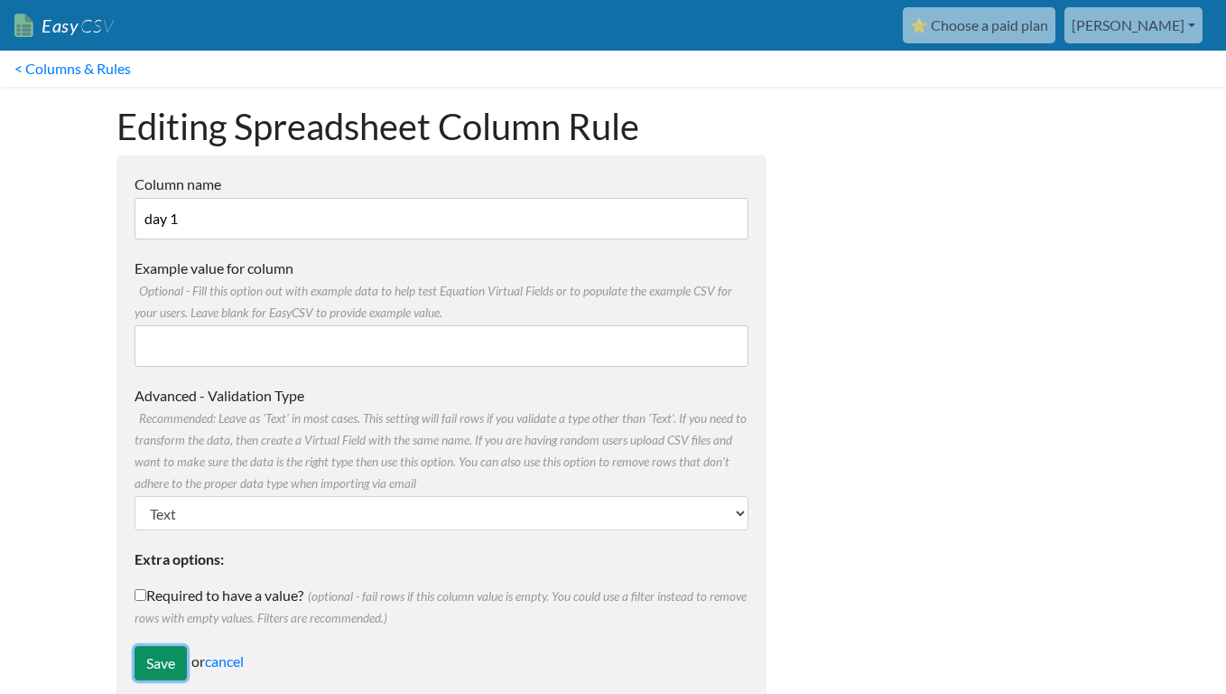
click at [171, 662] on input "Save" at bounding box center [161, 663] width 52 height 34
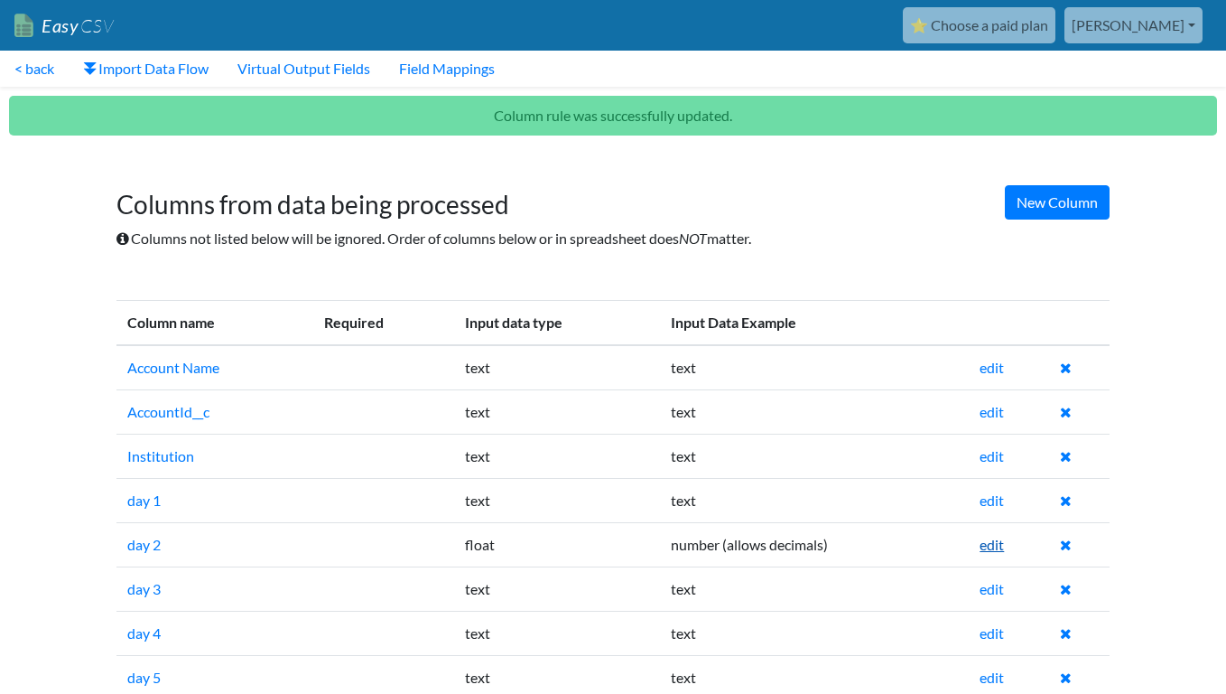
click at [991, 546] on link "edit" at bounding box center [992, 543] width 24 height 17
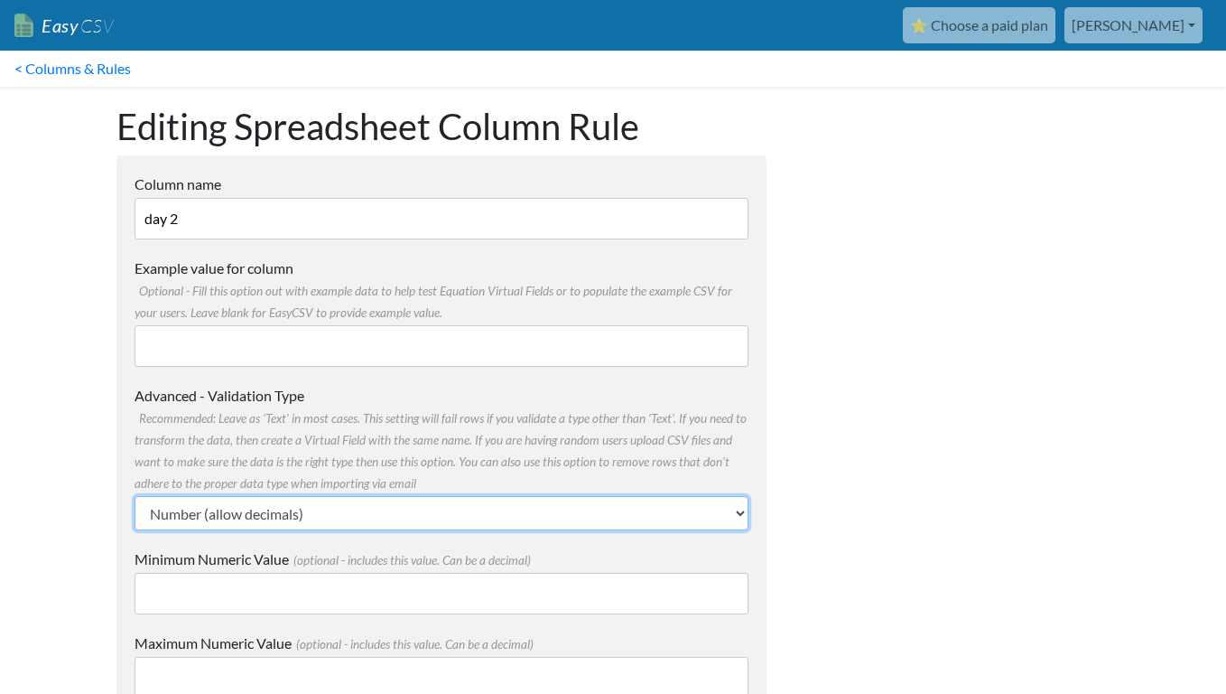
click at [211, 508] on select "Text Number (no decimals) Number (allow decimals) Date (mm/dd/yyyy) Date (dd/mm…" at bounding box center [442, 513] width 614 height 34
select select "text"
click at [135, 496] on select "Text Number (no decimals) Number (allow decimals) Date (mm/dd/yyyy) Date (dd/mm…" at bounding box center [442, 513] width 614 height 34
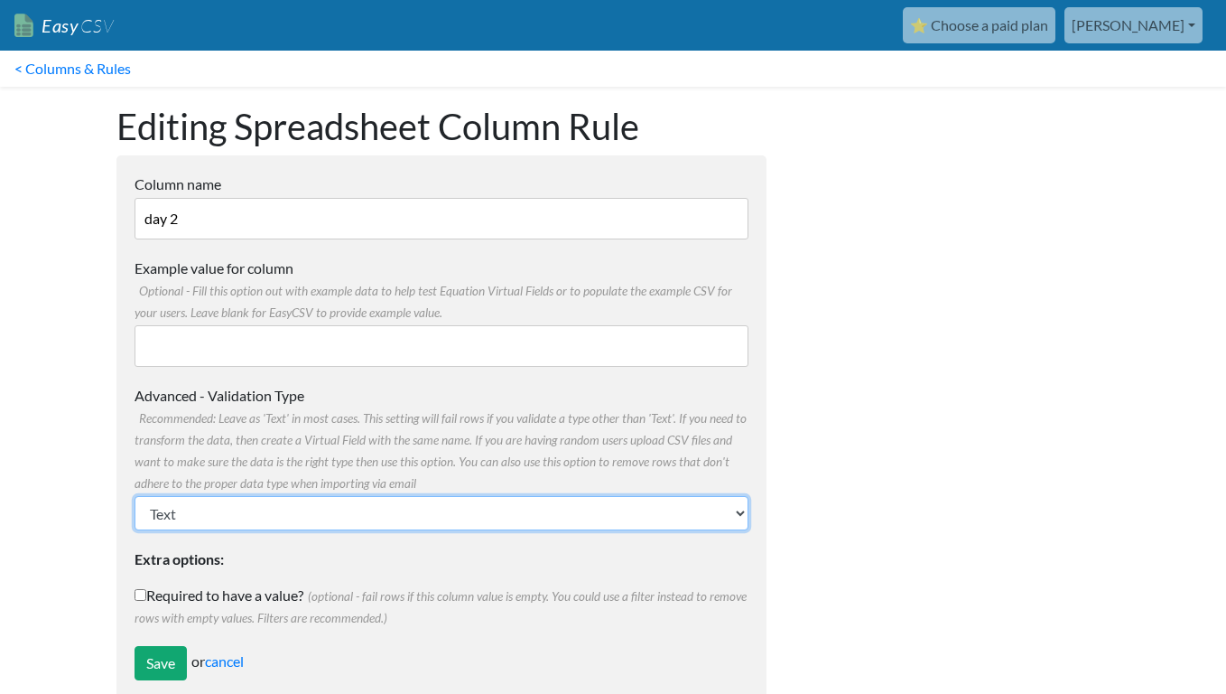
scroll to position [37, 0]
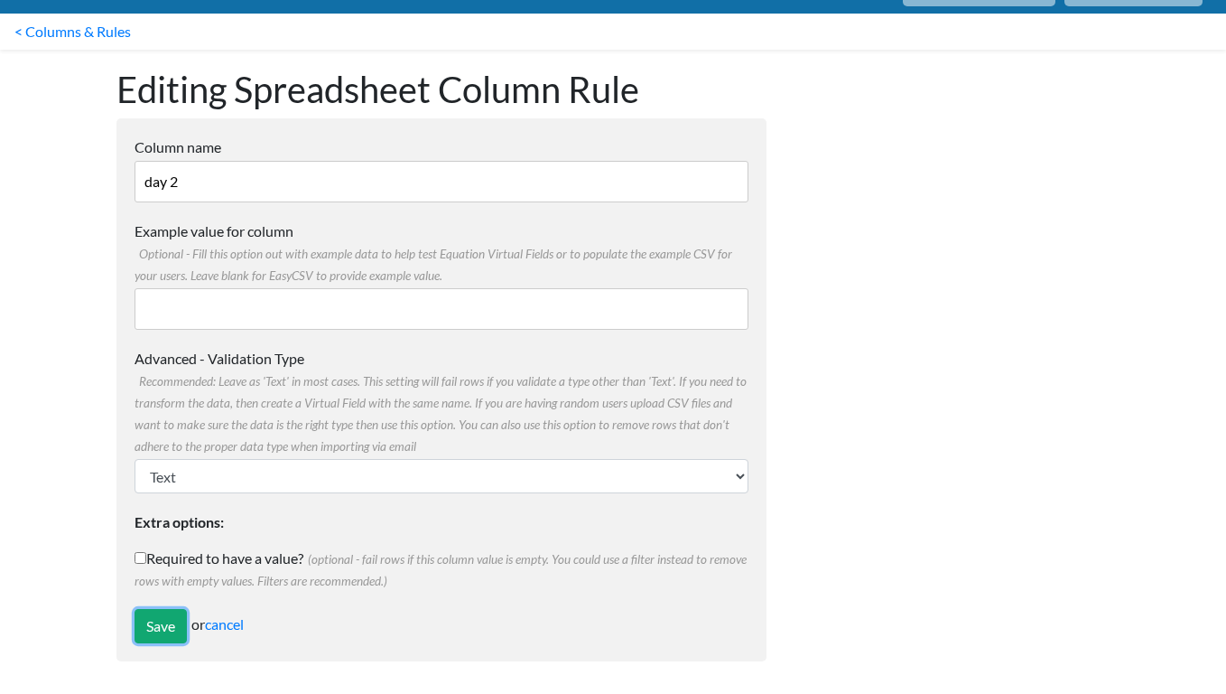
drag, startPoint x: 166, startPoint y: 628, endPoint x: 182, endPoint y: 603, distance: 28.8
click at [165, 628] on input "Save" at bounding box center [161, 626] width 52 height 34
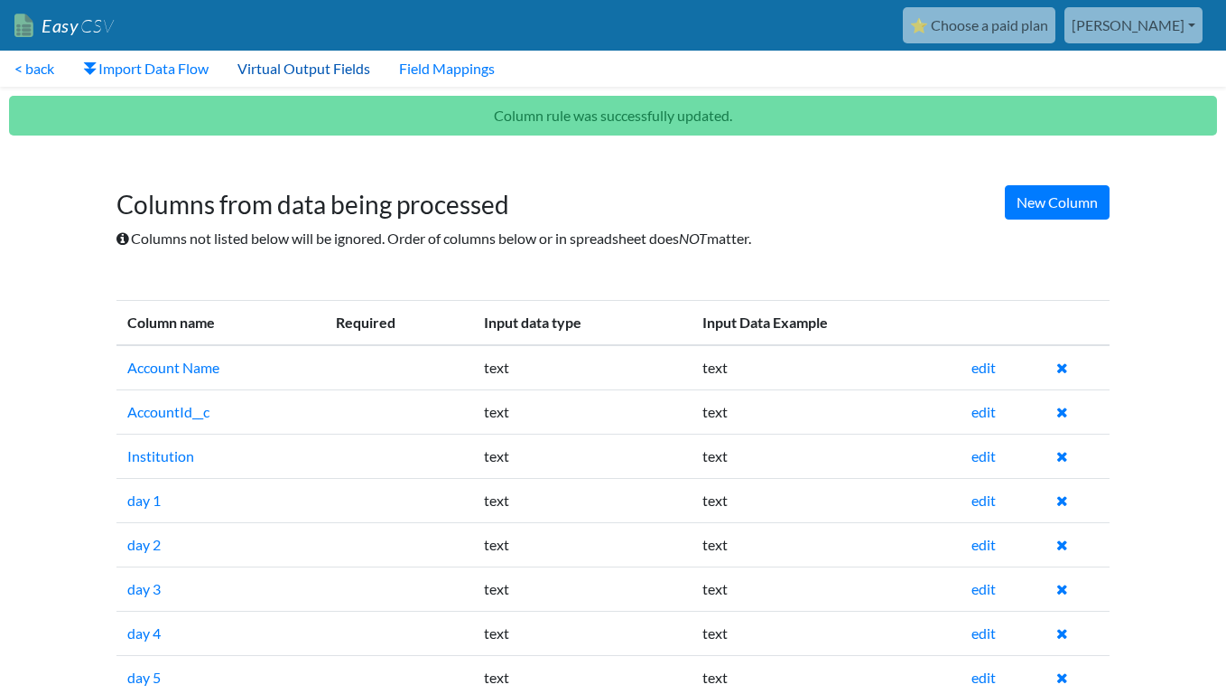
click at [318, 66] on link "Virtual Output Fields" at bounding box center [304, 69] width 162 height 36
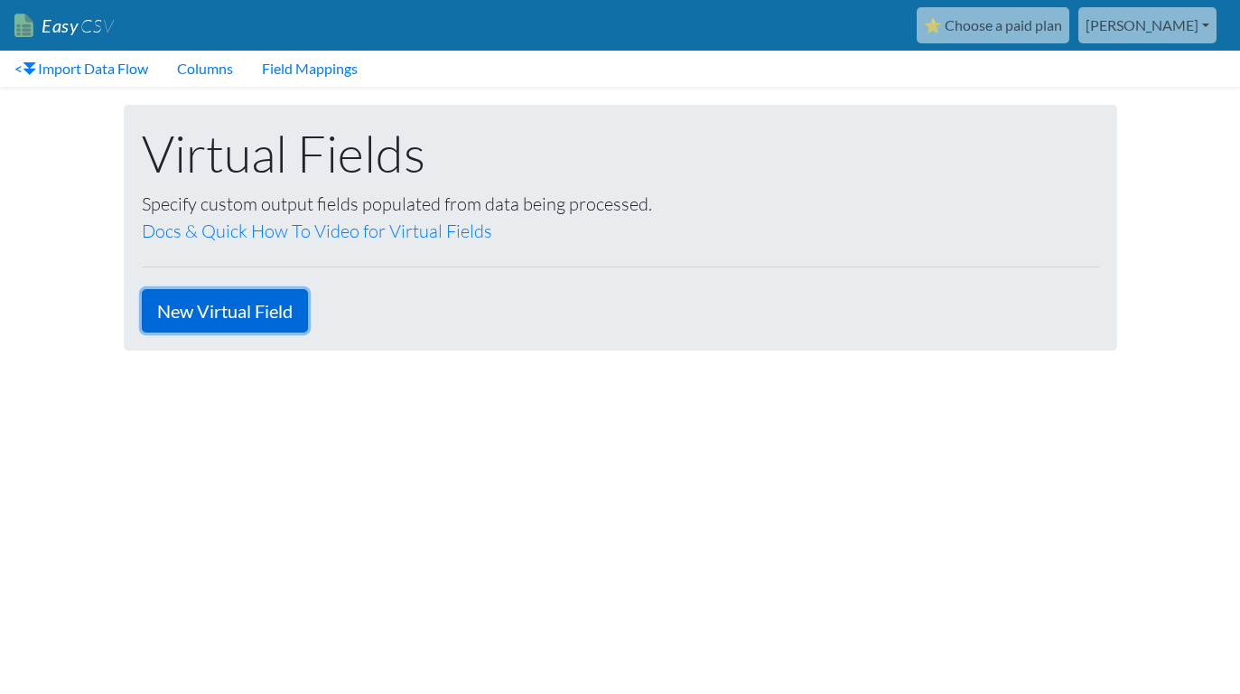
click at [209, 309] on link "New Virtual Field" at bounding box center [225, 310] width 166 height 43
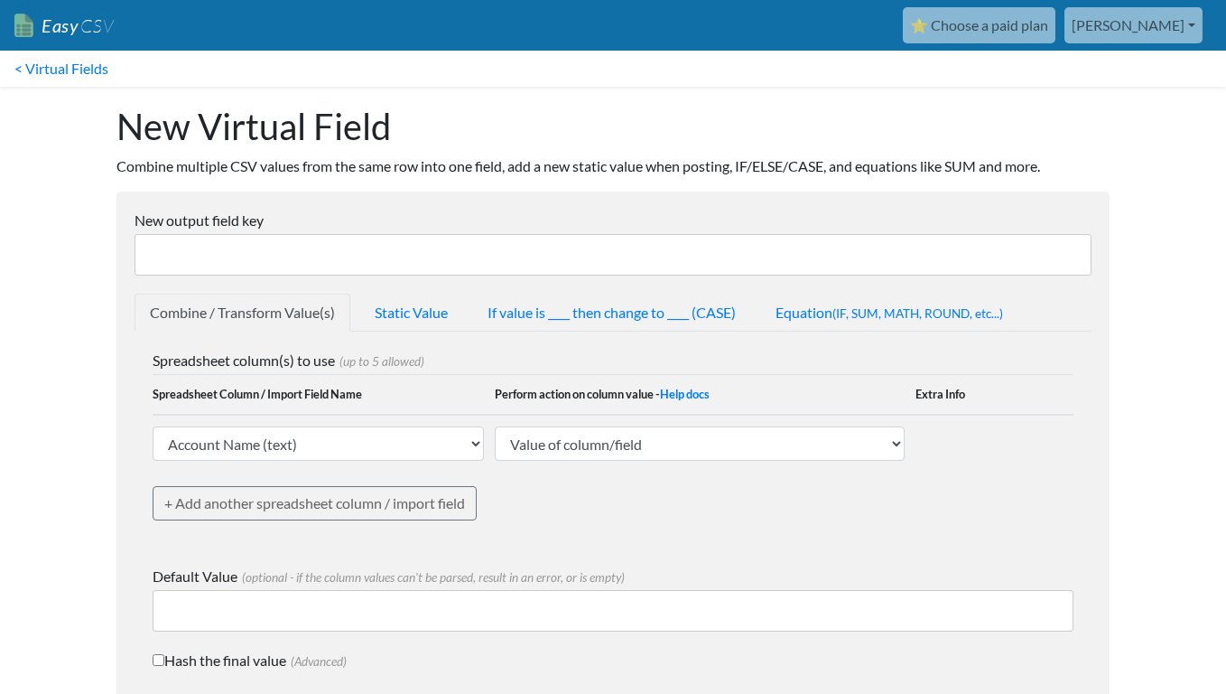
click at [217, 253] on input "New output field key" at bounding box center [613, 255] width 957 height 42
click at [320, 454] on select "Account Name (text) AccountId__c (text) Institution (text) day 1 (text) day 2 (…" at bounding box center [318, 443] width 331 height 34
select select "742764"
click at [153, 426] on select "Account Name (text) AccountId__c (text) Institution (text) day 1 (text) day 2 (…" at bounding box center [318, 443] width 331 height 34
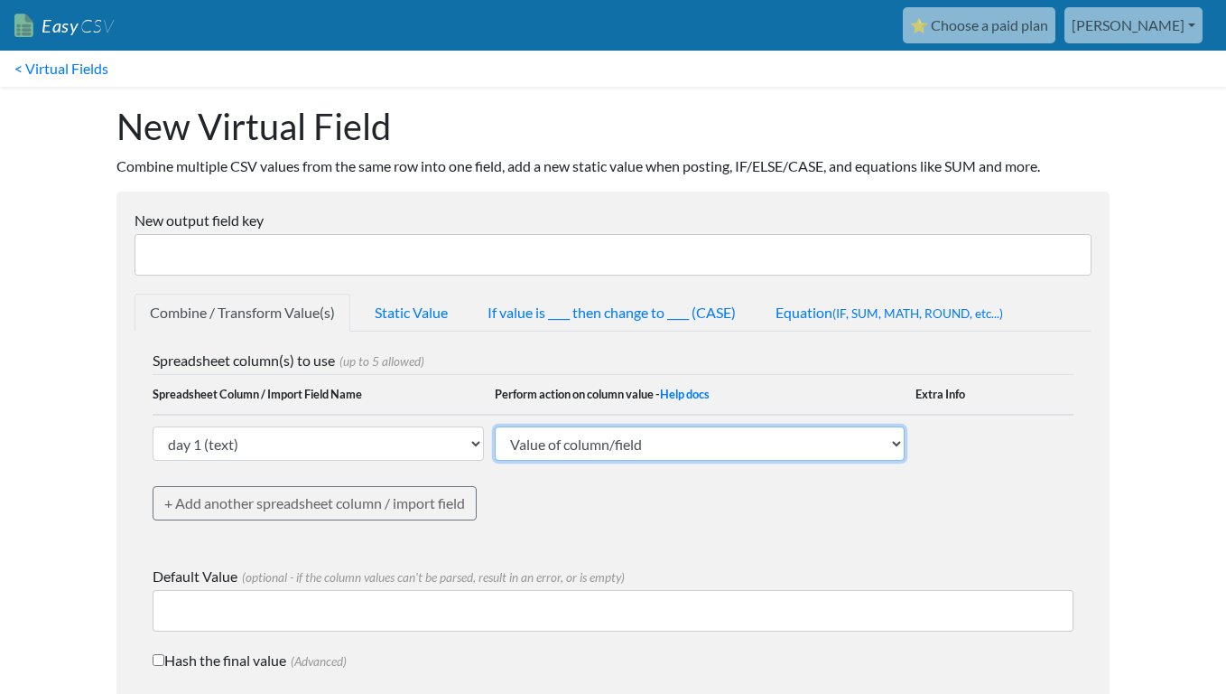
click at [703, 437] on select "Value of column/field Upcase Downcase Sentence case (first letter is capitalize…" at bounding box center [700, 443] width 410 height 34
select select "extract_number_from_human"
click at [495, 426] on select "Value of column/field Upcase Downcase Sentence case (first letter is capitalize…" at bounding box center [700, 443] width 410 height 34
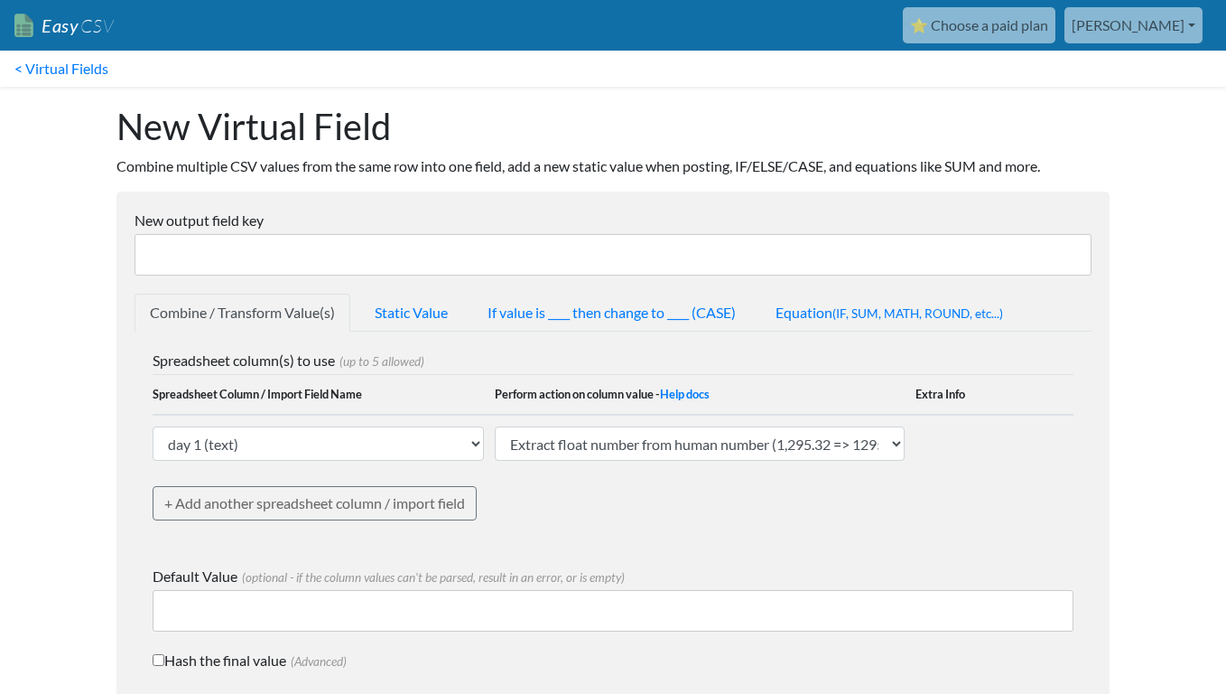
click at [342, 255] on input "New output field key" at bounding box center [613, 255] width 957 height 42
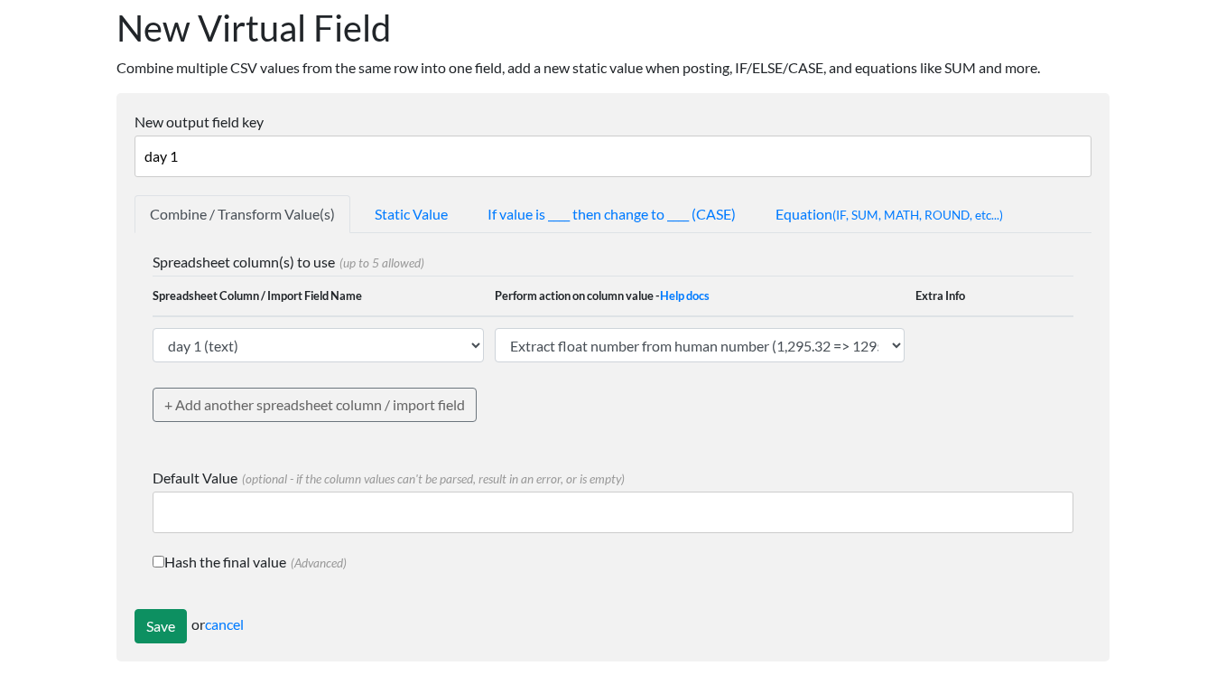
type input "day 1"
click at [150, 624] on input "Save" at bounding box center [161, 626] width 52 height 34
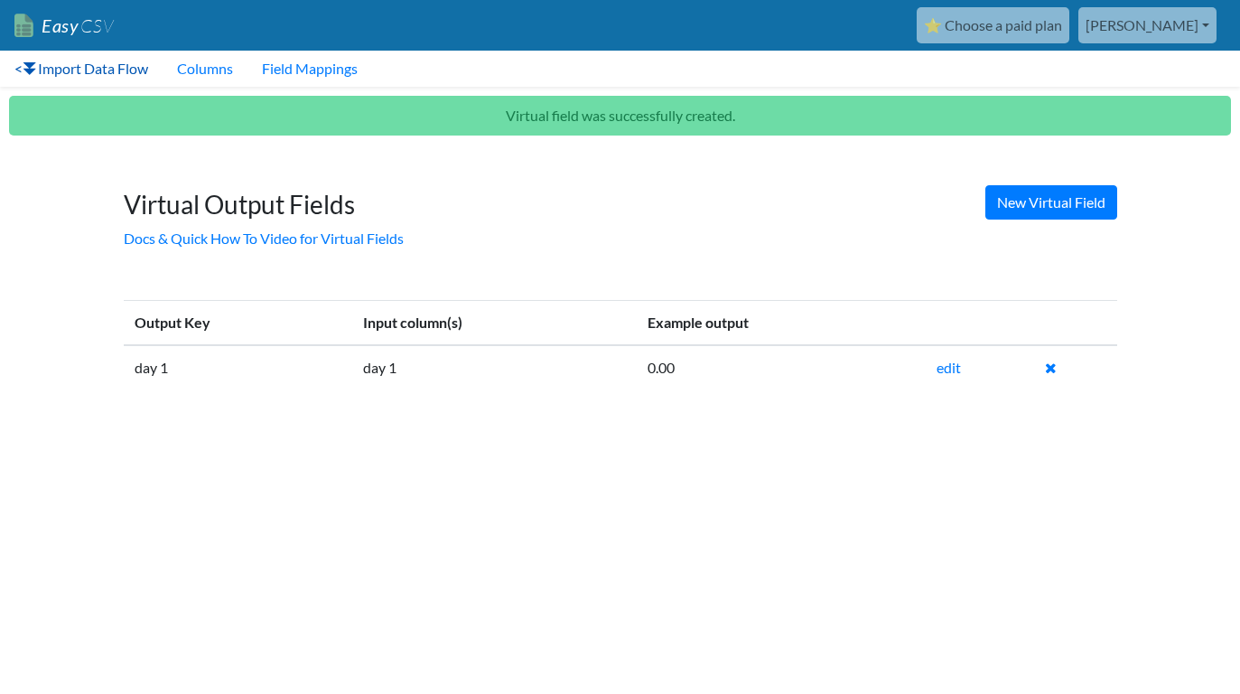
click at [102, 69] on link "< Import Data Flow" at bounding box center [81, 69] width 163 height 36
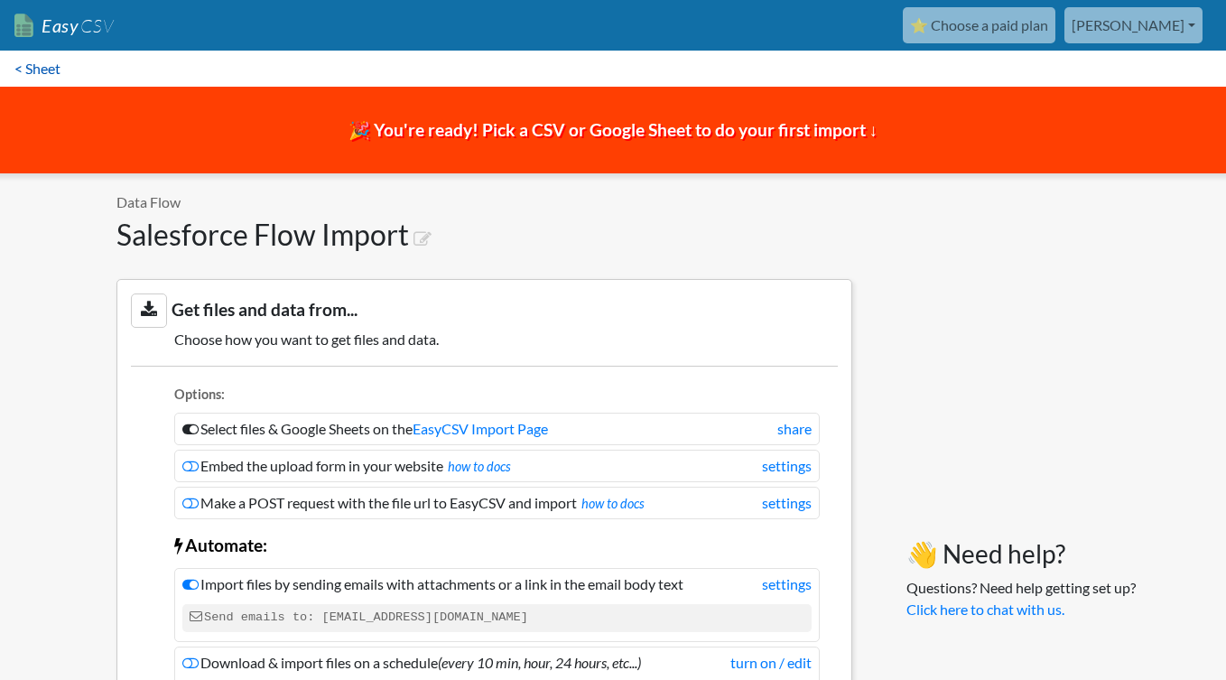
click at [30, 66] on link "< Sheet" at bounding box center [37, 69] width 75 height 36
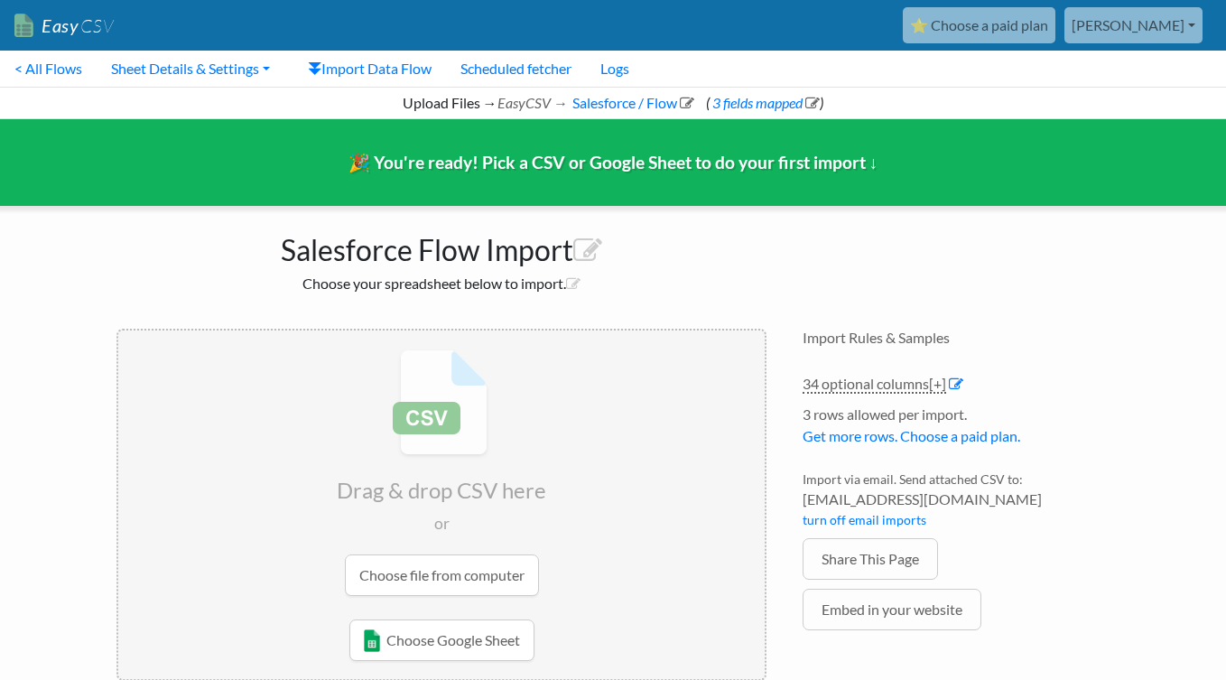
scroll to position [37, 0]
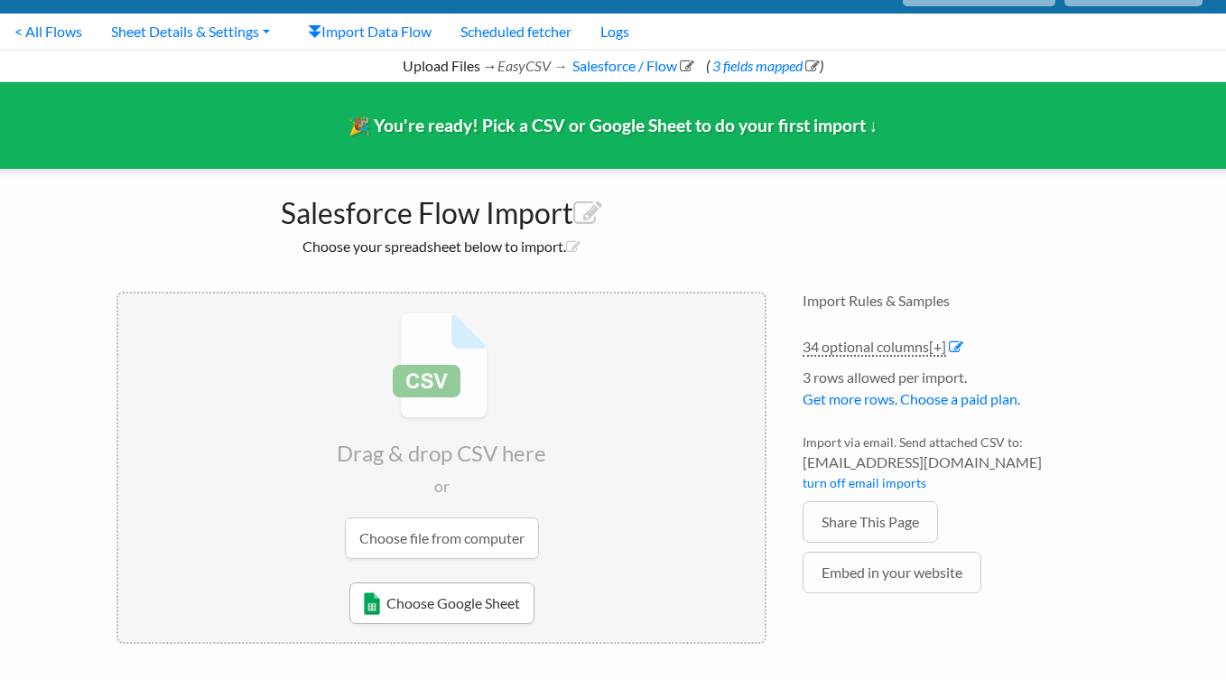
click at [476, 592] on link "Choose Google Sheet" at bounding box center [441, 603] width 185 height 42
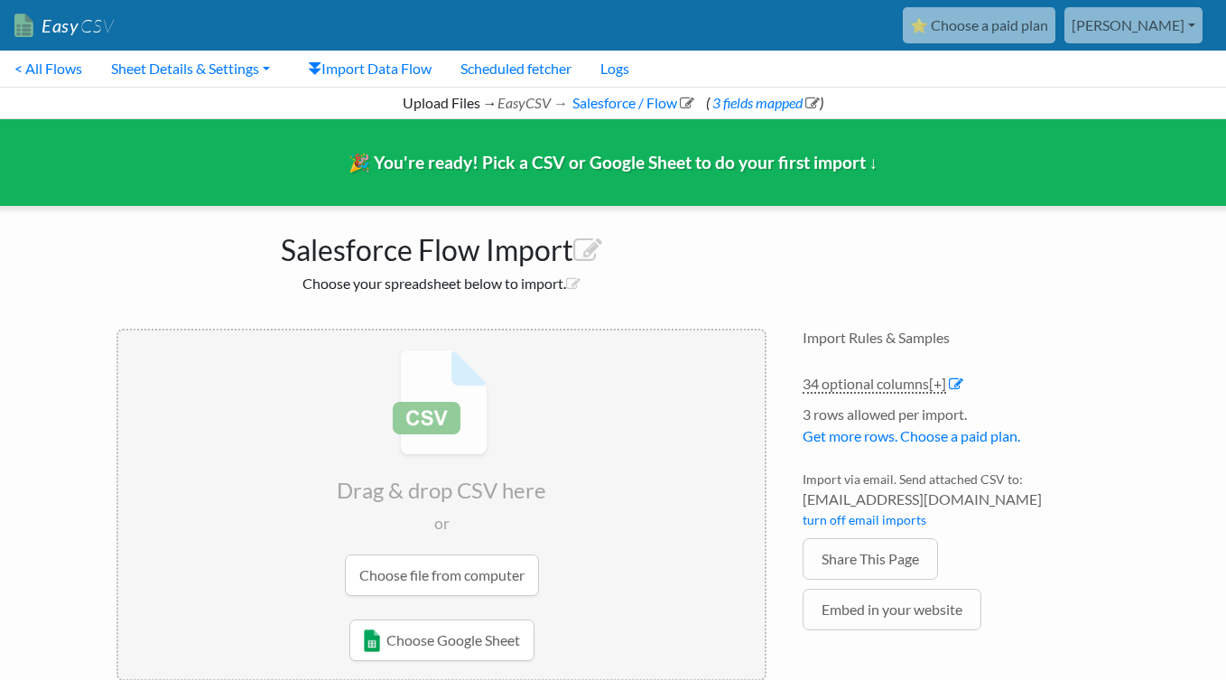
scroll to position [37, 0]
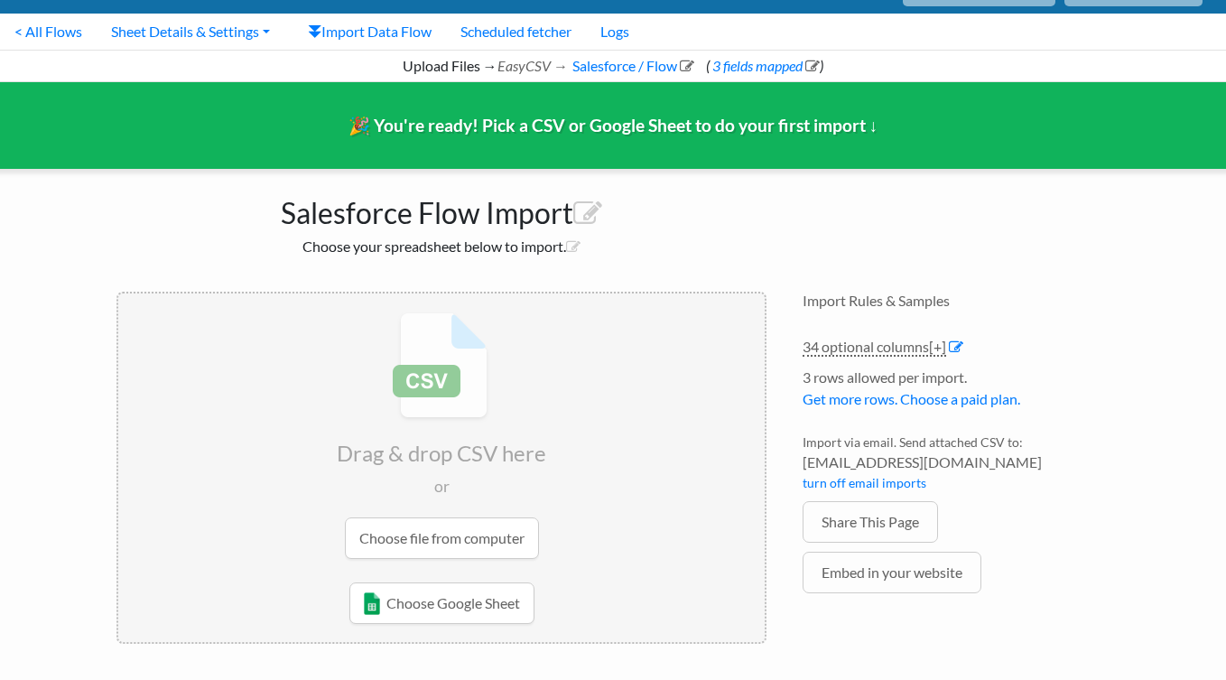
click at [435, 534] on input "file" at bounding box center [441, 435] width 647 height 284
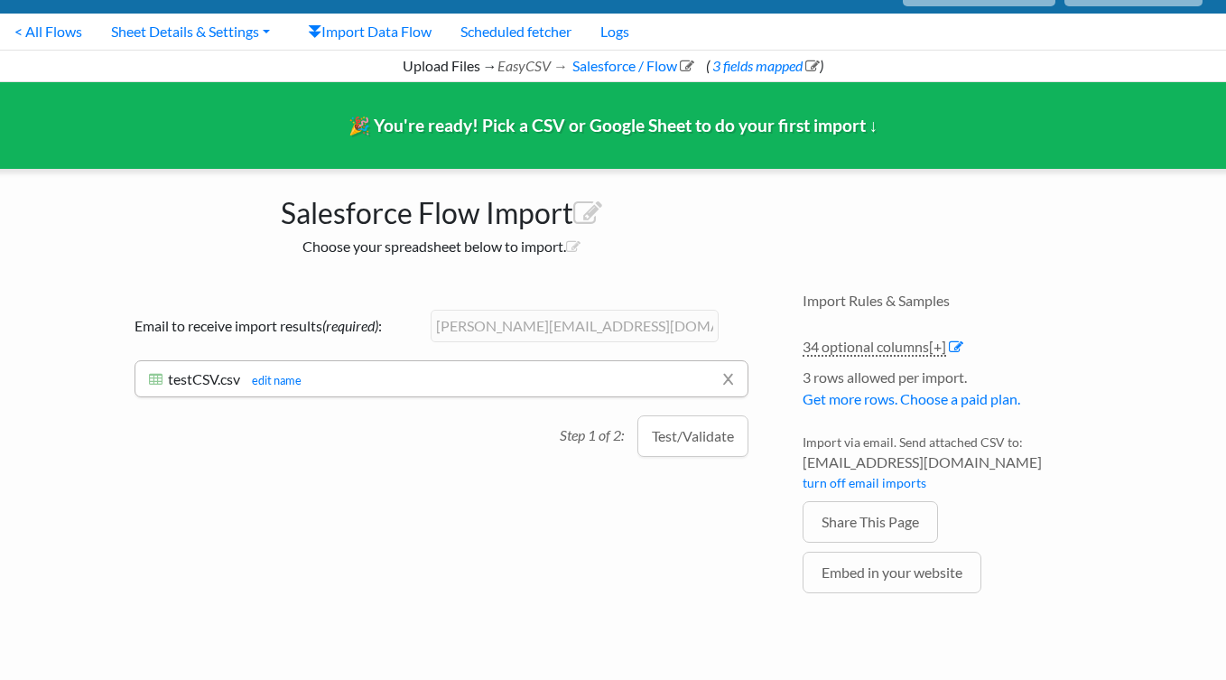
click at [706, 442] on button "Test/Validate" at bounding box center [693, 436] width 111 height 42
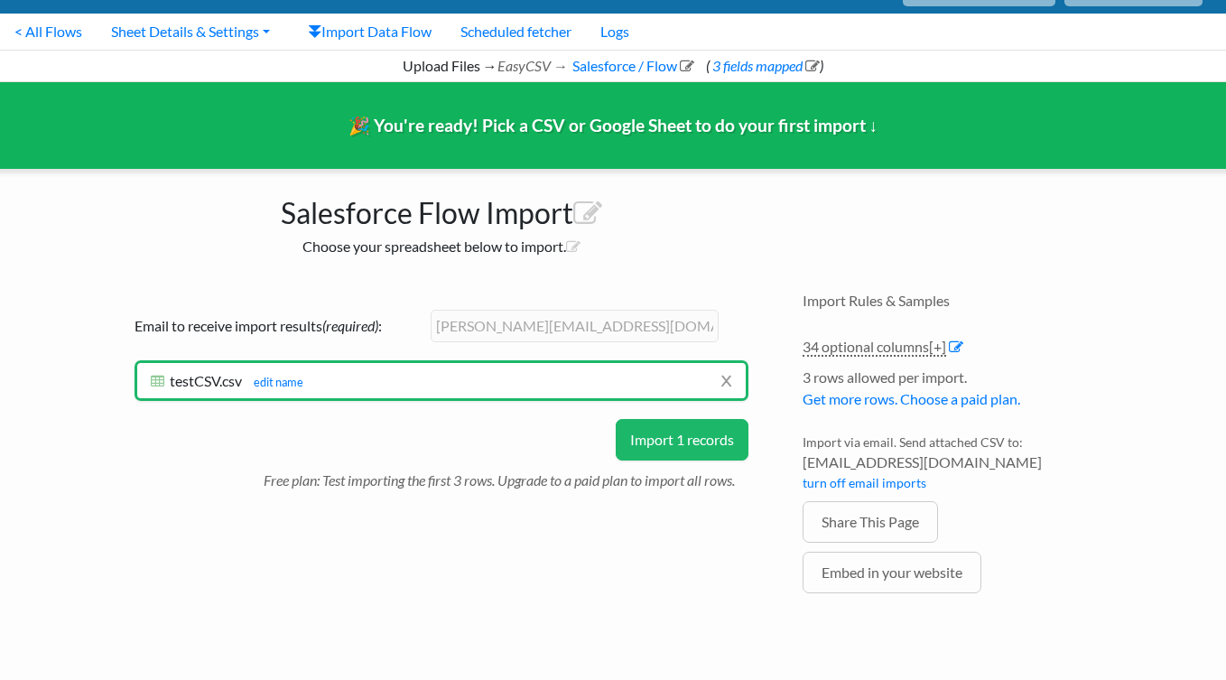
click at [711, 441] on button "Import 1 records" at bounding box center [682, 440] width 133 height 42
